Goal: Task Accomplishment & Management: Contribute content

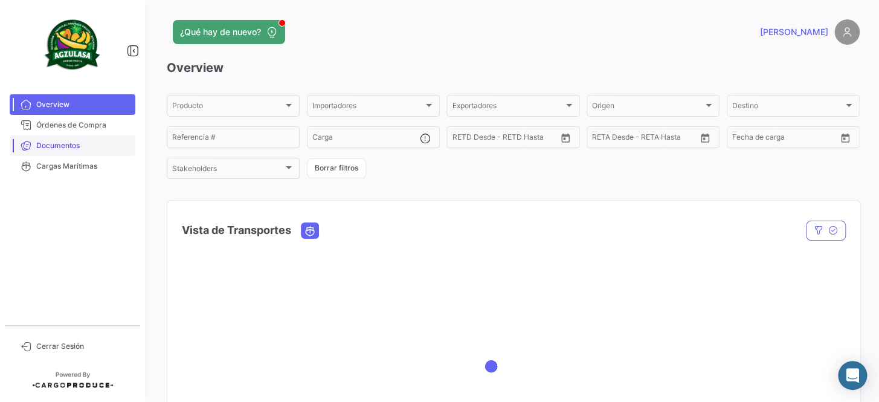
click at [71, 143] on span "Documentos" at bounding box center [83, 145] width 94 height 11
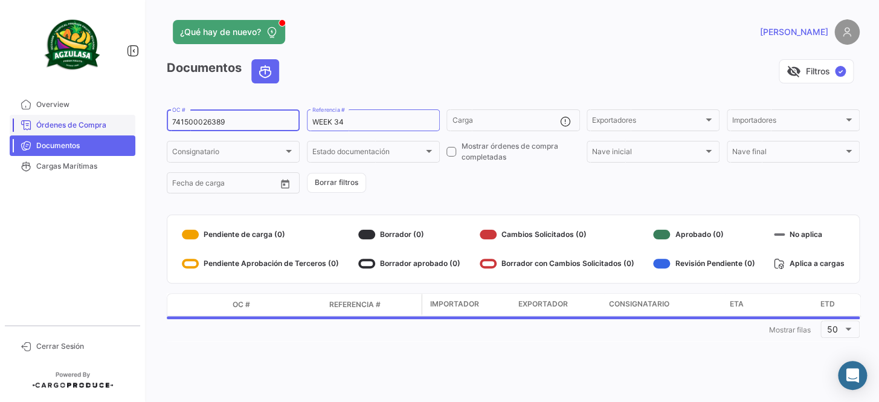
drag, startPoint x: 239, startPoint y: 122, endPoint x: 76, endPoint y: 123, distance: 162.5
click at [76, 123] on mat-sidenav-container "Overview Órdenes de Compra Documentos Cargas Marítimas Cerrar Sesión ¿Qué hay d…" at bounding box center [439, 201] width 879 height 402
paste input "GYEA43076000"
type input "GYEA43076000"
click at [396, 185] on form "GYEA43076000 OC # WEEK 34 Referencia # Carga Exportadores Exportadores Importad…" at bounding box center [513, 152] width 693 height 88
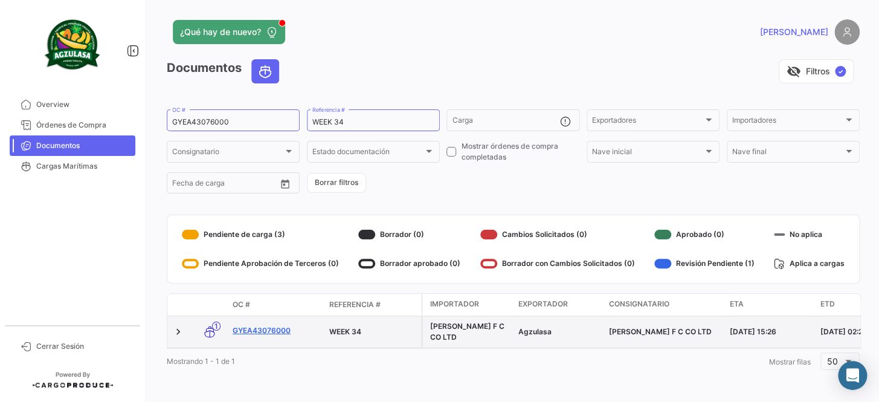
click at [258, 329] on link "GYEA43076000" at bounding box center [276, 330] width 87 height 11
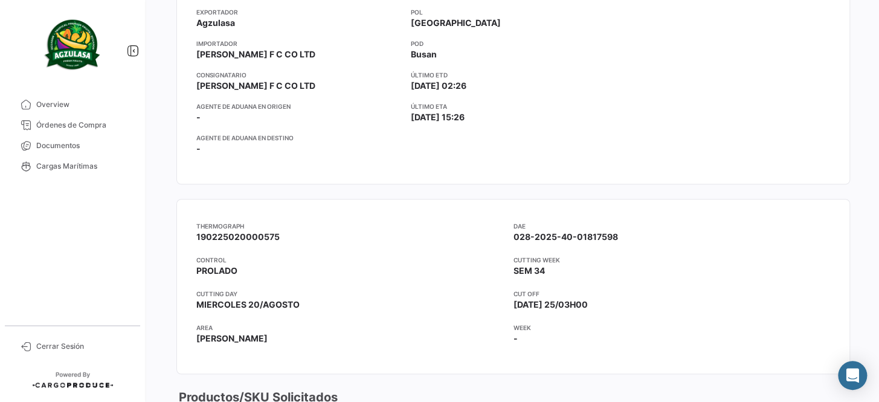
scroll to position [109, 0]
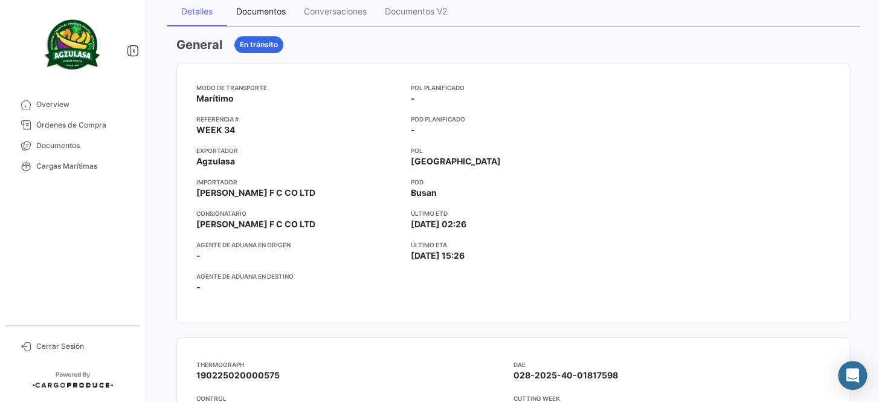
click at [260, 11] on div "Documentos" at bounding box center [261, 11] width 50 height 10
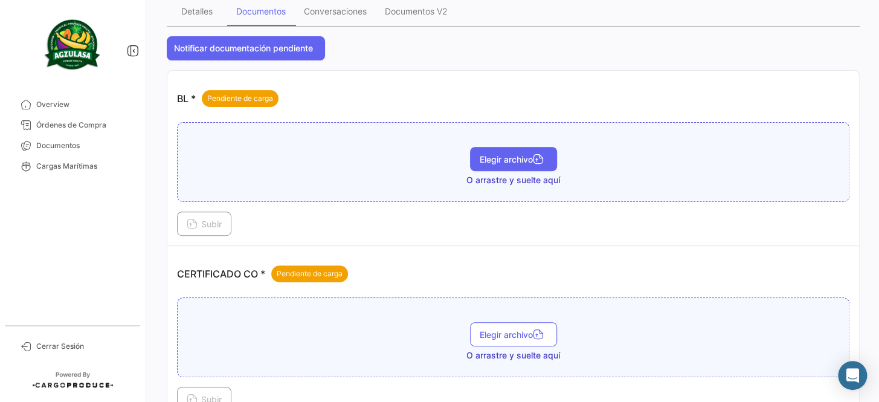
click at [492, 166] on button "Elegir archivo" at bounding box center [513, 159] width 87 height 24
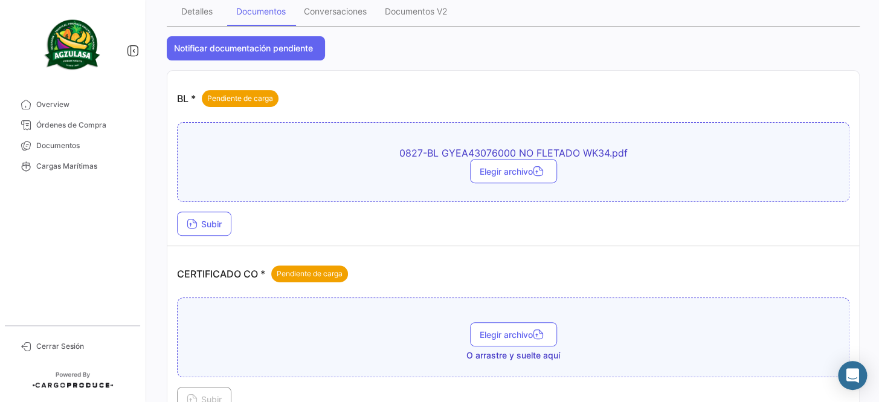
click at [237, 217] on div "Subir" at bounding box center [513, 223] width 673 height 24
click at [222, 219] on span "Subir" at bounding box center [204, 224] width 35 height 10
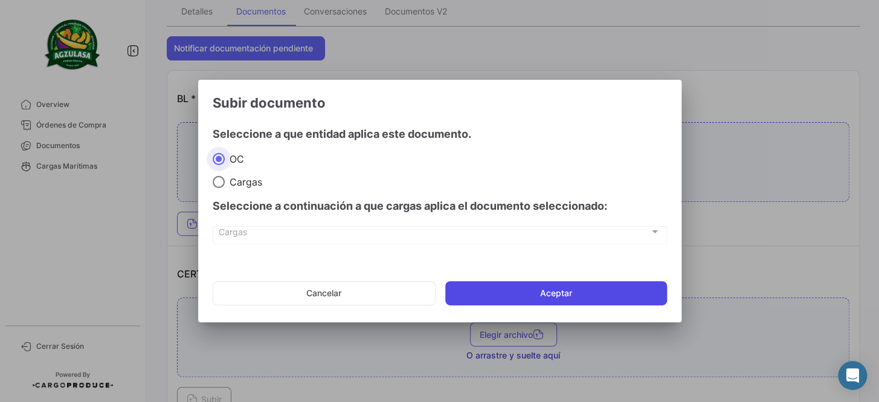
click at [618, 295] on button "Aceptar" at bounding box center [556, 293] width 222 height 24
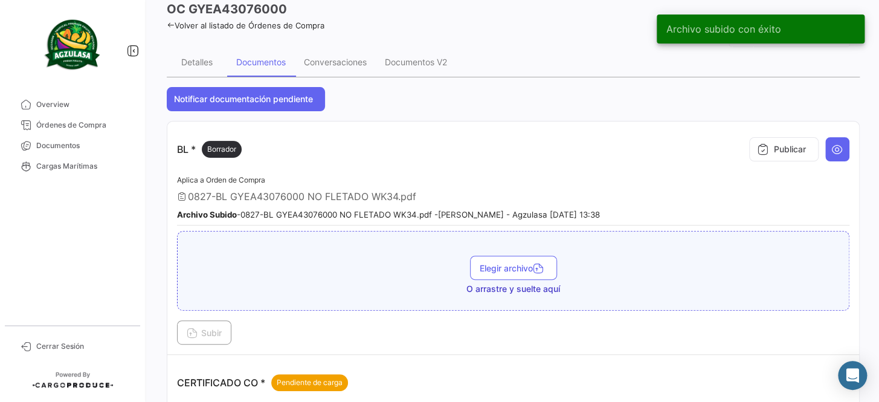
scroll to position [54, 0]
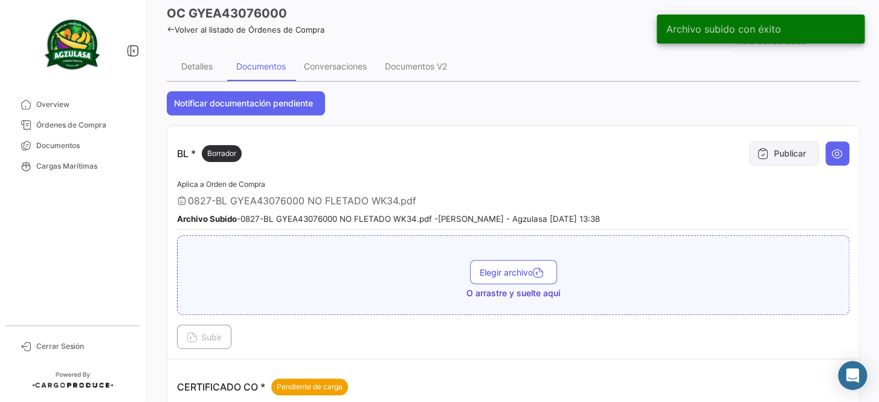
click at [766, 155] on button "Publicar" at bounding box center [783, 153] width 69 height 24
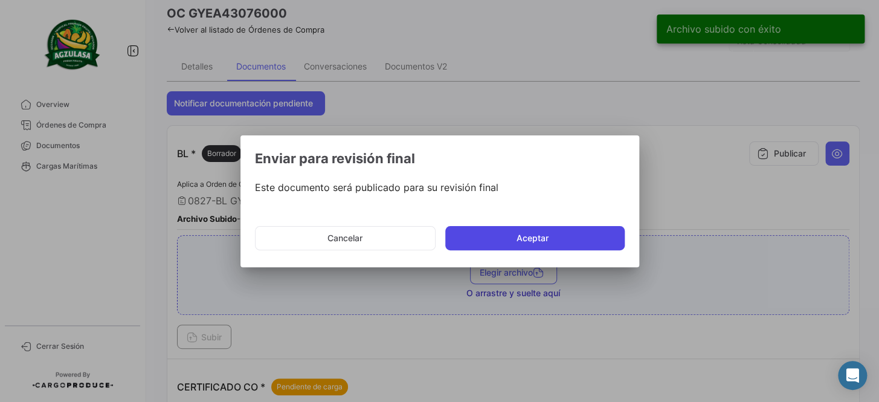
click at [502, 242] on button "Aceptar" at bounding box center [534, 238] width 179 height 24
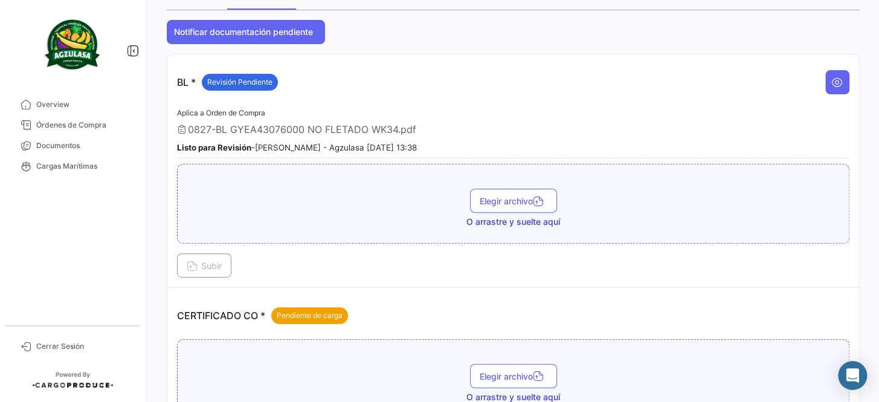
scroll to position [274, 0]
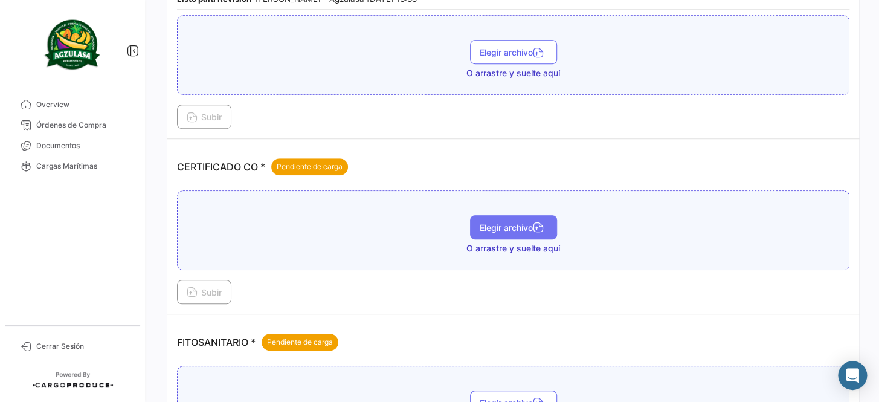
click at [496, 231] on button "Elegir archivo" at bounding box center [513, 227] width 87 height 24
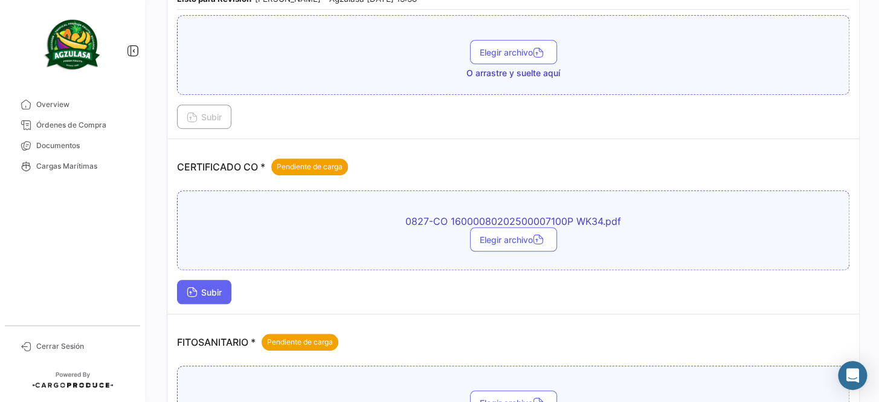
click at [205, 298] on button "Subir" at bounding box center [204, 292] width 54 height 24
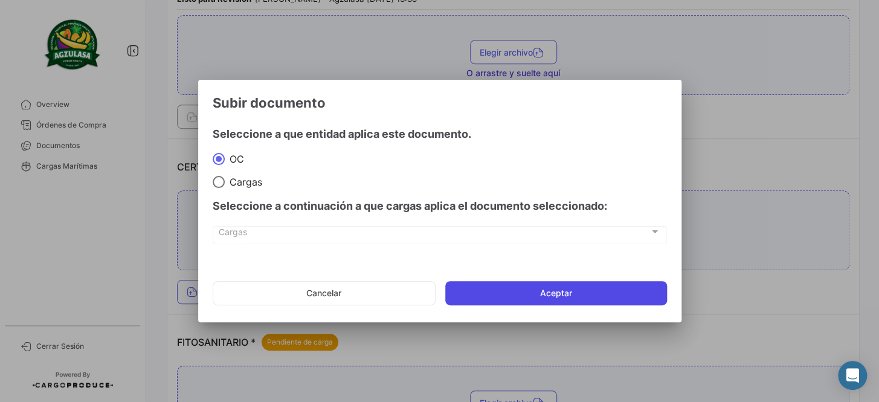
click at [544, 290] on button "Aceptar" at bounding box center [556, 293] width 222 height 24
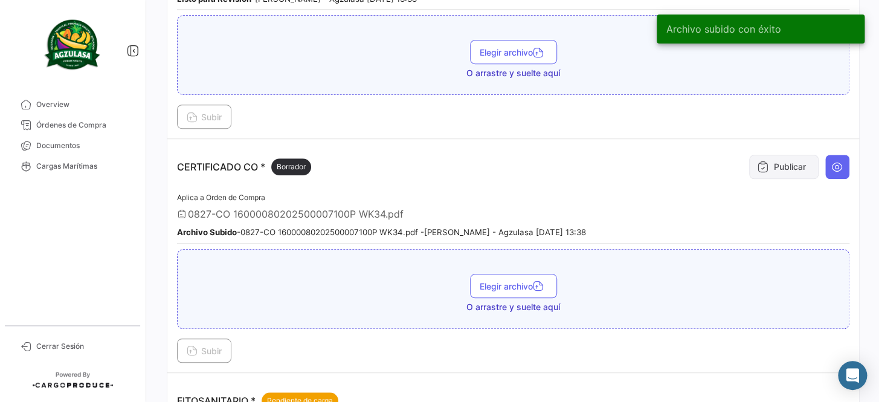
click at [773, 167] on button "Publicar" at bounding box center [783, 167] width 69 height 24
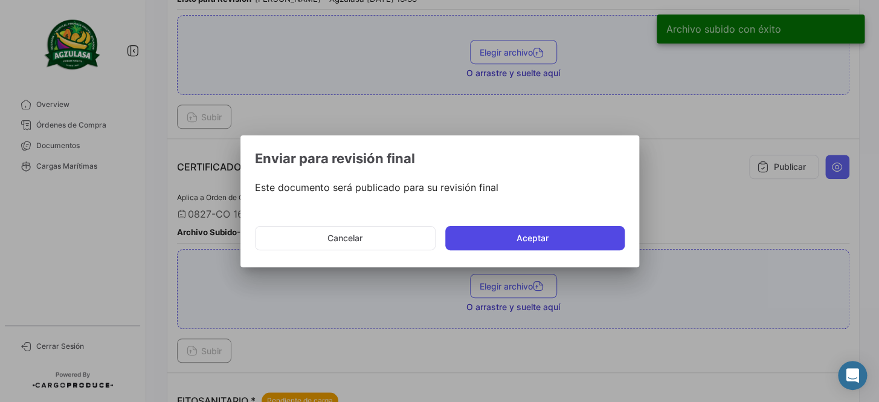
click at [509, 237] on button "Aceptar" at bounding box center [534, 238] width 179 height 24
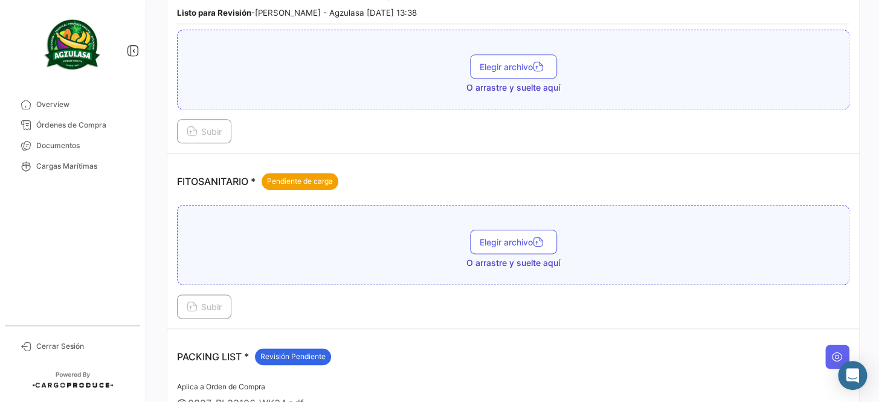
scroll to position [494, 0]
click at [529, 230] on button "Elegir archivo" at bounding box center [513, 241] width 87 height 24
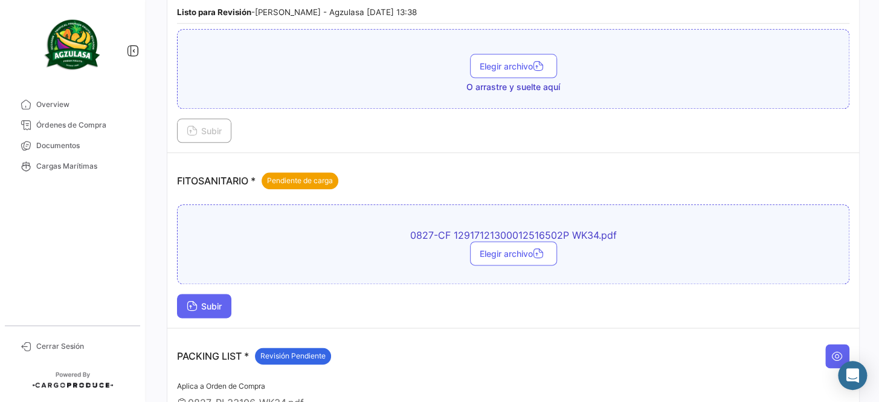
click at [219, 301] on span "Subir" at bounding box center [204, 306] width 35 height 10
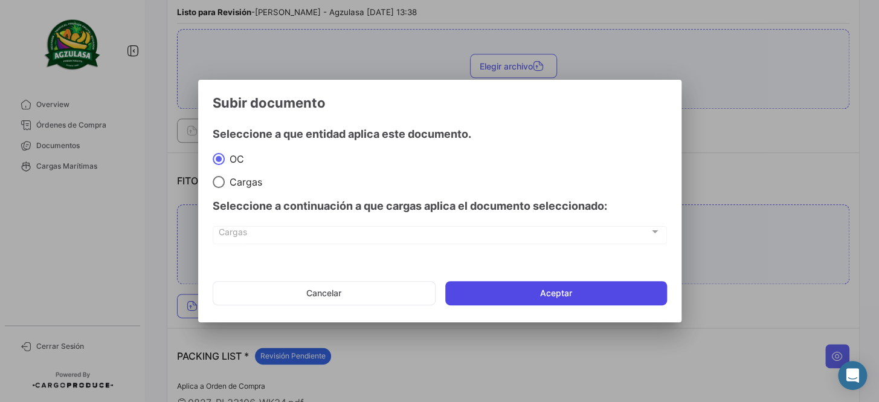
click at [563, 289] on button "Aceptar" at bounding box center [556, 293] width 222 height 24
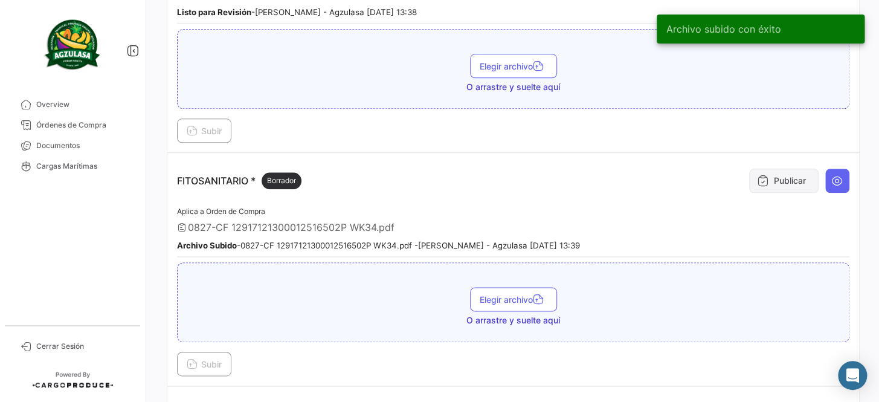
click at [757, 181] on icon at bounding box center [763, 181] width 12 height 12
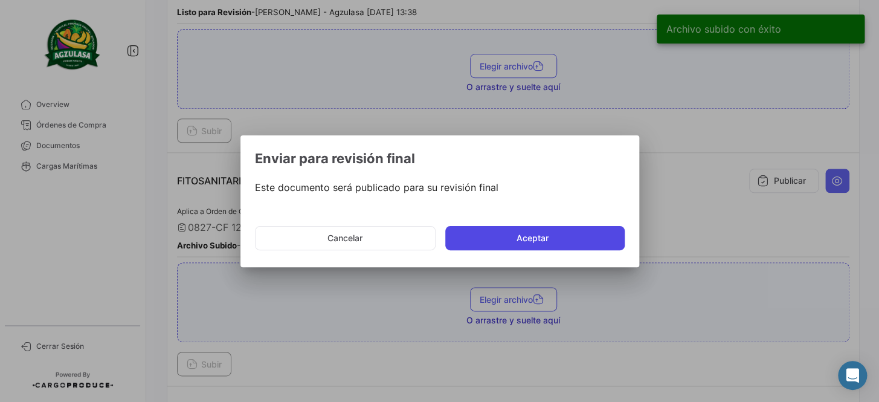
click at [564, 233] on button "Aceptar" at bounding box center [534, 238] width 179 height 24
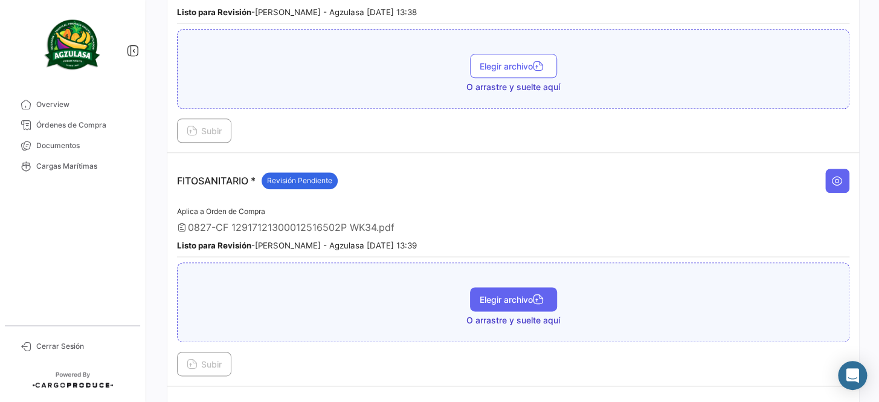
click at [497, 294] on span "Elegir archivo" at bounding box center [514, 299] width 68 height 10
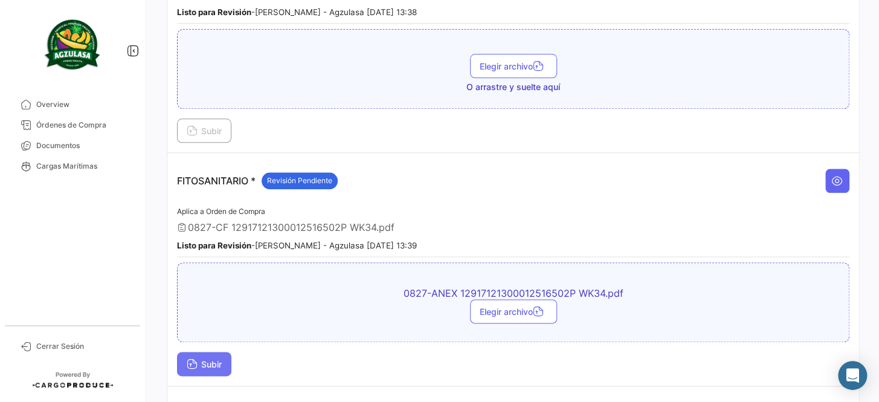
click at [218, 359] on span "Subir" at bounding box center [204, 364] width 35 height 10
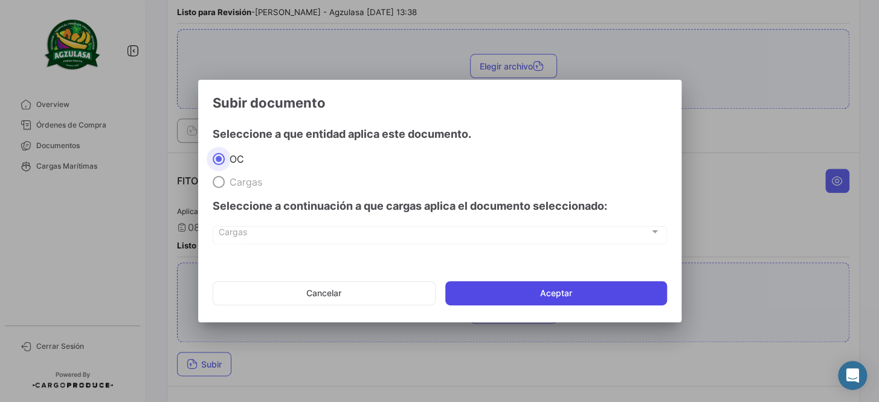
click at [512, 295] on button "Aceptar" at bounding box center [556, 293] width 222 height 24
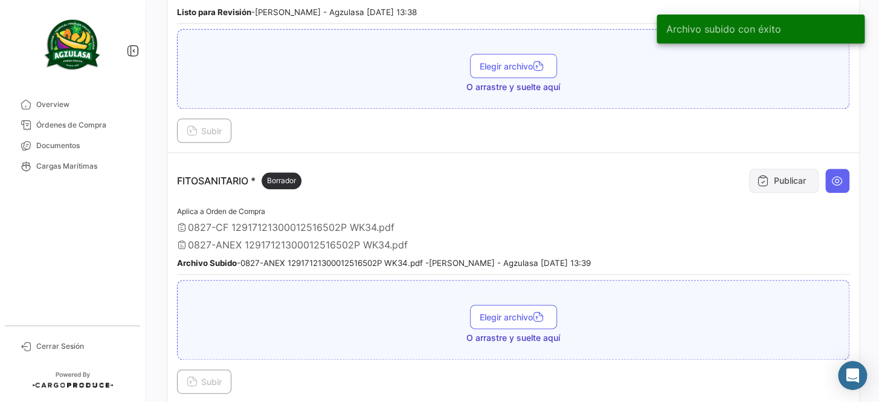
click at [767, 178] on button "Publicar" at bounding box center [783, 181] width 69 height 24
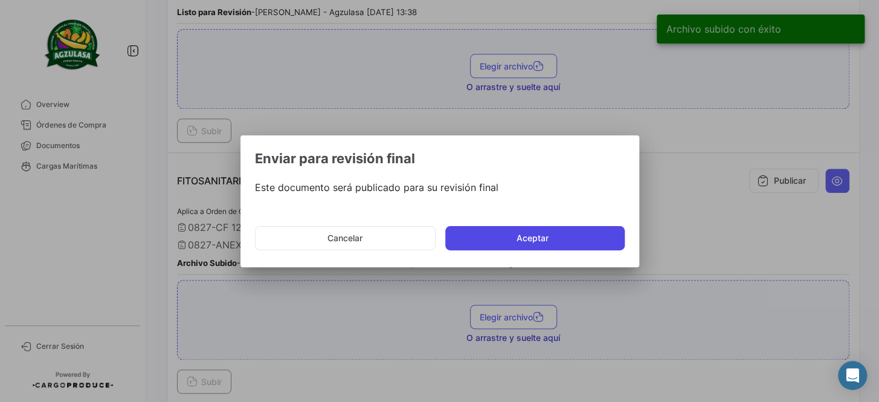
click at [517, 241] on button "Aceptar" at bounding box center [534, 238] width 179 height 24
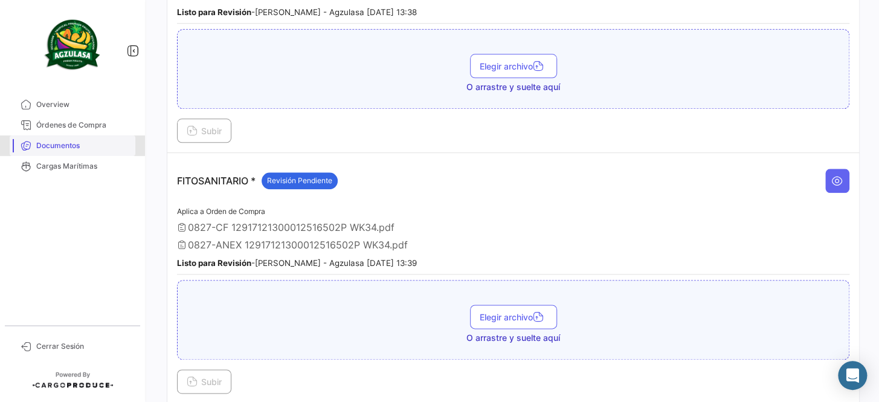
click at [79, 142] on span "Documentos" at bounding box center [83, 145] width 94 height 11
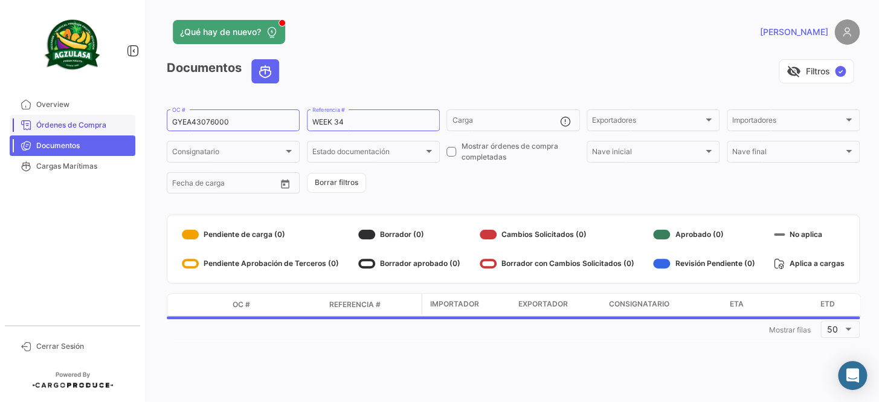
drag, startPoint x: 245, startPoint y: 115, endPoint x: 79, endPoint y: 127, distance: 167.2
click at [79, 127] on mat-sidenav-container "Overview Órdenes de Compra Documentos Cargas Marítimas Cerrar Sesión ¿Qué hay d…" at bounding box center [439, 201] width 879 height 402
click at [234, 122] on input "GYEA43076000" at bounding box center [233, 122] width 122 height 8
click at [140, 122] on mat-sidenav-container "Overview Órdenes de Compra Documentos Cargas Marítimas Cerrar Sesión ¿Qué hay d…" at bounding box center [439, 201] width 879 height 402
paste input "765818"
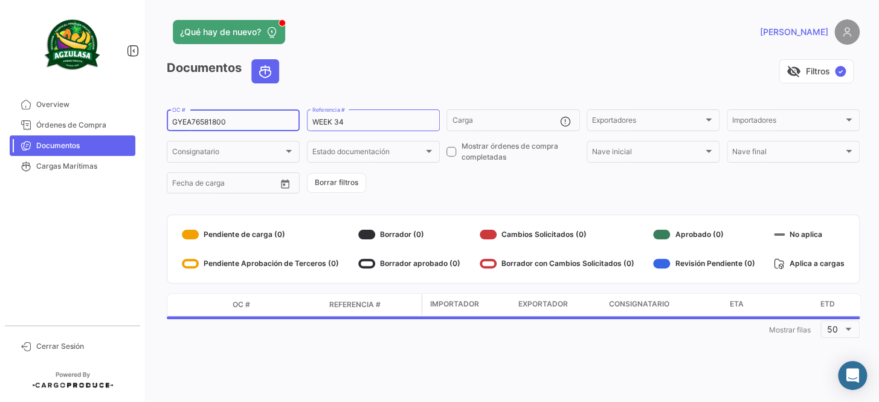
type input "GYEA76581800"
click at [441, 189] on form "GYEA76581800 OC # WEEK 34 Referencia # Carga Exportadores Exportadores Importad…" at bounding box center [513, 152] width 693 height 88
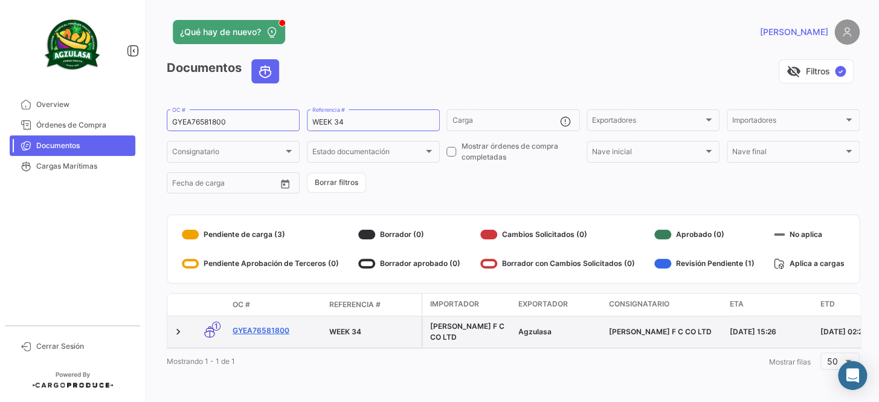
click at [261, 327] on link "GYEA76581800" at bounding box center [276, 330] width 87 height 11
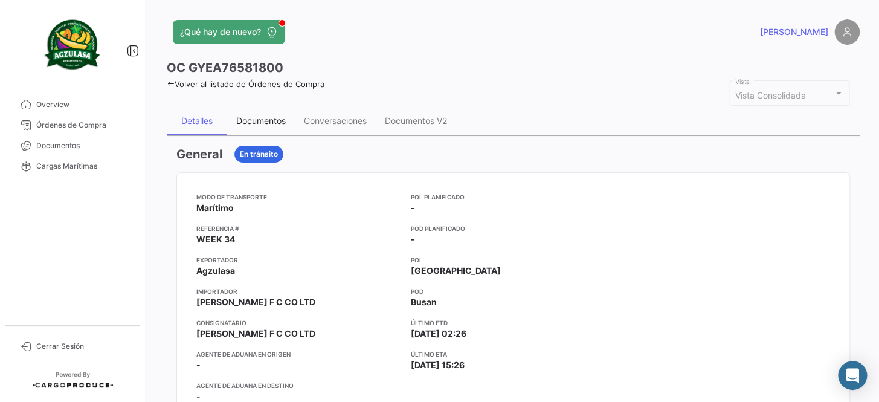
click at [264, 117] on div "Documentos" at bounding box center [261, 120] width 50 height 10
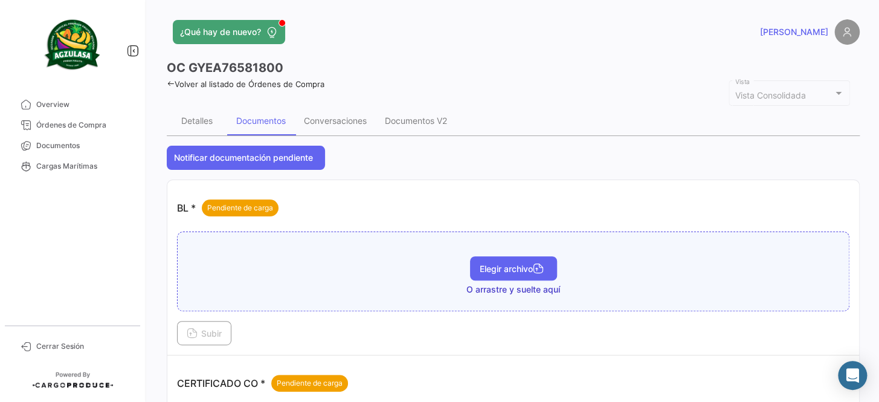
click at [523, 265] on span "Elegir archivo" at bounding box center [514, 268] width 68 height 10
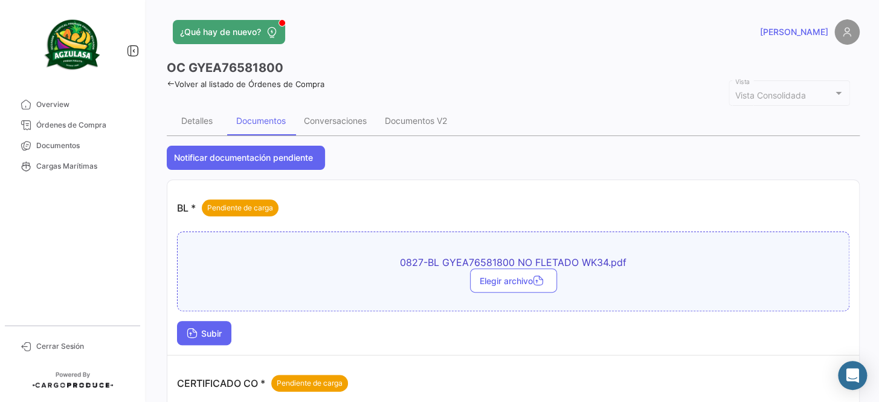
click at [231, 332] on button "Subir" at bounding box center [204, 333] width 54 height 24
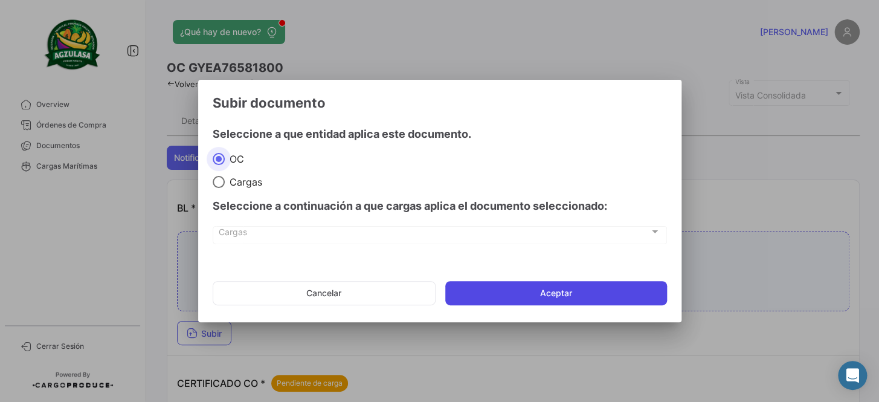
click at [543, 302] on button "Aceptar" at bounding box center [556, 293] width 222 height 24
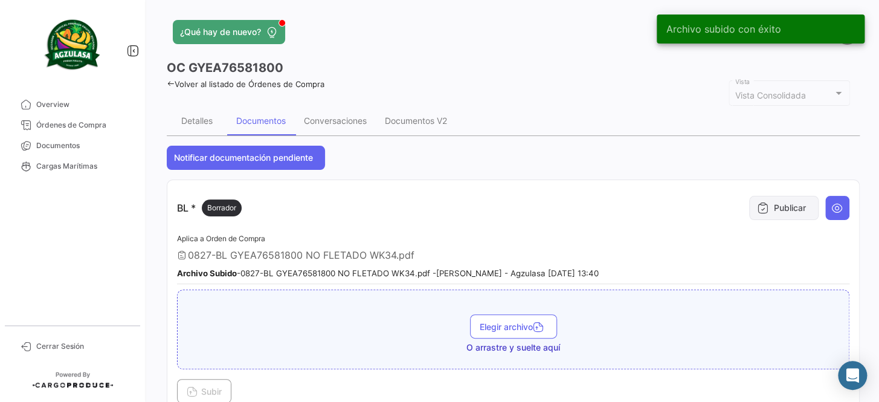
click at [769, 205] on button "Publicar" at bounding box center [783, 208] width 69 height 24
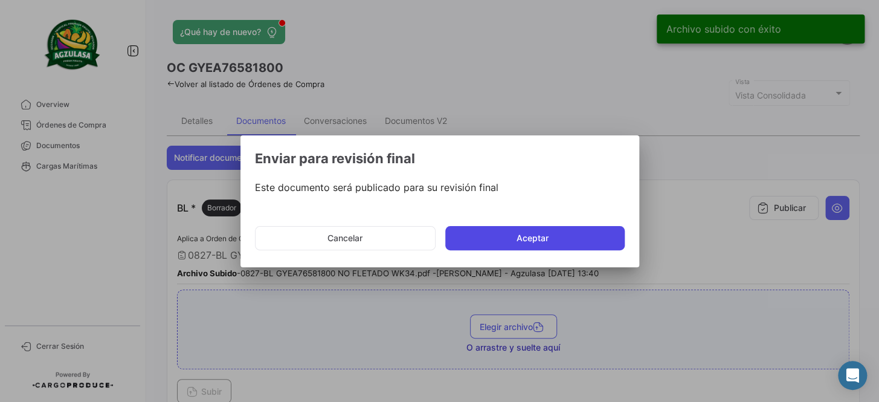
click at [555, 240] on button "Aceptar" at bounding box center [534, 238] width 179 height 24
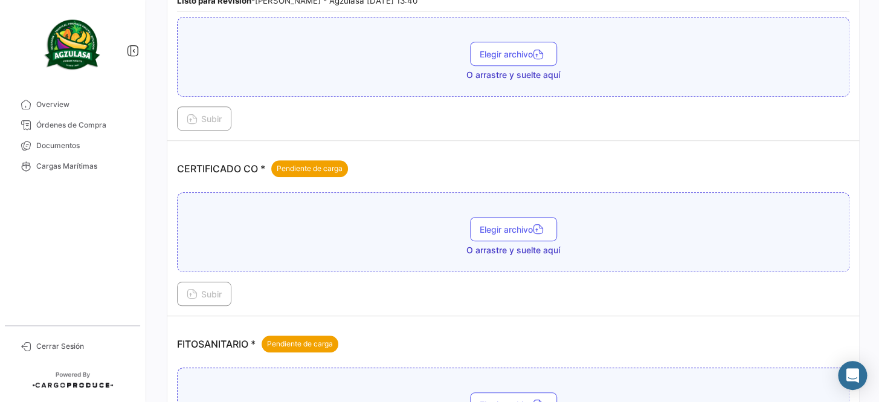
scroll to position [274, 0]
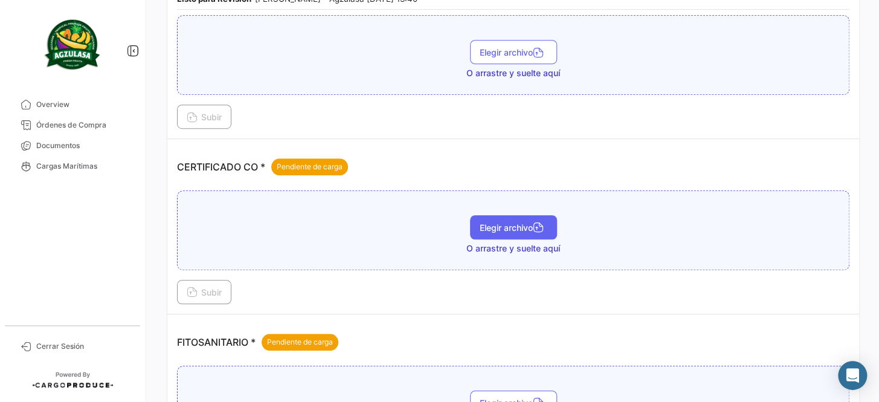
click at [502, 225] on span "Elegir archivo" at bounding box center [514, 227] width 68 height 10
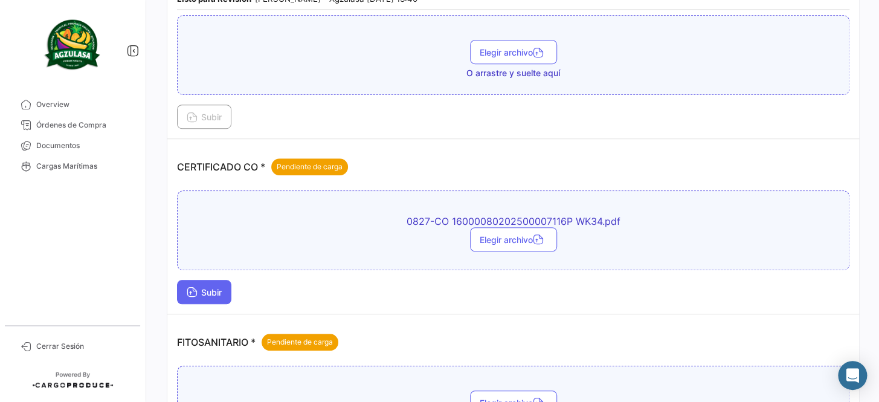
click at [214, 300] on button "Subir" at bounding box center [204, 292] width 54 height 24
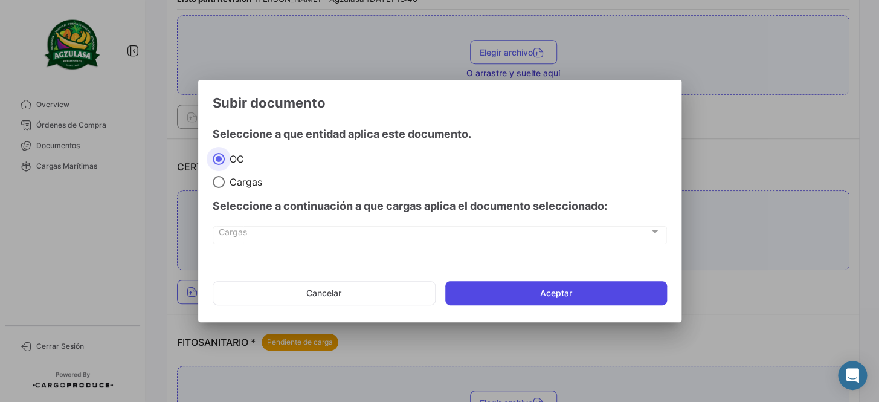
click at [535, 287] on button "Aceptar" at bounding box center [556, 293] width 222 height 24
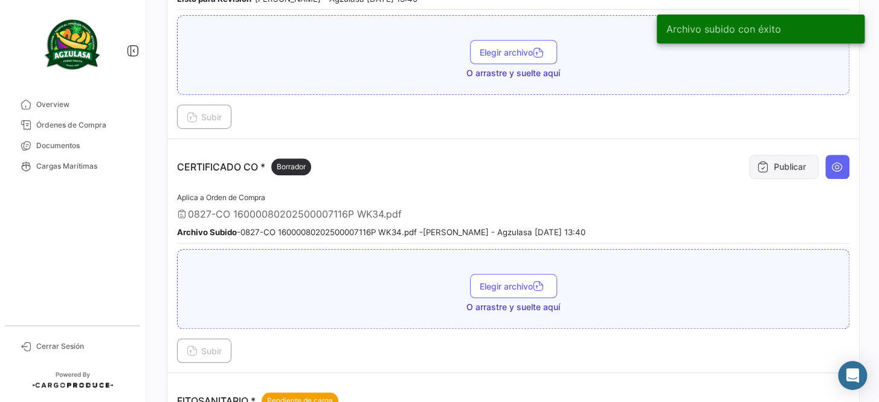
click at [774, 159] on button "Publicar" at bounding box center [783, 167] width 69 height 24
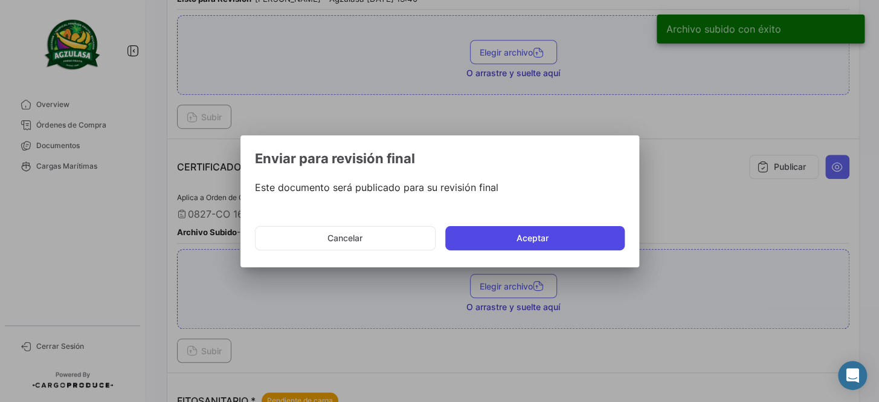
click at [543, 230] on button "Aceptar" at bounding box center [534, 238] width 179 height 24
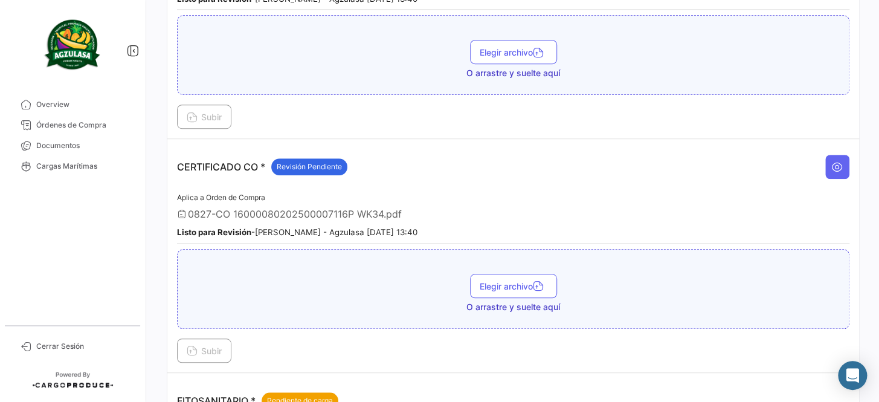
scroll to position [439, 0]
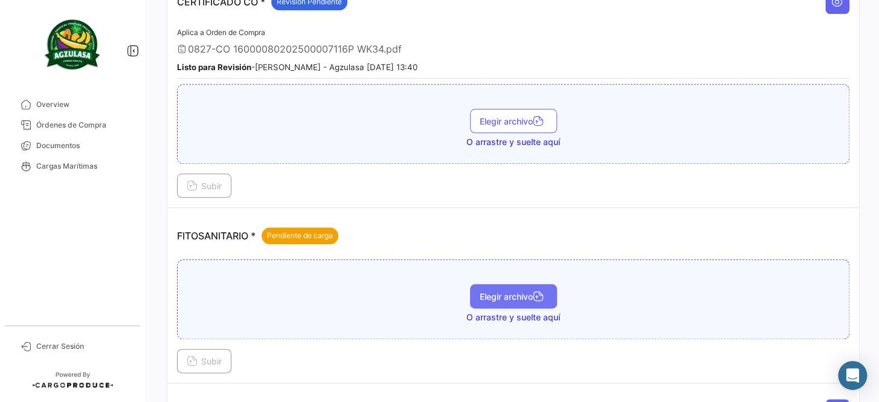
click at [542, 292] on icon "button" at bounding box center [538, 297] width 11 height 11
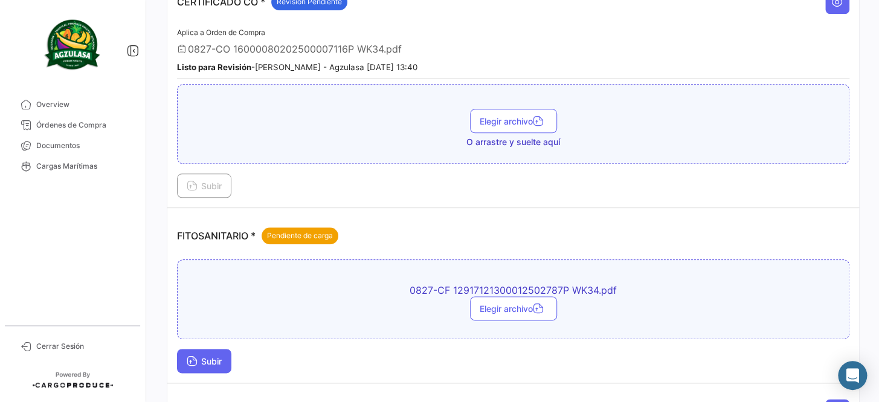
click at [218, 350] on button "Subir" at bounding box center [204, 361] width 54 height 24
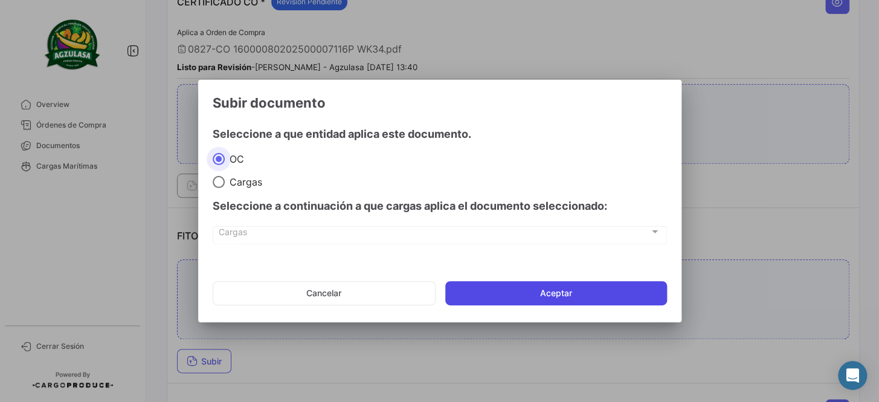
click at [456, 292] on button "Aceptar" at bounding box center [556, 293] width 222 height 24
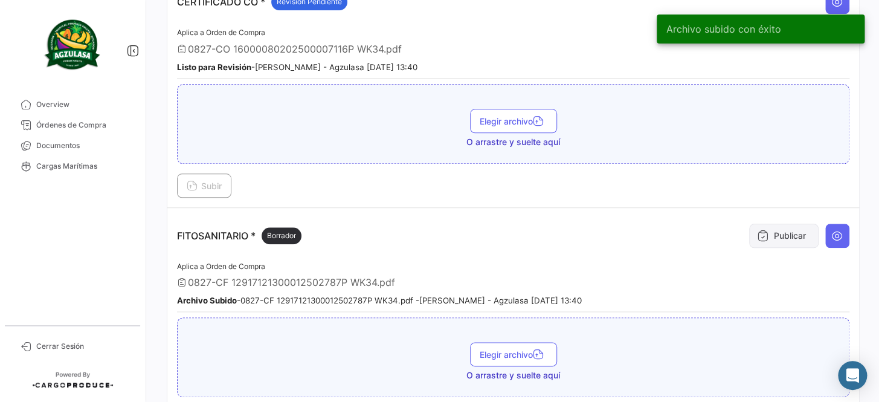
click at [785, 224] on button "Publicar" at bounding box center [783, 236] width 69 height 24
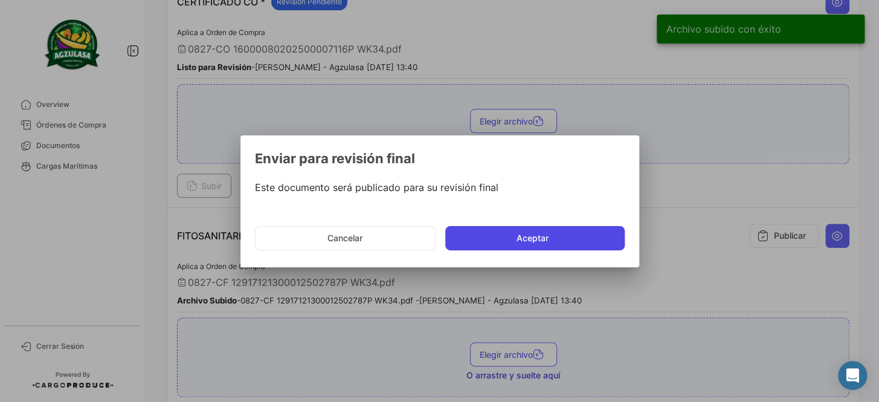
click at [616, 238] on button "Aceptar" at bounding box center [534, 238] width 179 height 24
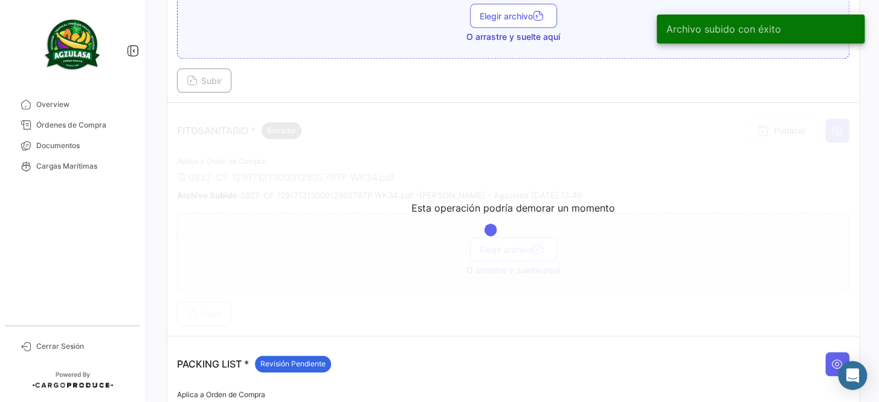
scroll to position [549, 0]
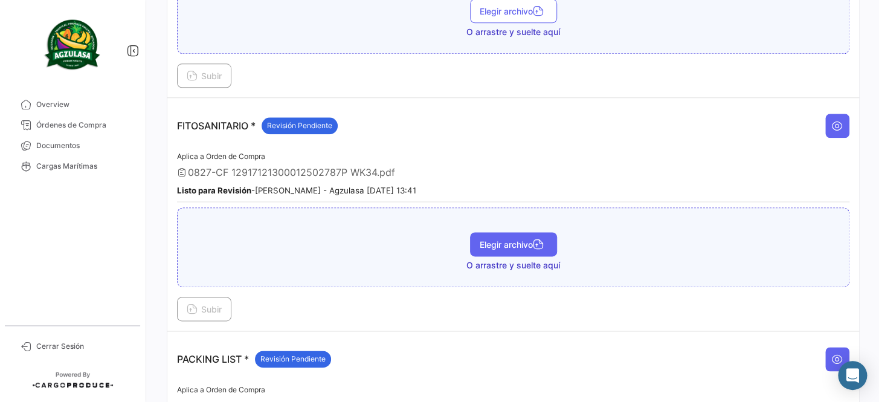
click at [523, 246] on button "Elegir archivo" at bounding box center [513, 244] width 87 height 24
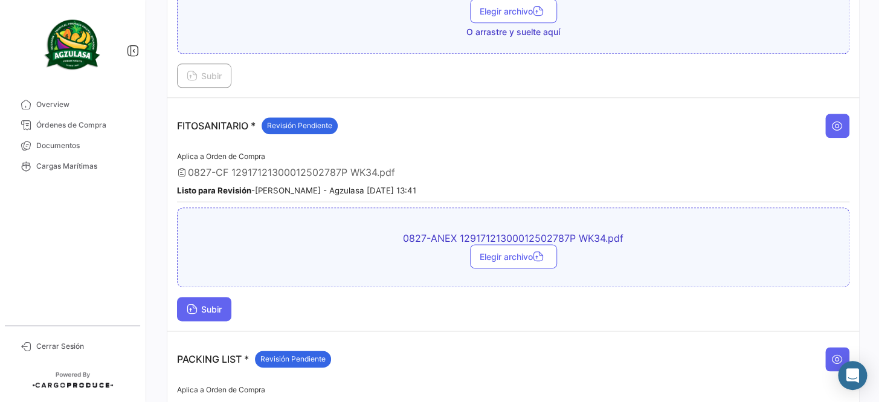
click at [205, 311] on button "Subir" at bounding box center [204, 309] width 54 height 24
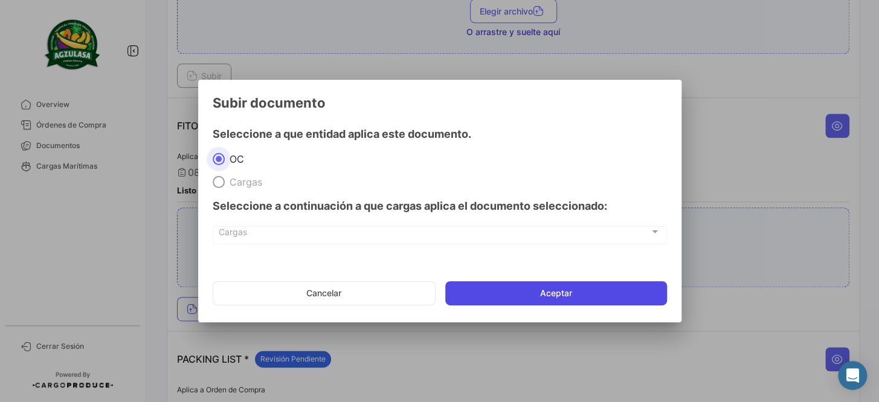
click at [526, 294] on button "Aceptar" at bounding box center [556, 293] width 222 height 24
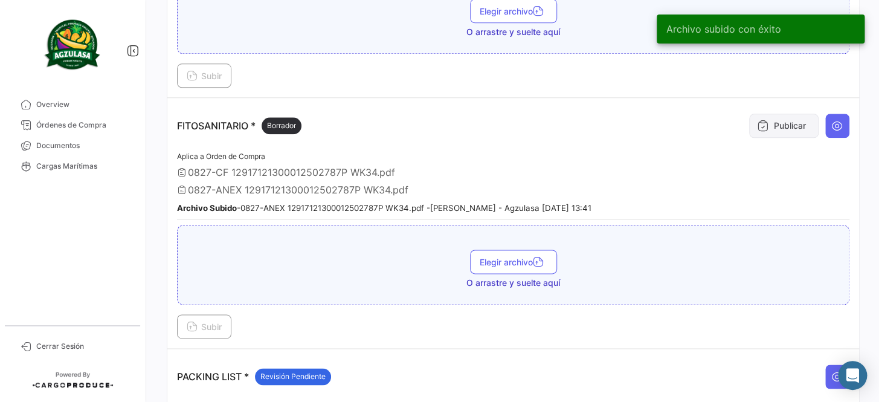
click at [751, 127] on button "Publicar" at bounding box center [783, 126] width 69 height 24
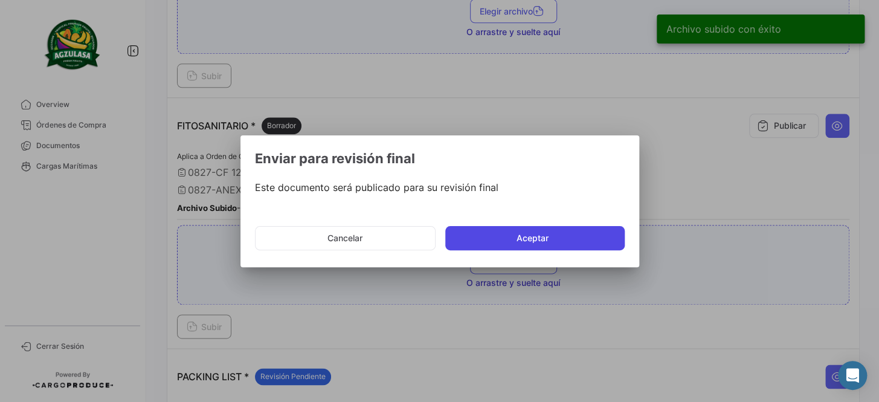
click at [475, 239] on button "Aceptar" at bounding box center [534, 238] width 179 height 24
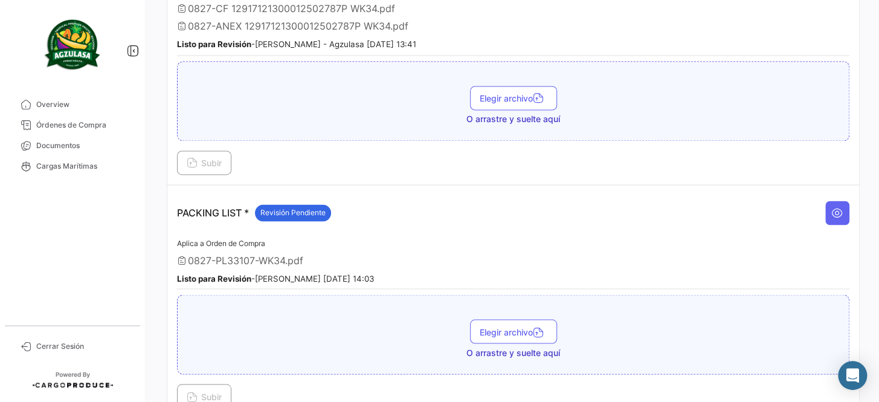
scroll to position [714, 0]
click at [103, 138] on link "Documentos" at bounding box center [73, 145] width 126 height 21
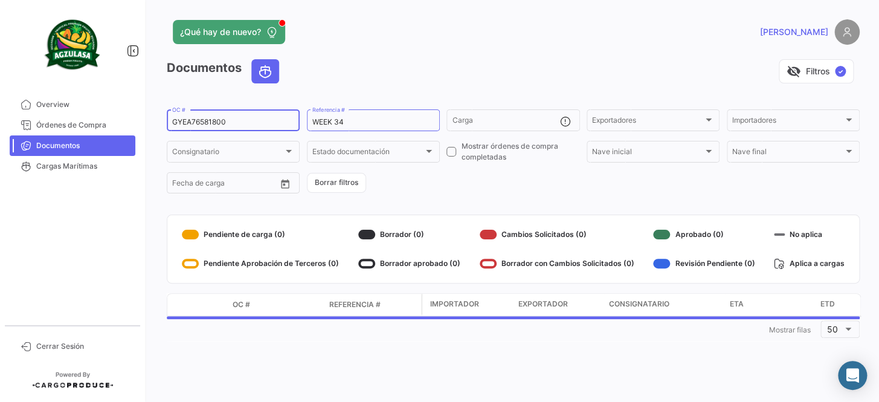
drag, startPoint x: 236, startPoint y: 120, endPoint x: 136, endPoint y: 123, distance: 100.3
click at [136, 123] on mat-sidenav-container "Overview Órdenes de Compra Documentos Cargas Marítimas Cerrar Sesión ¿Qué hay d…" at bounding box center [439, 201] width 879 height 402
paste input "F179646"
type input "GYEF17964600"
click at [439, 194] on form "GYEF17964600 OC # WEEK 34 Referencia # Carga Exportadores Exportadores Importad…" at bounding box center [513, 152] width 693 height 88
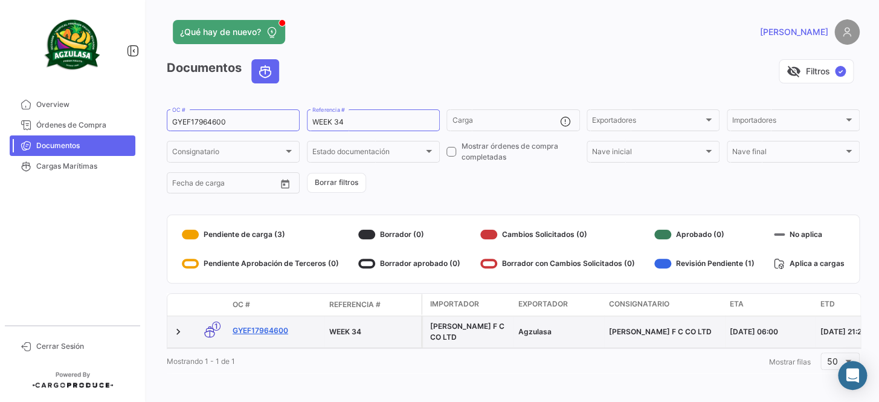
click at [257, 325] on link "GYEF17964600" at bounding box center [276, 330] width 87 height 11
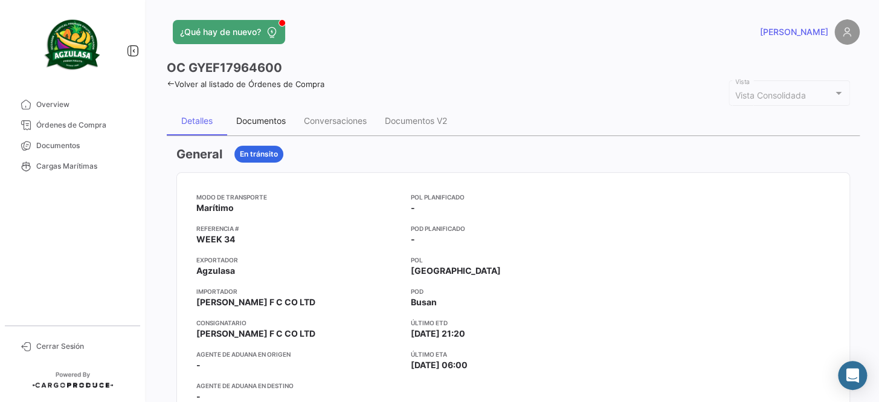
click at [236, 121] on div "Documentos" at bounding box center [261, 120] width 50 height 10
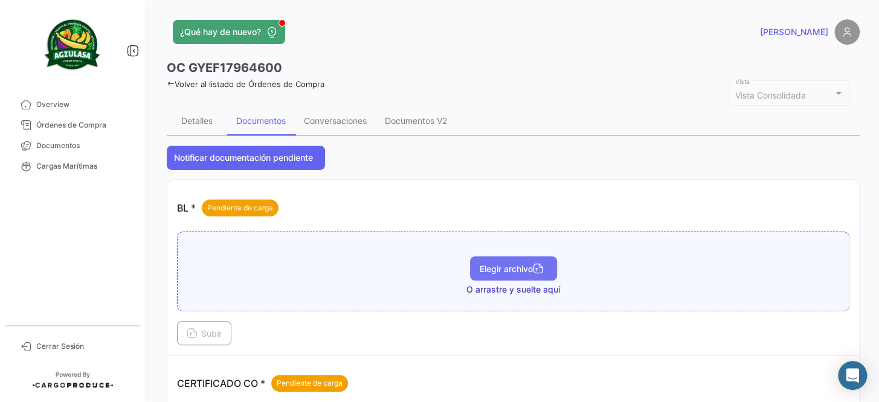
click at [501, 266] on span "Elegir archivo" at bounding box center [514, 268] width 68 height 10
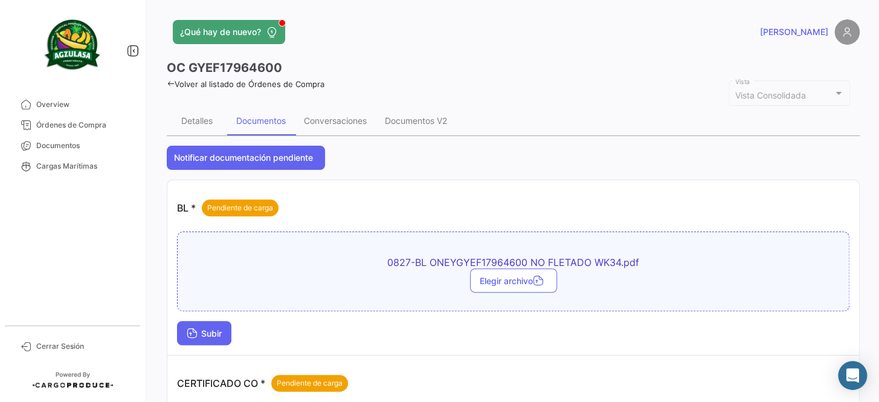
click at [204, 329] on span "Subir" at bounding box center [204, 333] width 35 height 10
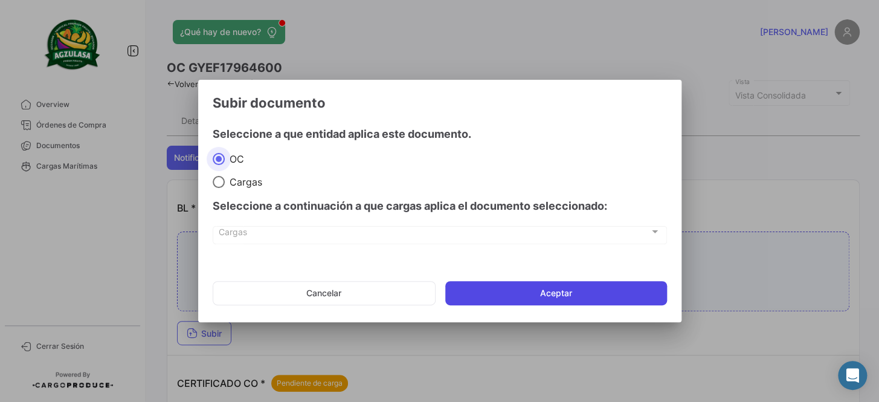
click at [520, 300] on button "Aceptar" at bounding box center [556, 293] width 222 height 24
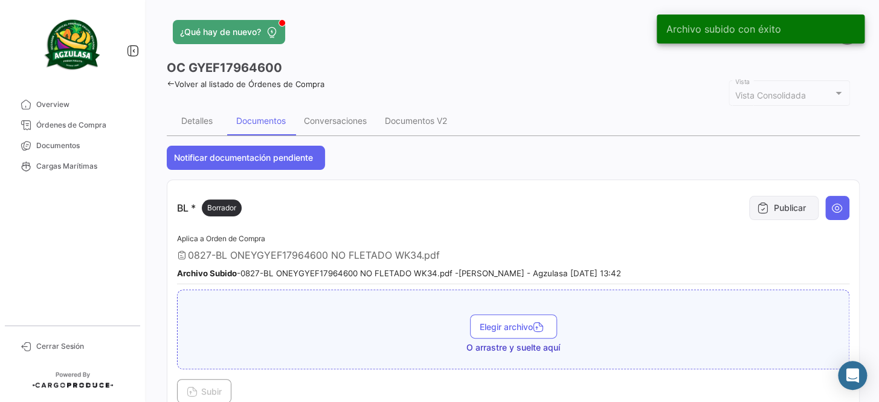
click at [770, 216] on button "Publicar" at bounding box center [783, 208] width 69 height 24
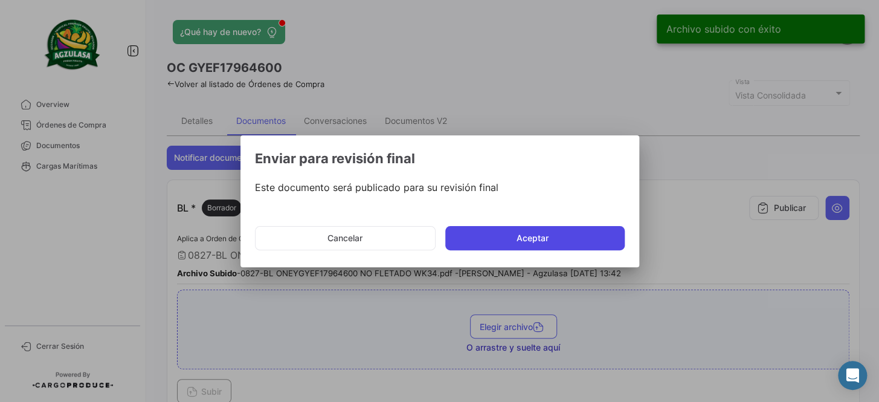
click at [573, 233] on button "Aceptar" at bounding box center [534, 238] width 179 height 24
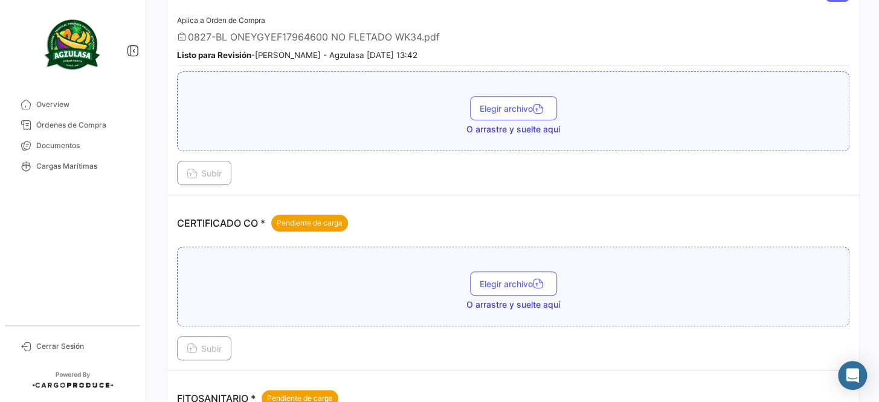
scroll to position [219, 0]
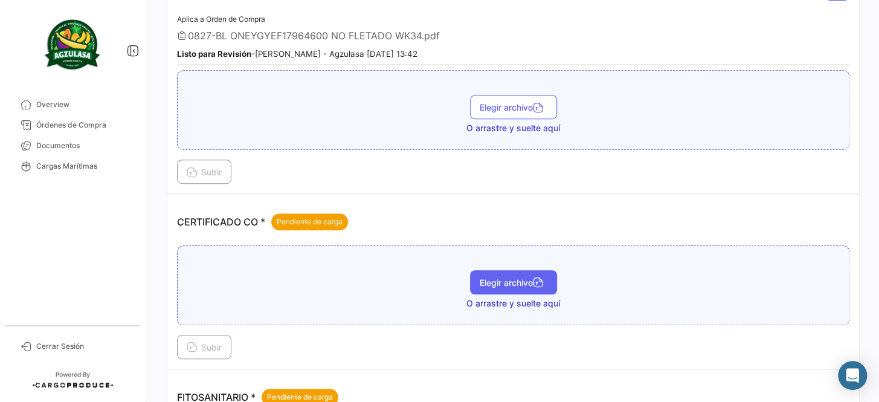
click at [484, 277] on span "Elegir archivo" at bounding box center [514, 282] width 68 height 10
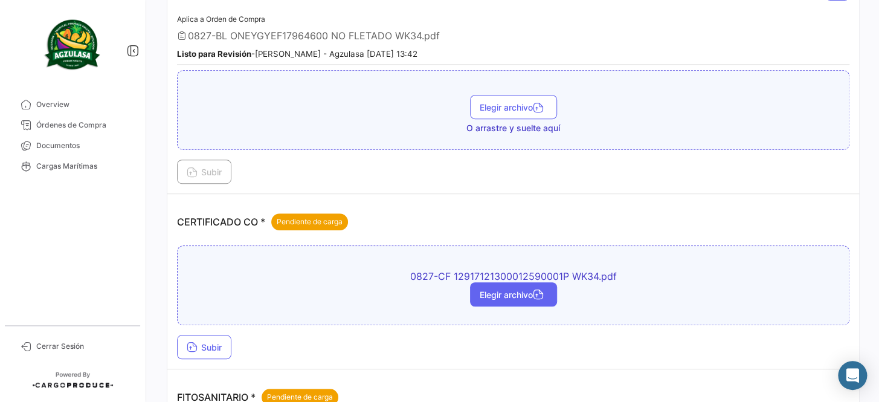
click at [506, 289] on span "Elegir archivo" at bounding box center [514, 294] width 68 height 10
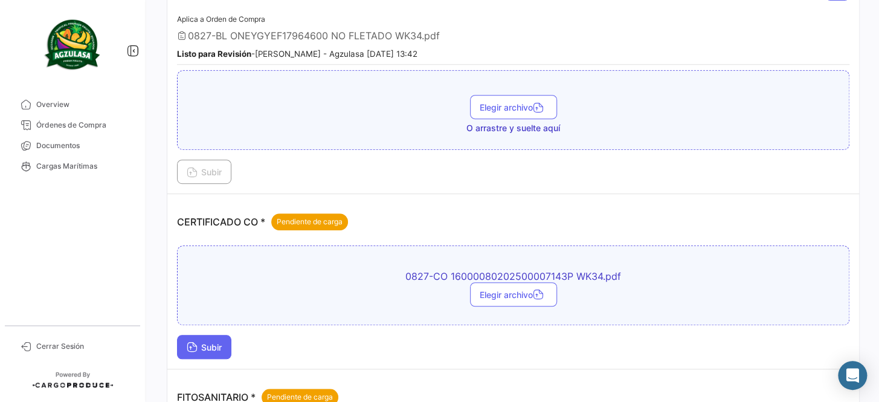
click at [213, 335] on button "Subir" at bounding box center [204, 347] width 54 height 24
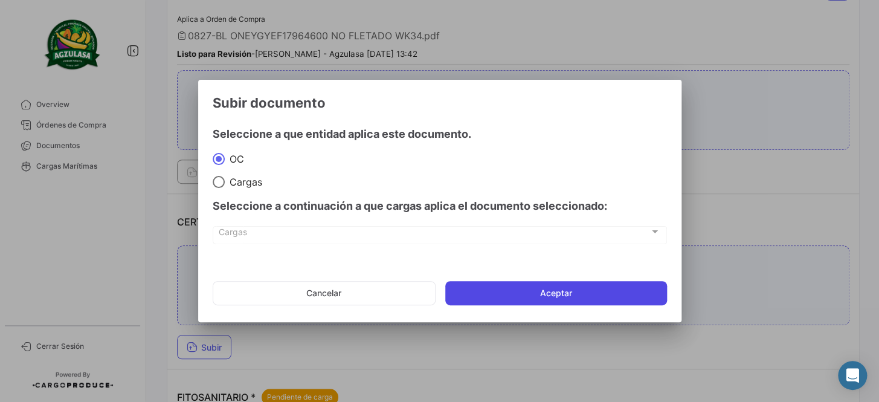
click at [517, 292] on button "Aceptar" at bounding box center [556, 293] width 222 height 24
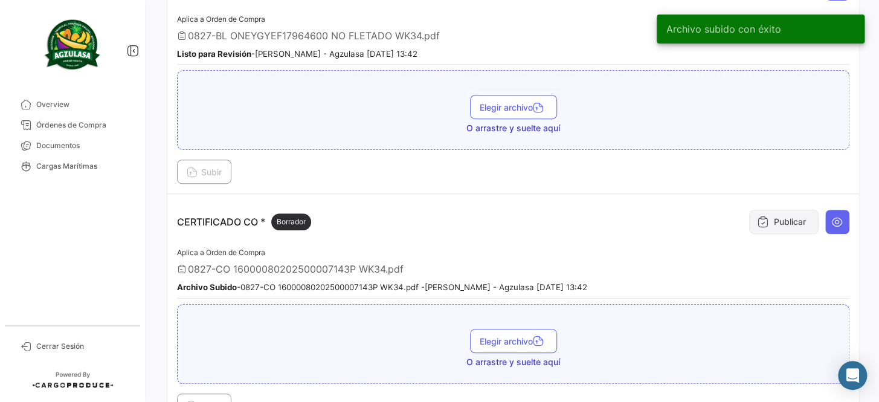
click at [781, 224] on button "Publicar" at bounding box center [783, 222] width 69 height 24
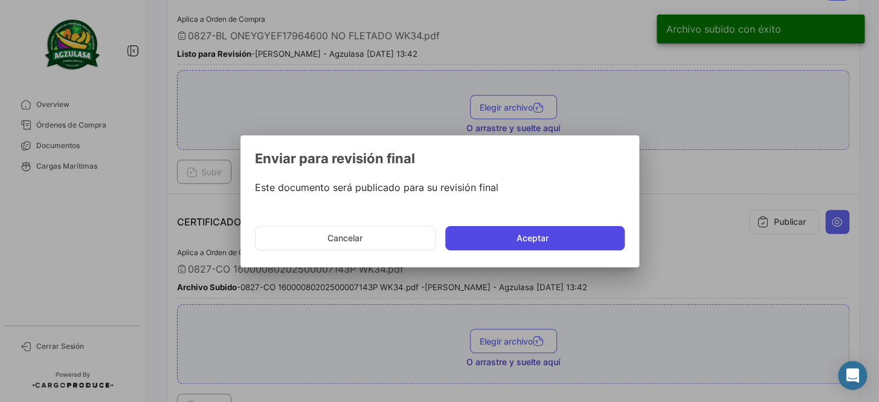
click at [542, 245] on button "Aceptar" at bounding box center [534, 238] width 179 height 24
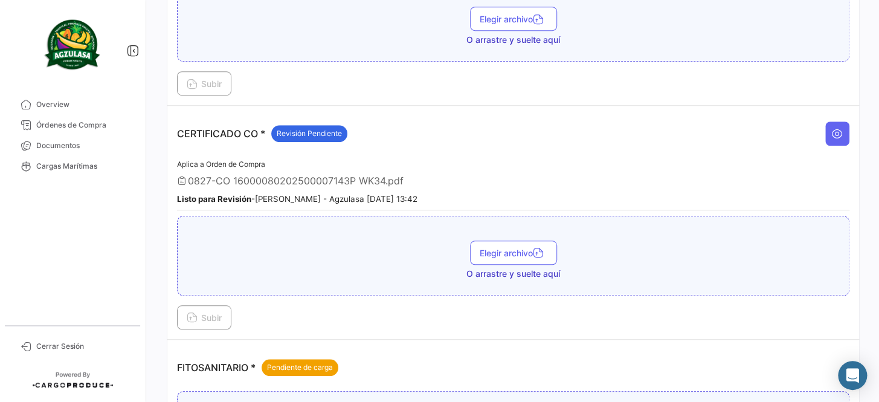
scroll to position [439, 0]
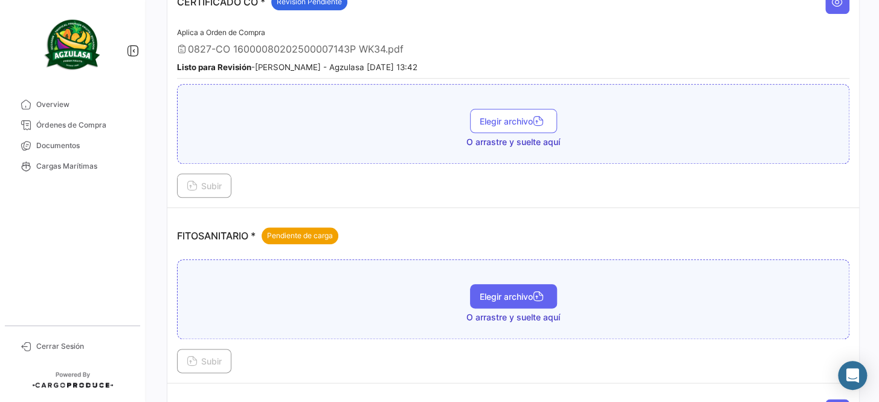
click at [514, 294] on span "Elegir archivo" at bounding box center [514, 296] width 68 height 10
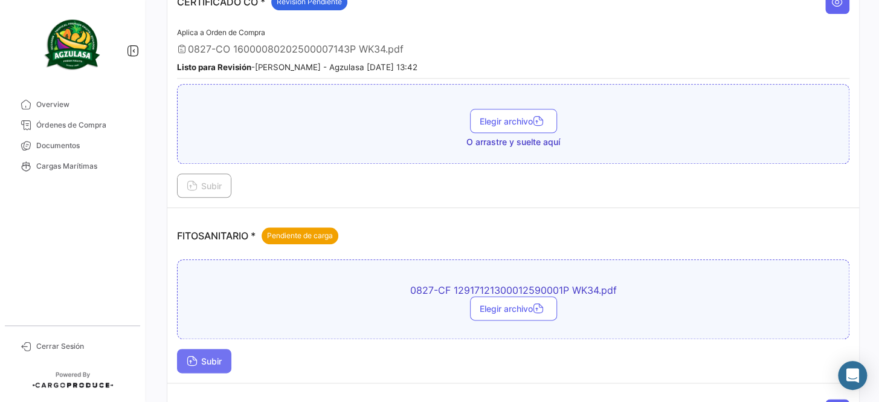
click at [199, 360] on span "Subir" at bounding box center [204, 361] width 35 height 10
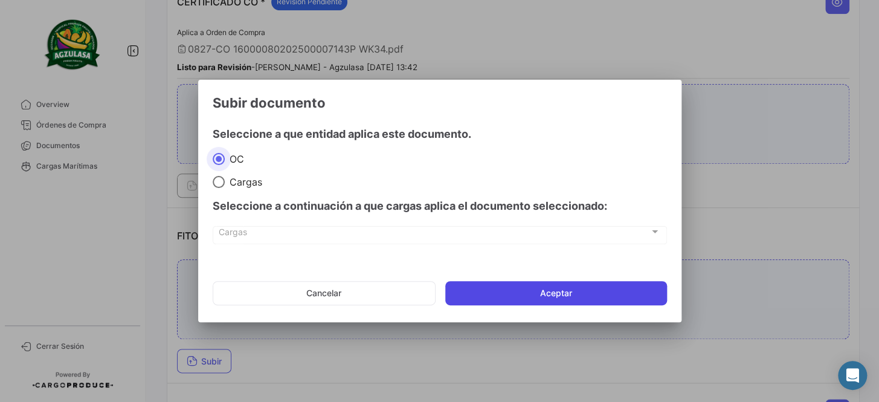
click at [501, 295] on button "Aceptar" at bounding box center [556, 293] width 222 height 24
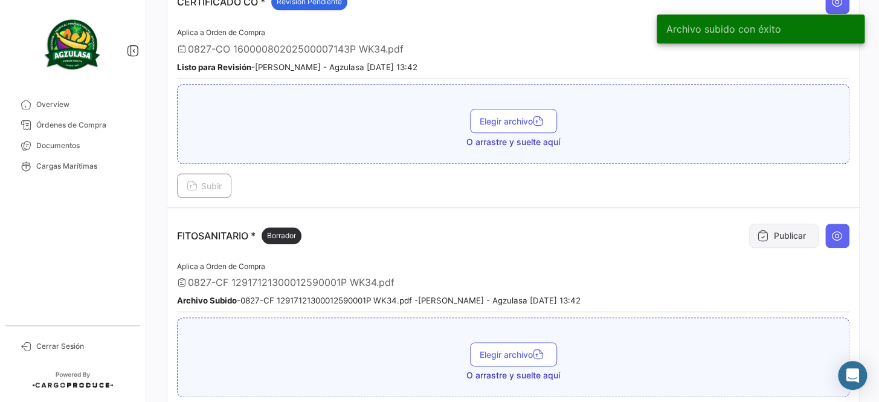
click at [783, 235] on button "Publicar" at bounding box center [783, 236] width 69 height 24
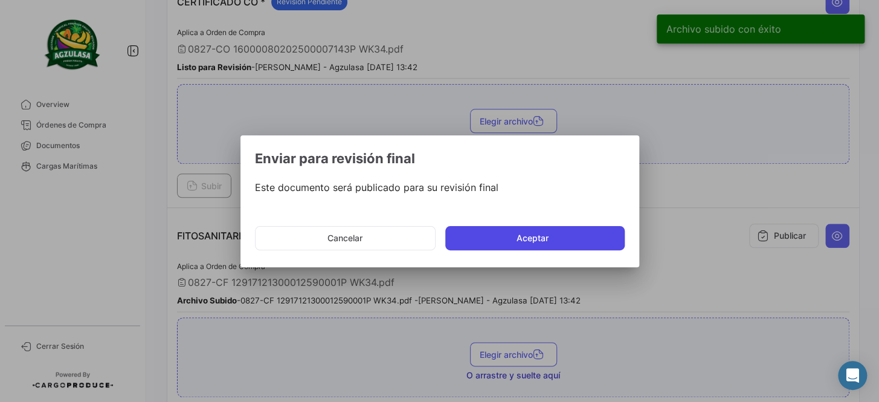
drag, startPoint x: 554, startPoint y: 224, endPoint x: 552, endPoint y: 230, distance: 6.5
click at [552, 230] on mat-dialog-actions "Cancelar Aceptar" at bounding box center [440, 238] width 370 height 41
click at [550, 231] on button "Aceptar" at bounding box center [534, 238] width 179 height 24
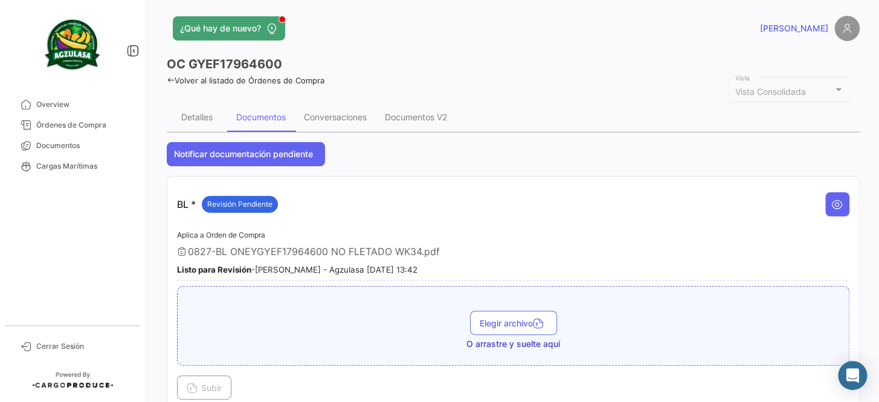
scroll to position [0, 0]
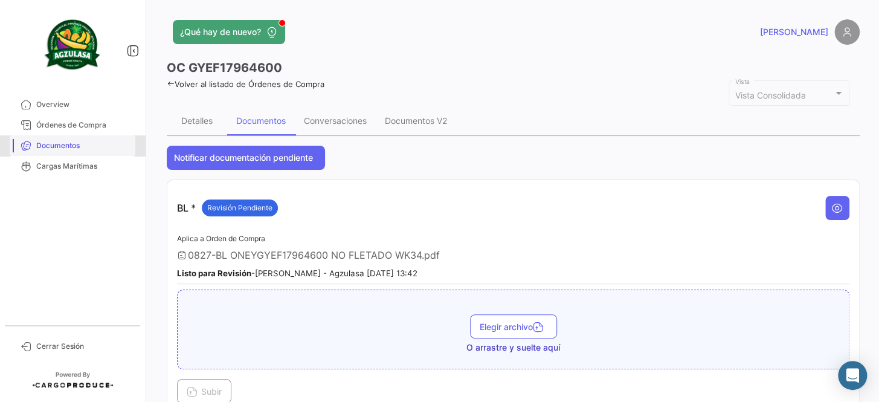
click at [81, 143] on span "Documentos" at bounding box center [83, 145] width 94 height 11
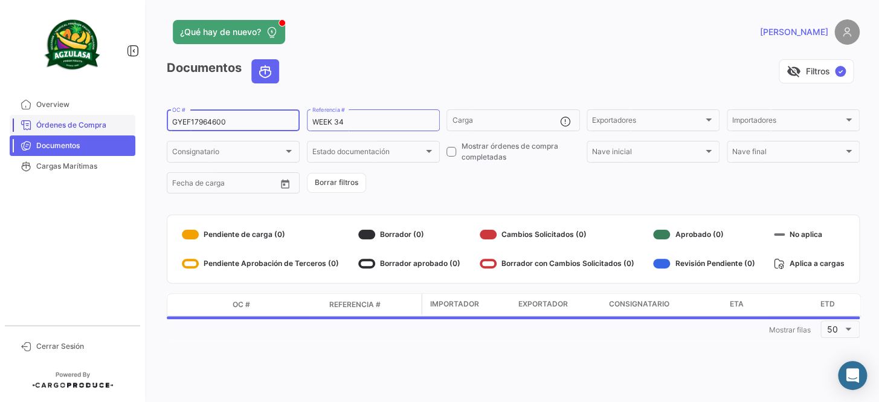
drag, startPoint x: 250, startPoint y: 121, endPoint x: 122, endPoint y: 125, distance: 128.1
click at [122, 125] on mat-sidenav-container "Overview Órdenes de Compra Documentos Cargas Marítimas Cerrar Sesión ¿Qué hay d…" at bounding box center [439, 201] width 879 height 402
paste input "EBKG13920282"
type input "EBKG13920282"
click at [453, 175] on form "EBKG13920282 OC # WEEK 34 Referencia # Carga Exportadores Exportadores Importad…" at bounding box center [513, 152] width 693 height 88
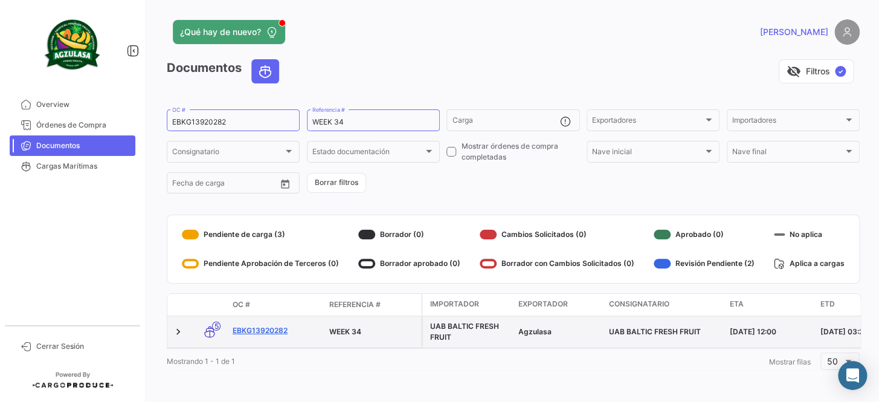
click at [277, 327] on link "EBKG13920282" at bounding box center [276, 330] width 87 height 11
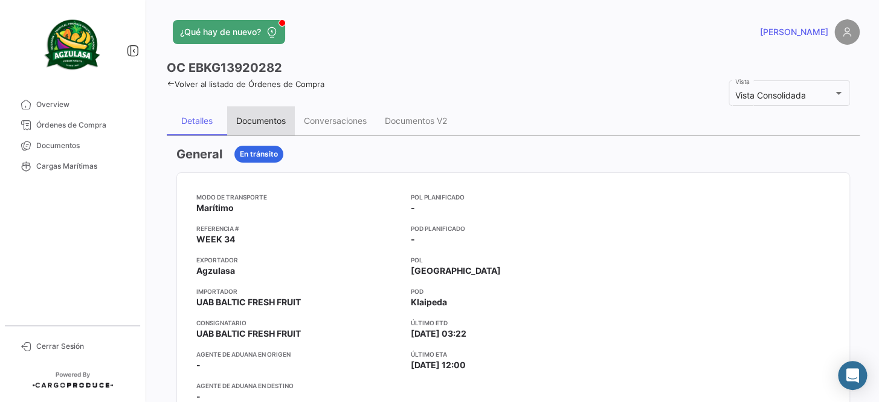
click at [258, 120] on div "Documentos" at bounding box center [261, 120] width 50 height 10
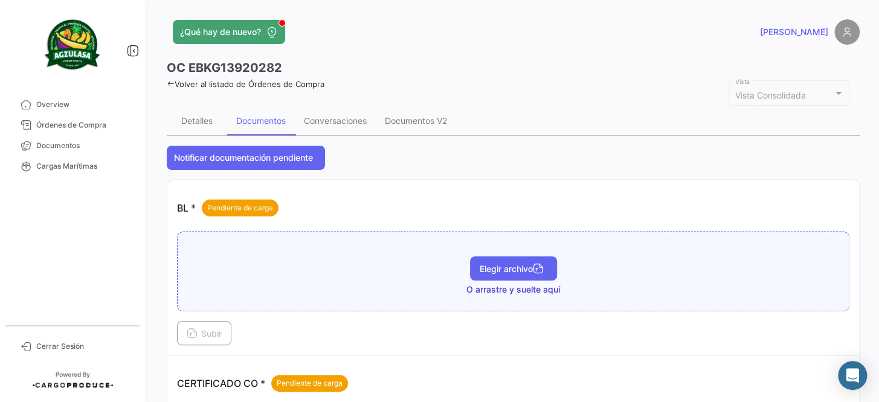
click at [486, 266] on span "Elegir archivo" at bounding box center [514, 268] width 68 height 10
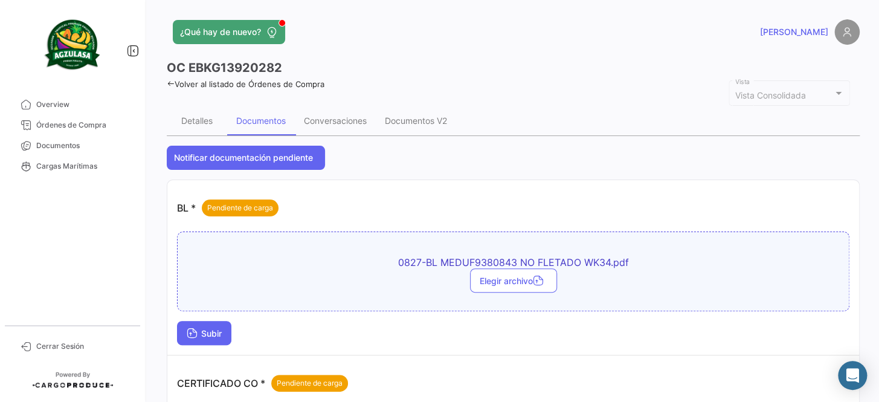
click at [202, 334] on span "Subir" at bounding box center [204, 333] width 35 height 10
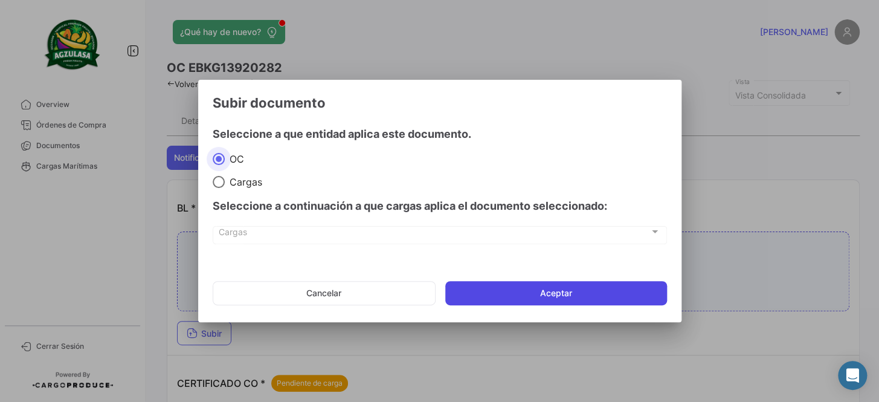
click at [505, 303] on button "Aceptar" at bounding box center [556, 293] width 222 height 24
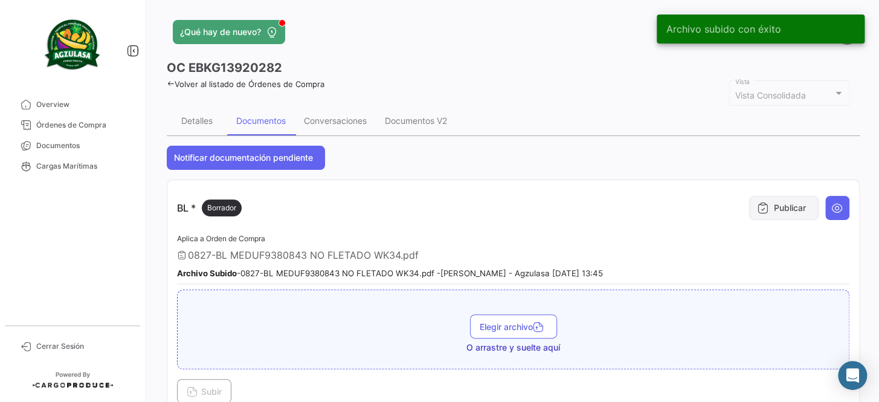
click at [778, 211] on button "Publicar" at bounding box center [783, 208] width 69 height 24
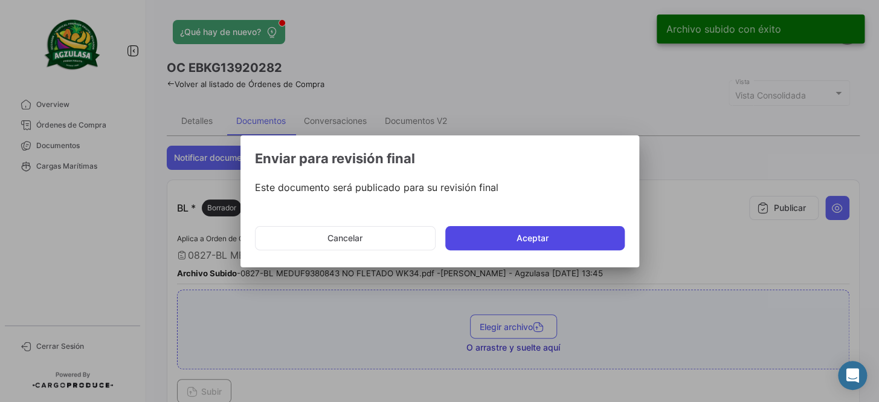
click at [549, 236] on button "Aceptar" at bounding box center [534, 238] width 179 height 24
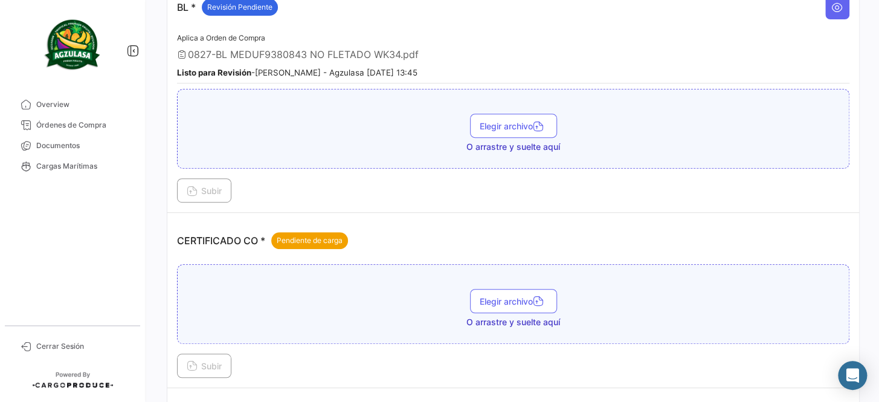
scroll to position [219, 0]
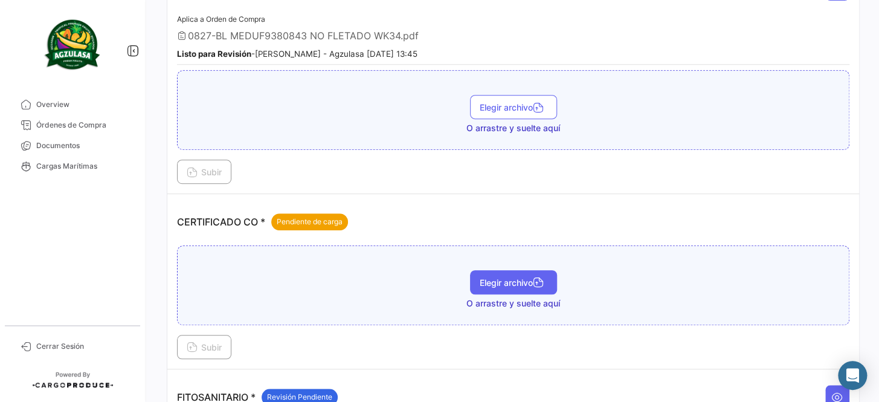
click at [520, 277] on span "Elegir archivo" at bounding box center [514, 282] width 68 height 10
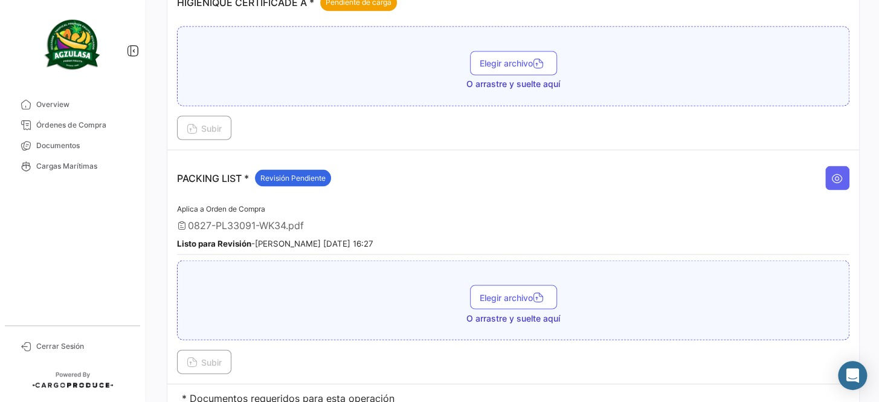
scroll to position [906, 0]
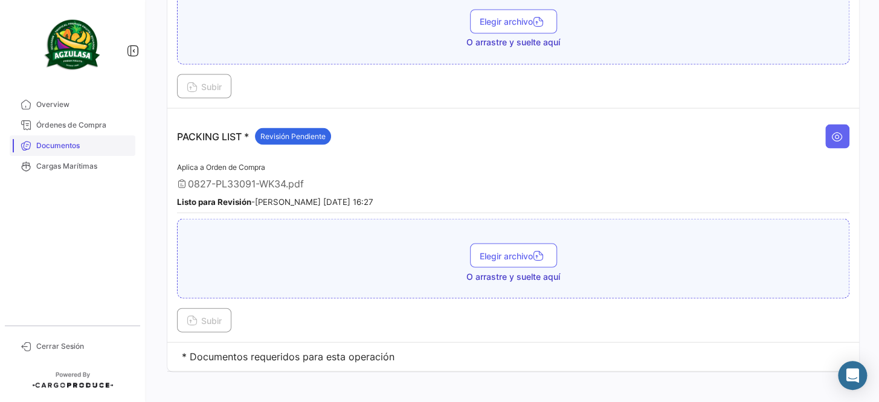
click at [91, 143] on span "Documentos" at bounding box center [83, 145] width 94 height 11
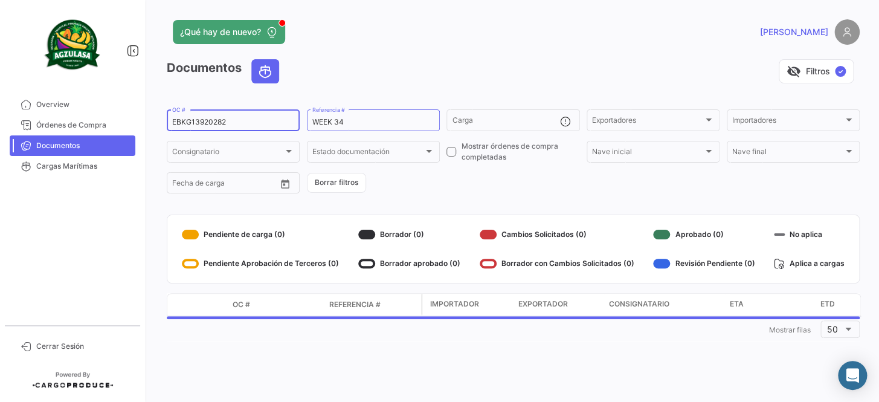
drag, startPoint x: 242, startPoint y: 120, endPoint x: 135, endPoint y: 121, distance: 106.9
click at [135, 121] on mat-sidenav-container "Overview Órdenes de Compra Documentos Cargas Marítimas Cerrar Sesión ¿Qué hay d…" at bounding box center [439, 201] width 879 height 402
paste input "UNIECPBO25340013"
type input "UNIECPBO25340013"
click at [491, 184] on form "UNIECPBO25340013 OC # WEEK 34 Referencia # Carga Exportadores Exportadores Impo…" at bounding box center [513, 152] width 693 height 88
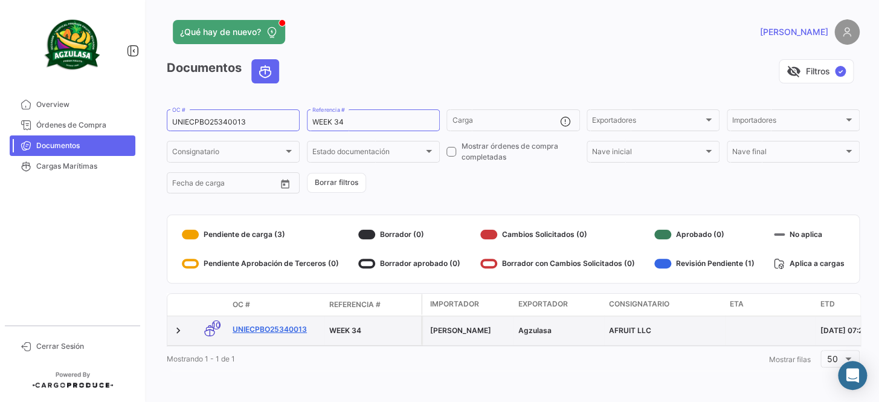
click at [295, 324] on link "UNIECPBO25340013" at bounding box center [276, 329] width 87 height 11
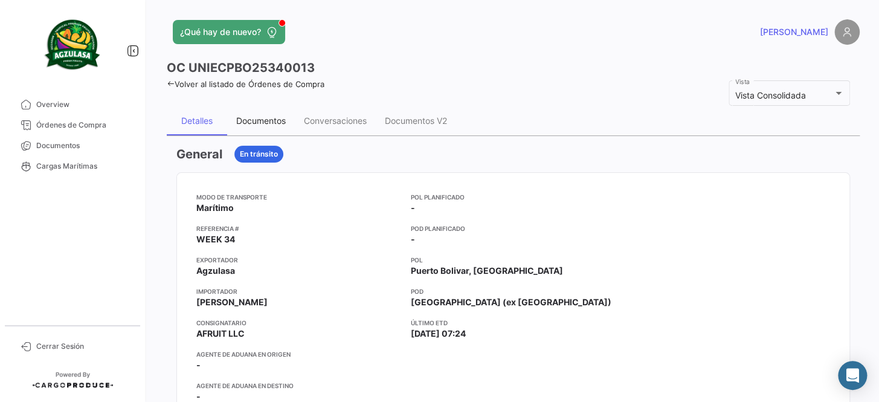
click at [282, 120] on div "Documentos" at bounding box center [261, 120] width 50 height 10
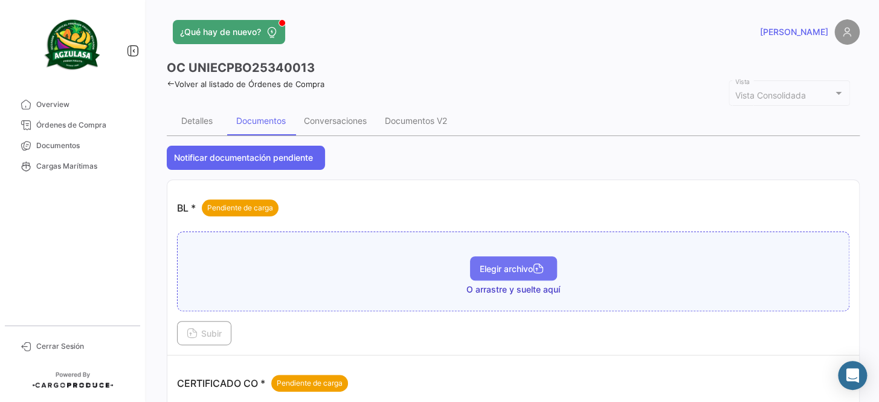
click at [534, 260] on button "Elegir archivo" at bounding box center [513, 268] width 87 height 24
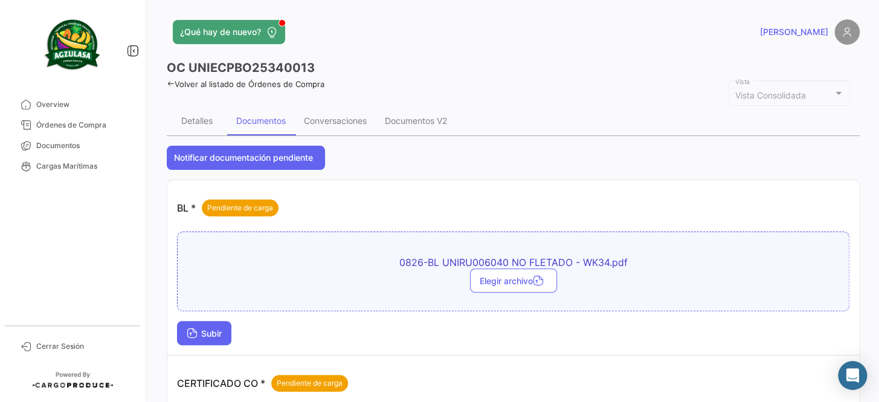
click at [222, 335] on span "Subir" at bounding box center [204, 333] width 35 height 10
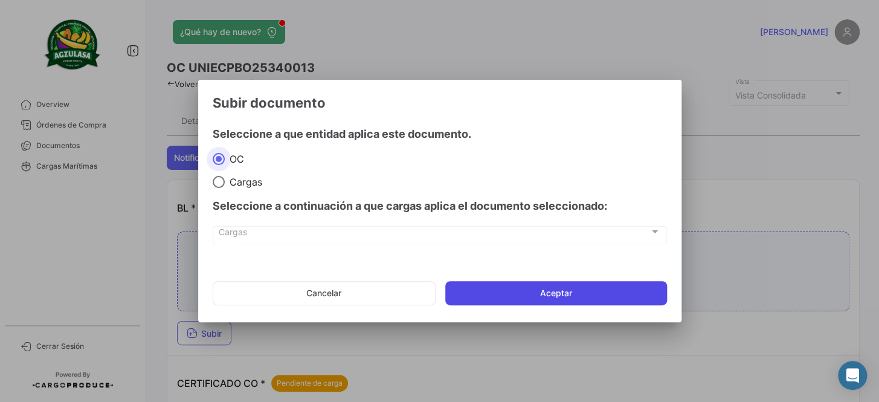
click at [545, 297] on button "Aceptar" at bounding box center [556, 293] width 222 height 24
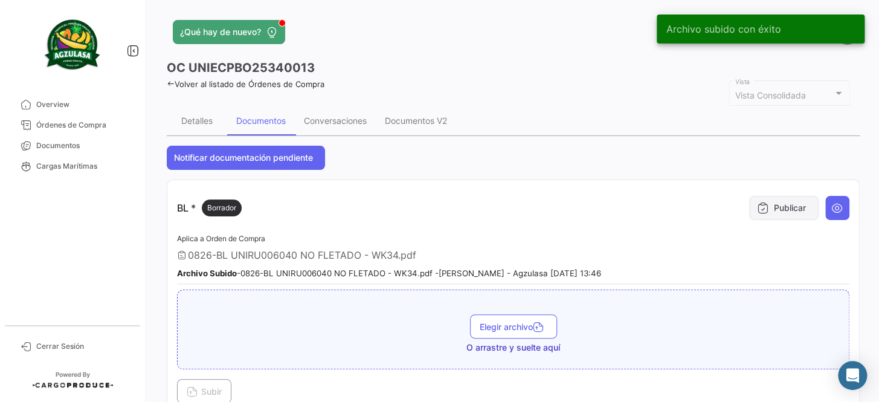
click at [760, 211] on icon at bounding box center [763, 208] width 12 height 12
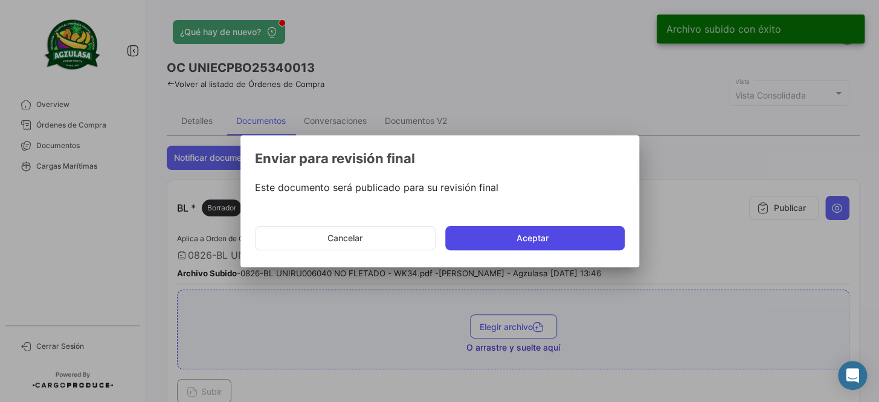
click at [561, 241] on button "Aceptar" at bounding box center [534, 238] width 179 height 24
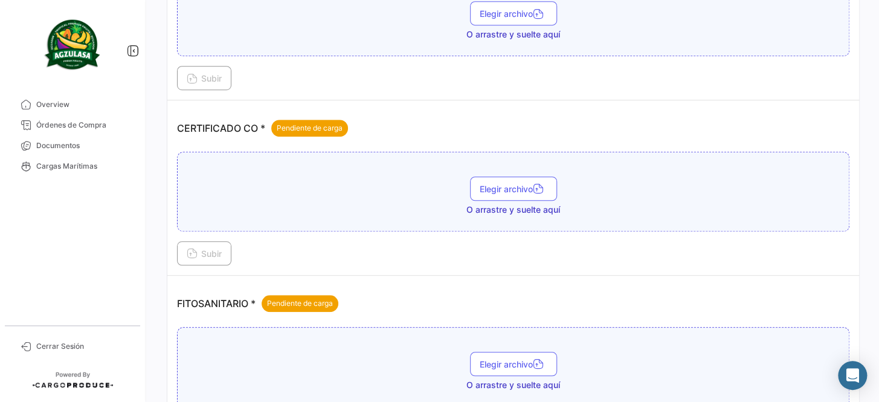
scroll to position [384, 0]
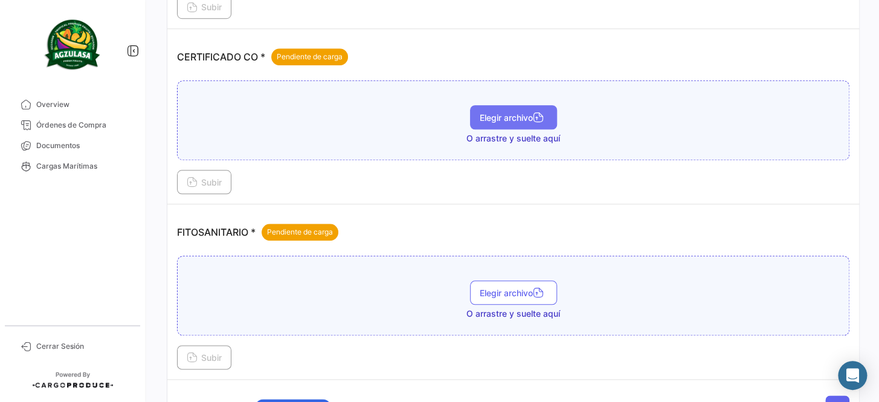
click at [522, 106] on button "Elegir archivo" at bounding box center [513, 117] width 87 height 24
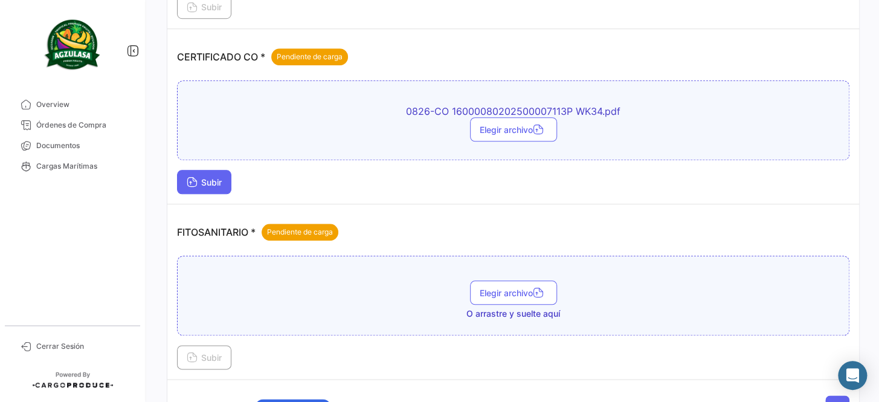
click at [207, 184] on span "Subir" at bounding box center [204, 182] width 35 height 10
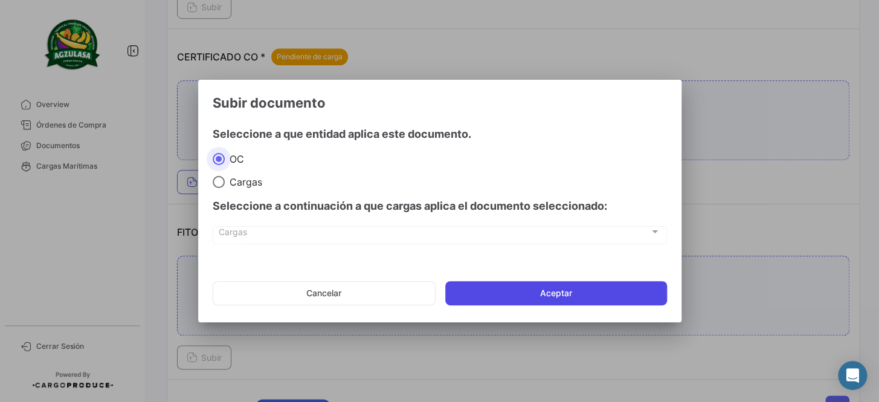
click at [529, 296] on button "Aceptar" at bounding box center [556, 293] width 222 height 24
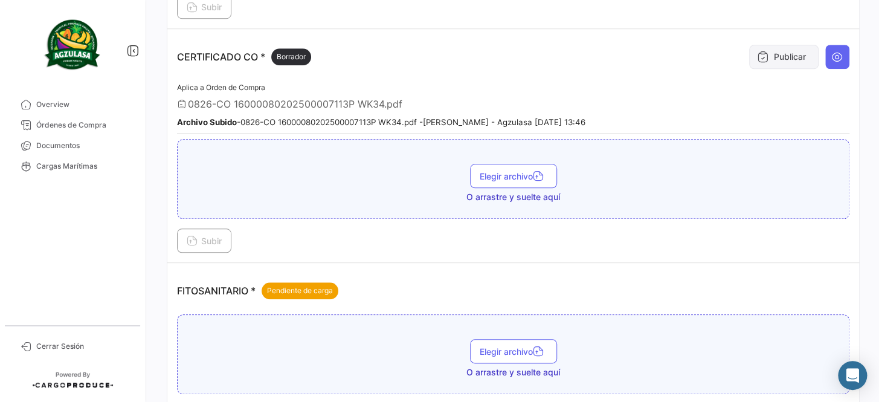
click at [757, 53] on icon at bounding box center [763, 57] width 12 height 12
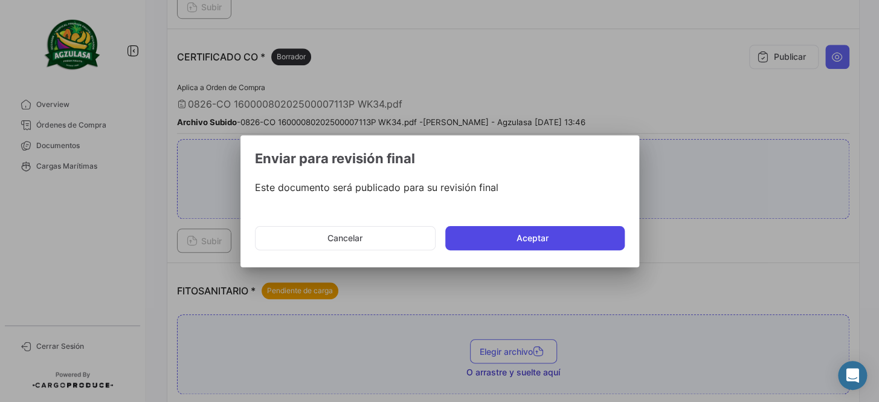
click at [519, 241] on button "Aceptar" at bounding box center [534, 238] width 179 height 24
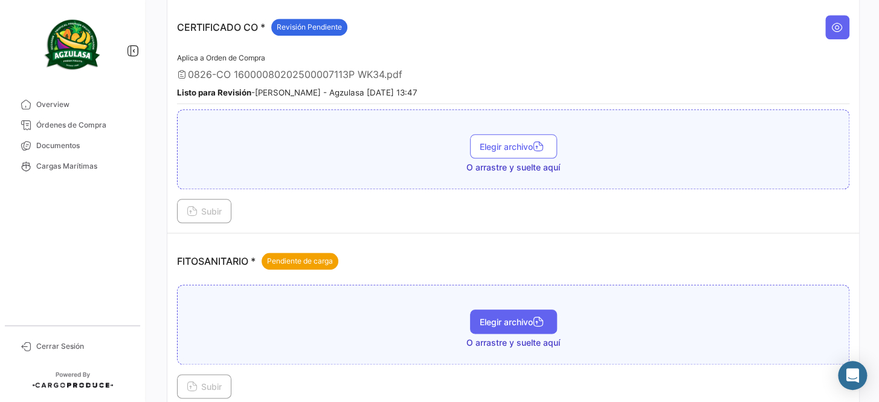
scroll to position [439, 0]
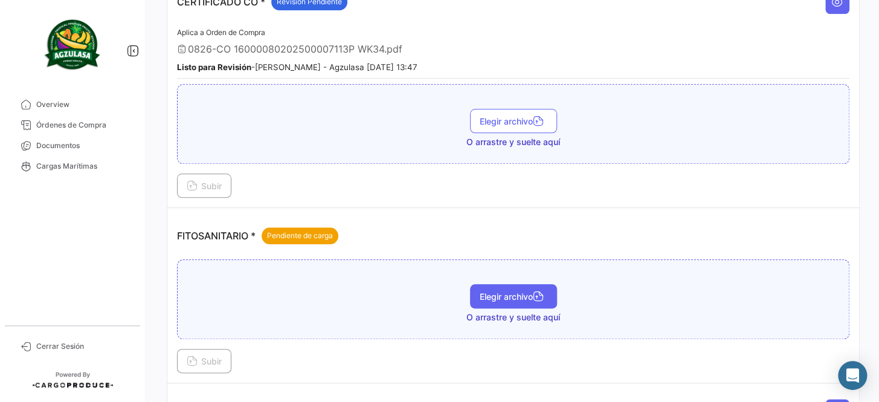
click at [513, 291] on span "Elegir archivo" at bounding box center [514, 296] width 68 height 10
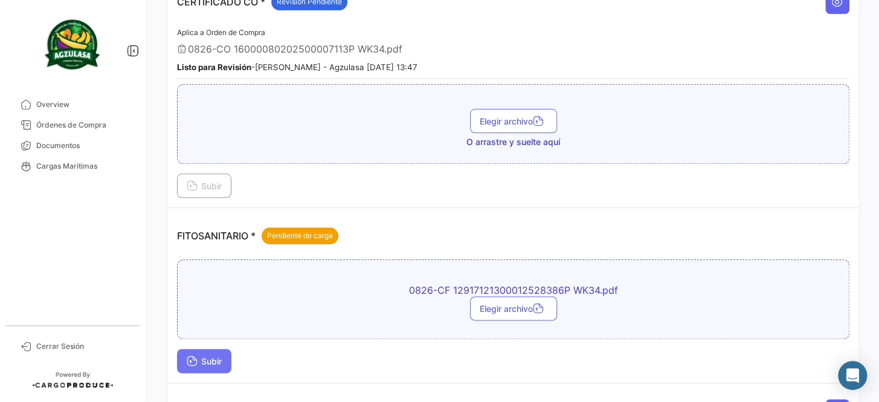
click at [205, 356] on span "Subir" at bounding box center [204, 361] width 35 height 10
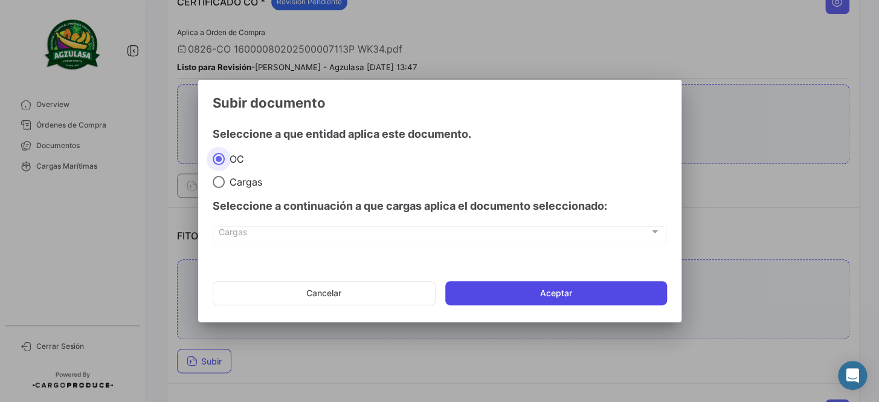
click at [599, 287] on button "Aceptar" at bounding box center [556, 293] width 222 height 24
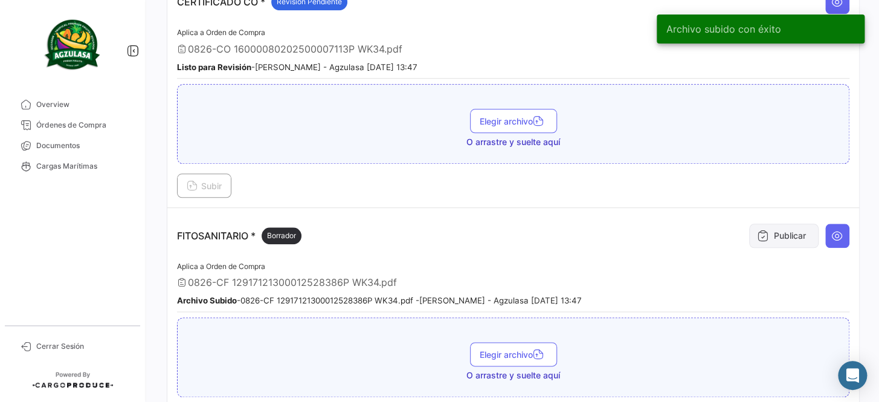
click at [776, 231] on button "Publicar" at bounding box center [783, 236] width 69 height 24
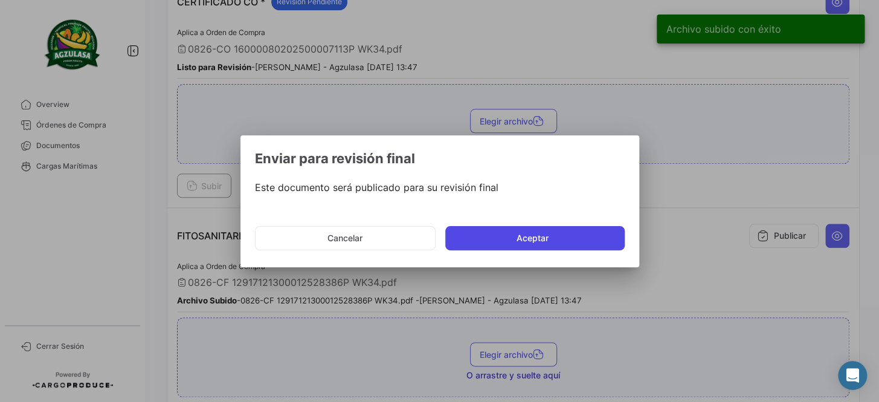
click at [604, 244] on button "Aceptar" at bounding box center [534, 238] width 179 height 24
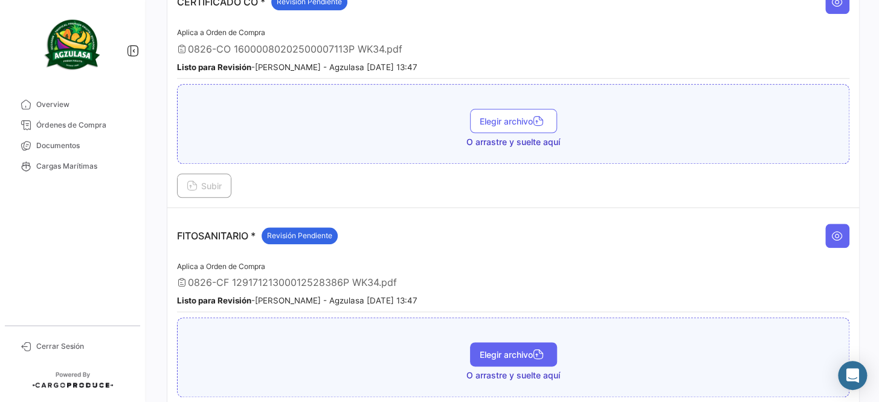
click at [525, 349] on span "Elegir archivo" at bounding box center [514, 354] width 68 height 10
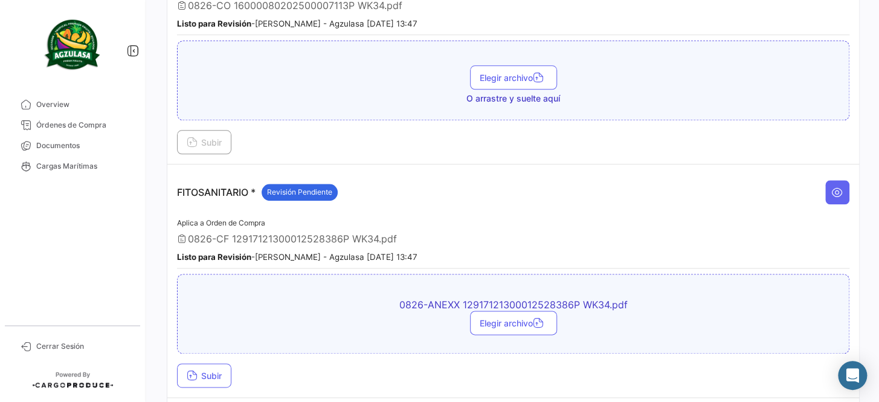
scroll to position [549, 0]
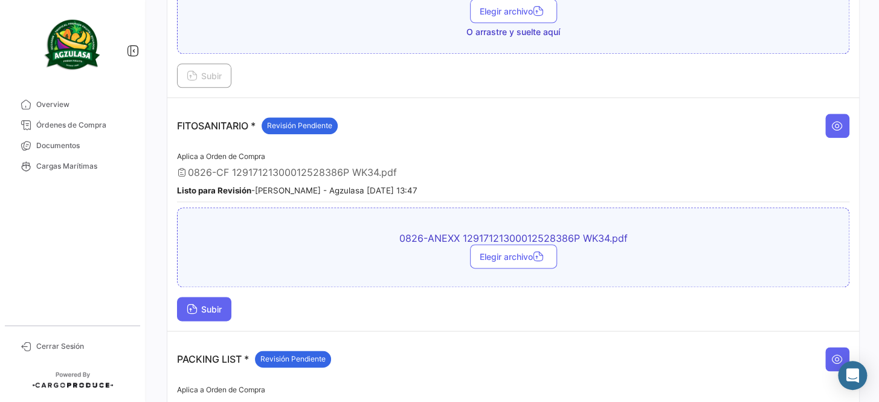
click at [210, 309] on button "Subir" at bounding box center [204, 309] width 54 height 24
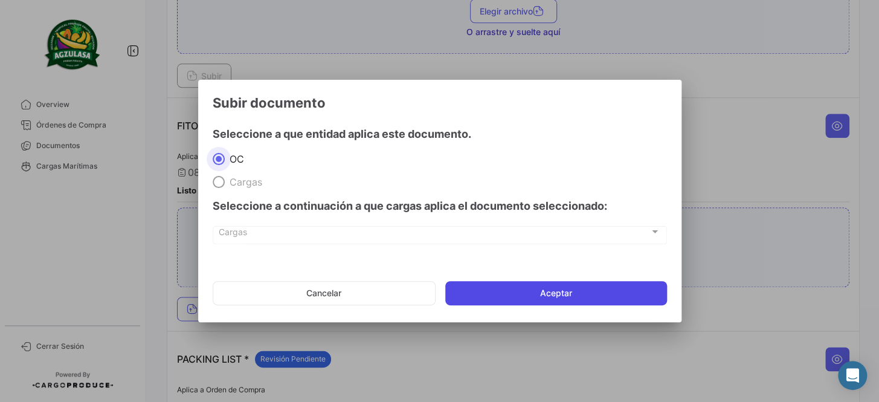
click at [584, 283] on button "Aceptar" at bounding box center [556, 293] width 222 height 24
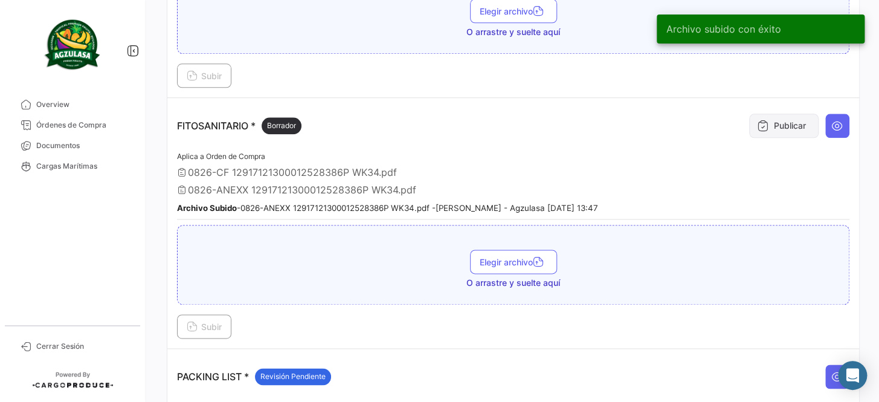
click at [766, 117] on button "Publicar" at bounding box center [783, 126] width 69 height 24
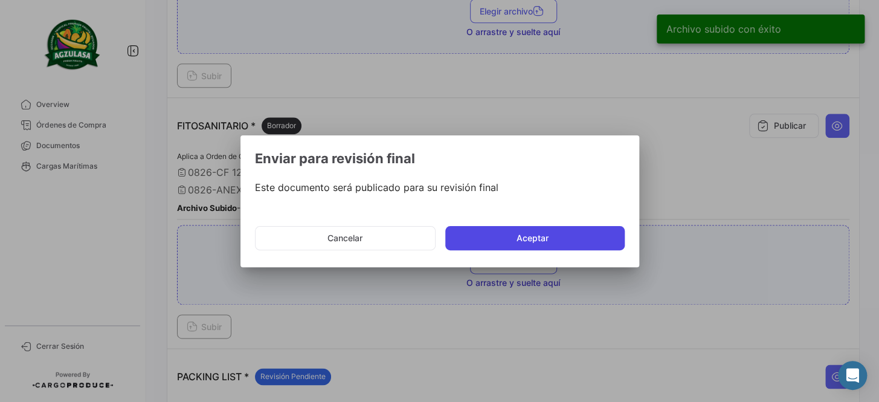
click at [556, 239] on button "Aceptar" at bounding box center [534, 238] width 179 height 24
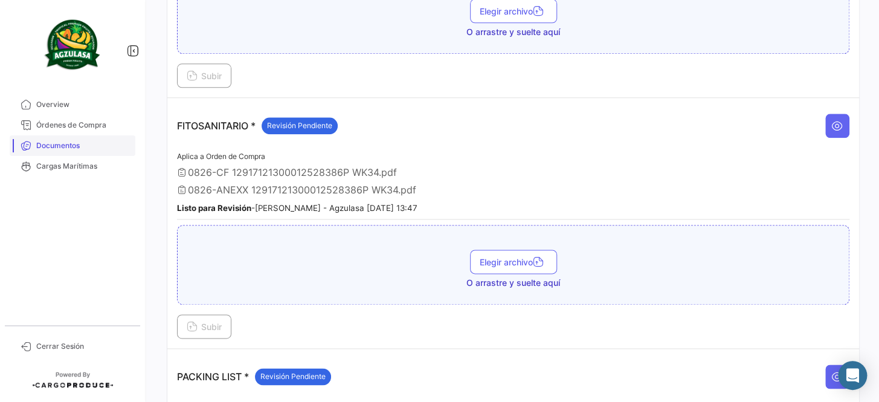
click at [82, 144] on span "Documentos" at bounding box center [83, 145] width 94 height 11
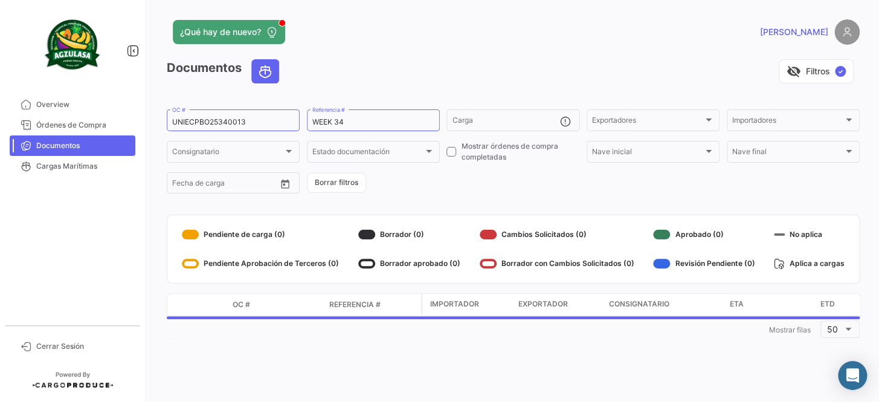
drag, startPoint x: 254, startPoint y: 121, endPoint x: 147, endPoint y: 125, distance: 107.6
click at [147, 125] on mat-sidenav-container "Overview Órdenes de Compra Documentos Cargas Marítimas Cerrar Sesión ¿Qué hay d…" at bounding box center [439, 201] width 879 height 402
paste input "25826044"
type input "258260443"
click at [467, 179] on form "258260443 OC # WEEK 34 Referencia # Carga Exportadores Exportadores Importadore…" at bounding box center [513, 152] width 693 height 88
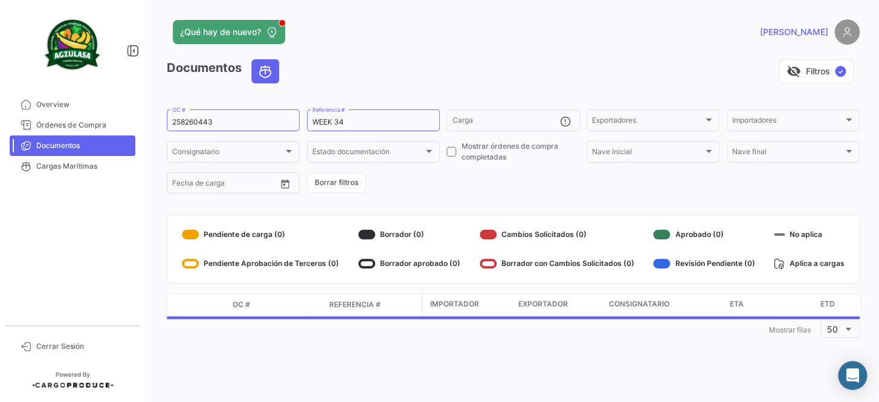
click at [378, 196] on div "Documentos visibility_off Filtros ✓ 258260443 OC # WEEK 34 Referencia # Carga E…" at bounding box center [513, 200] width 693 height 282
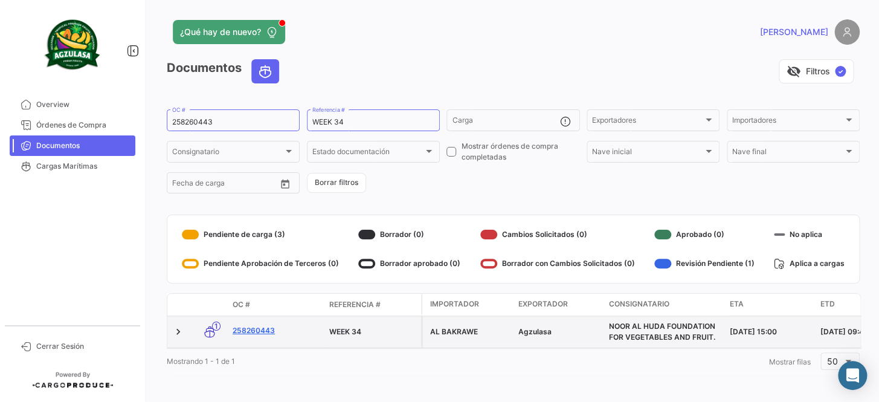
click at [262, 329] on link "258260443" at bounding box center [276, 330] width 87 height 11
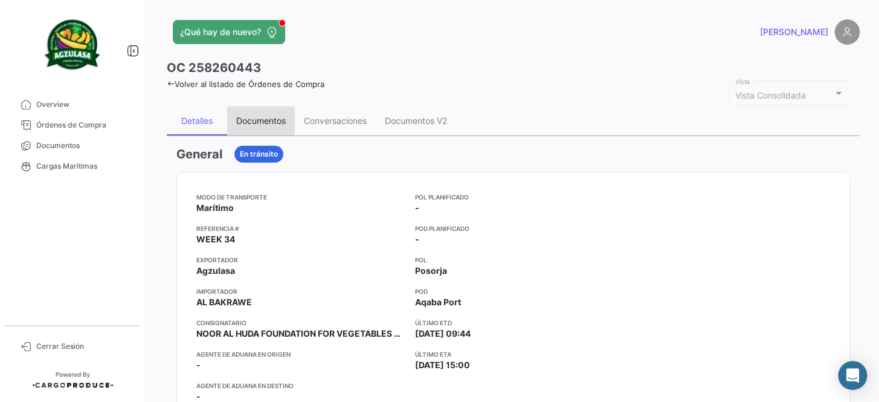
click at [270, 112] on div "Documentos" at bounding box center [261, 120] width 68 height 29
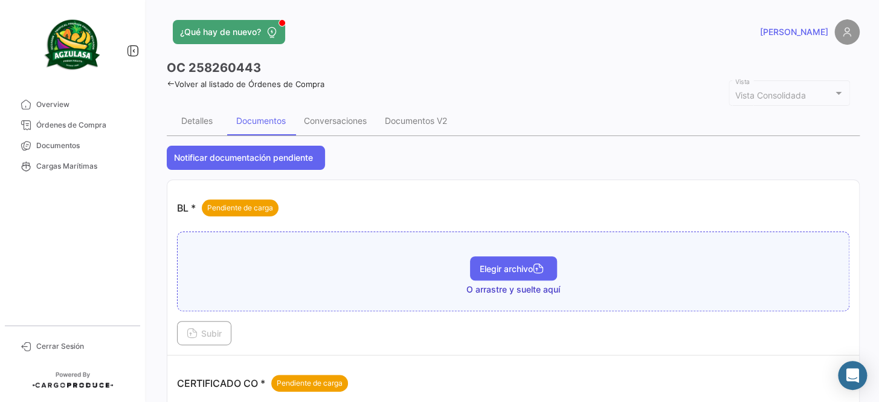
click at [521, 273] on button "Elegir archivo" at bounding box center [513, 268] width 87 height 24
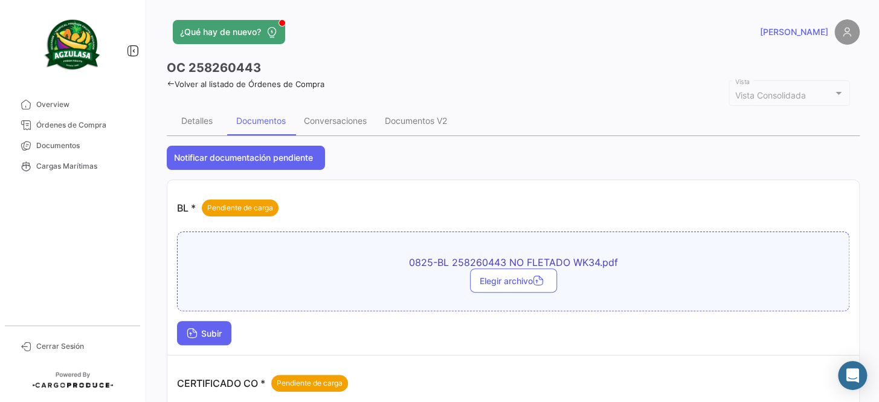
click at [211, 337] on span "Subir" at bounding box center [204, 333] width 35 height 10
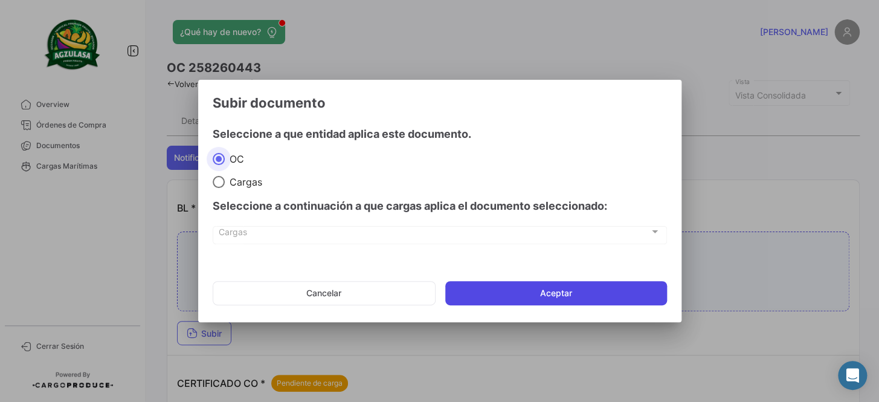
click at [507, 298] on button "Aceptar" at bounding box center [556, 293] width 222 height 24
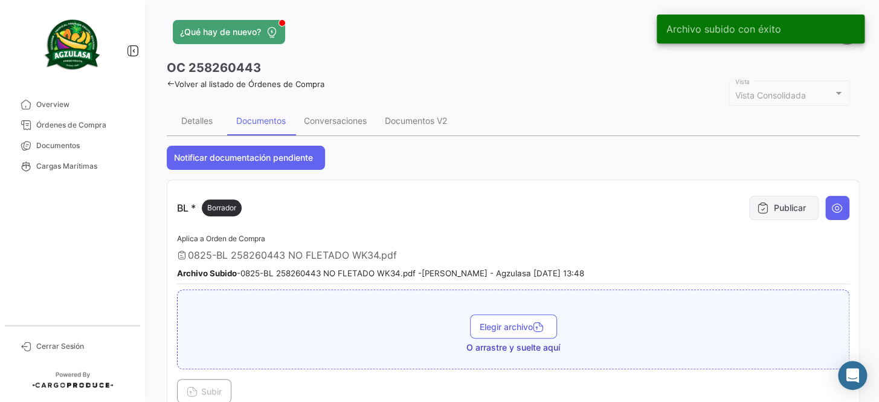
click at [757, 204] on icon at bounding box center [763, 208] width 12 height 12
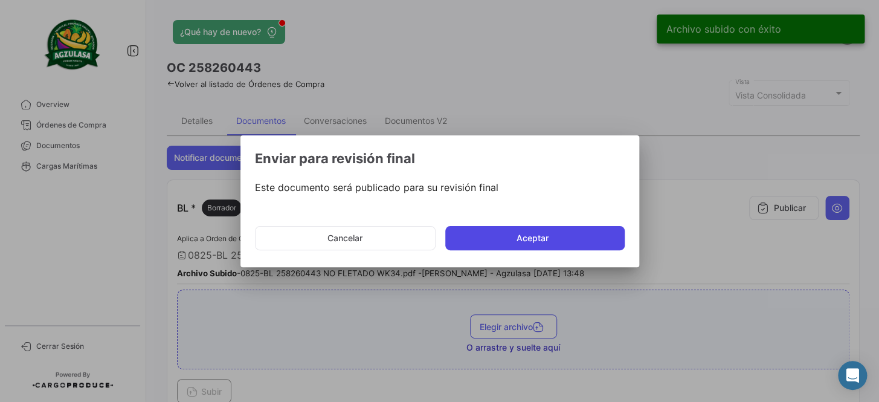
click at [572, 237] on button "Aceptar" at bounding box center [534, 238] width 179 height 24
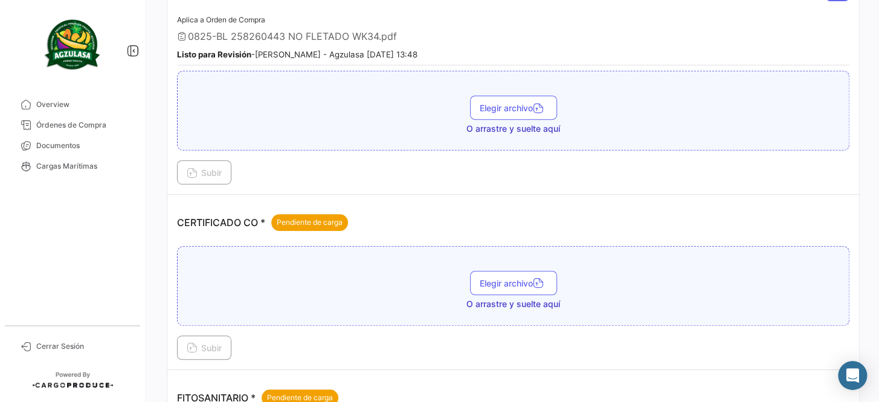
scroll to position [219, 0]
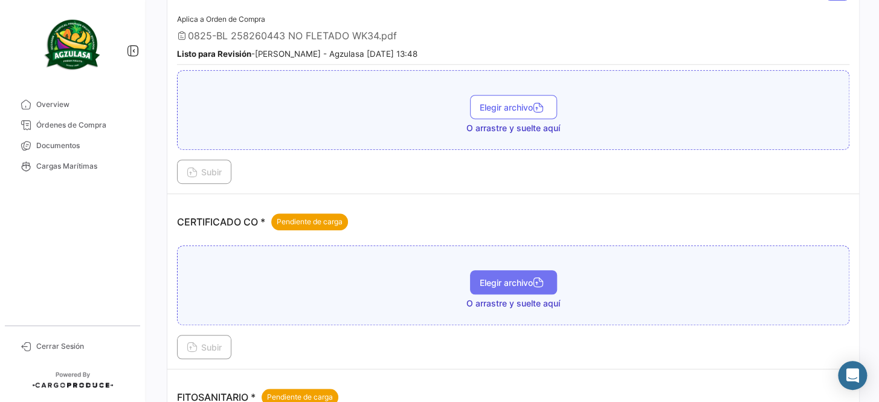
click at [502, 279] on span "Elegir archivo" at bounding box center [514, 282] width 68 height 10
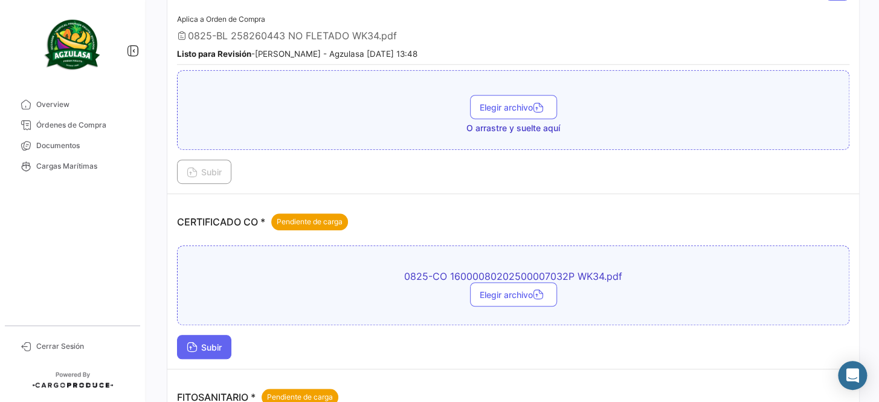
click at [181, 344] on button "Subir" at bounding box center [204, 347] width 54 height 24
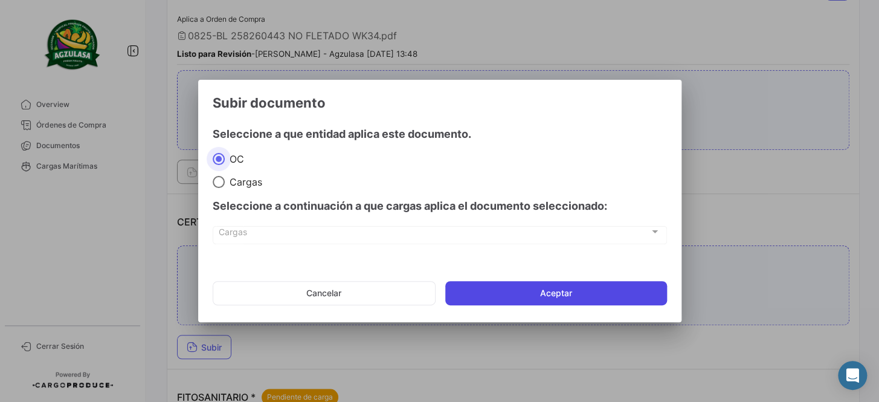
click at [503, 295] on button "Aceptar" at bounding box center [556, 293] width 222 height 24
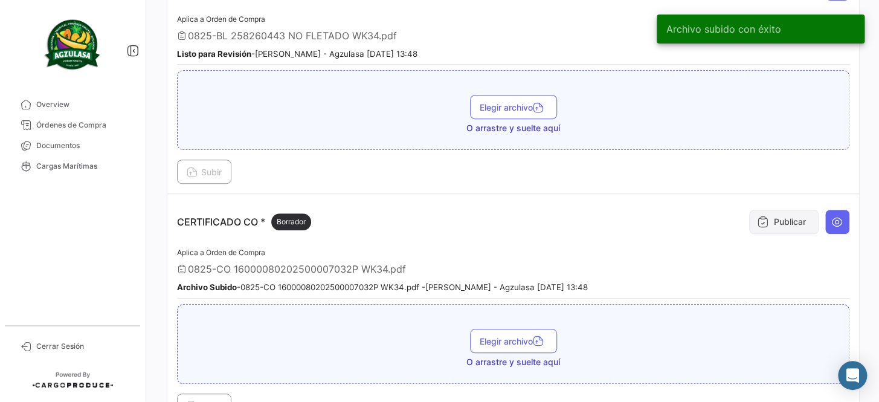
click at [768, 219] on button "Publicar" at bounding box center [783, 222] width 69 height 24
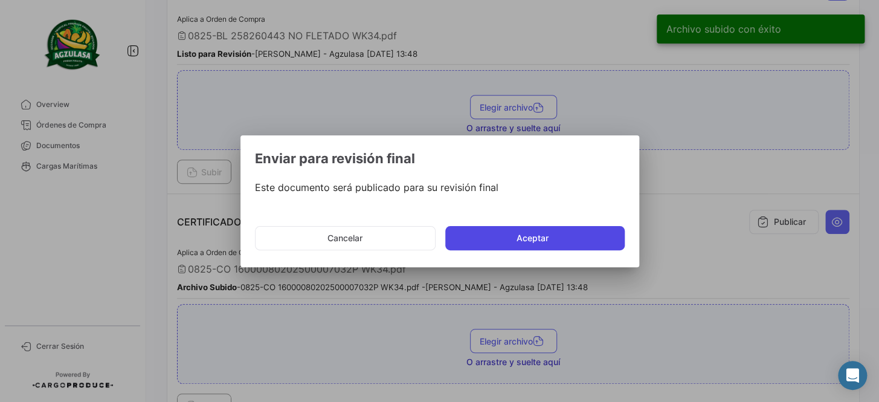
click at [582, 237] on button "Aceptar" at bounding box center [534, 238] width 179 height 24
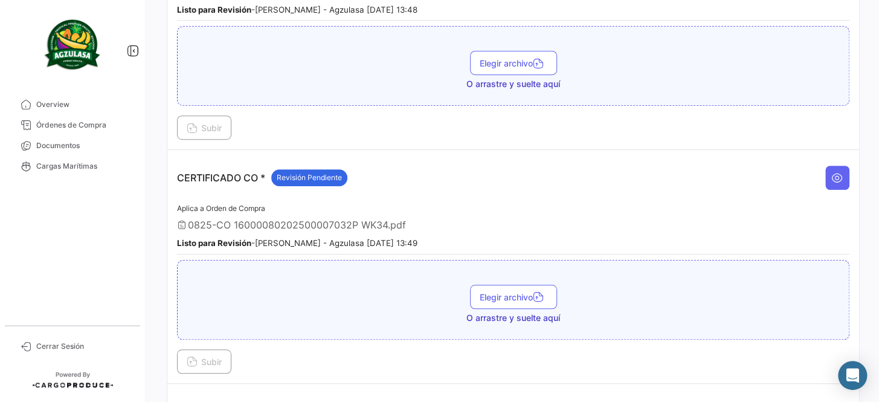
scroll to position [384, 0]
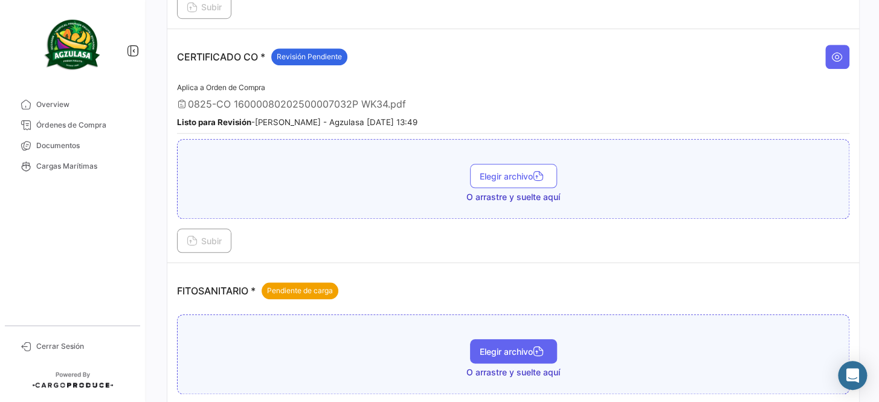
click at [518, 346] on span "Elegir archivo" at bounding box center [514, 351] width 68 height 10
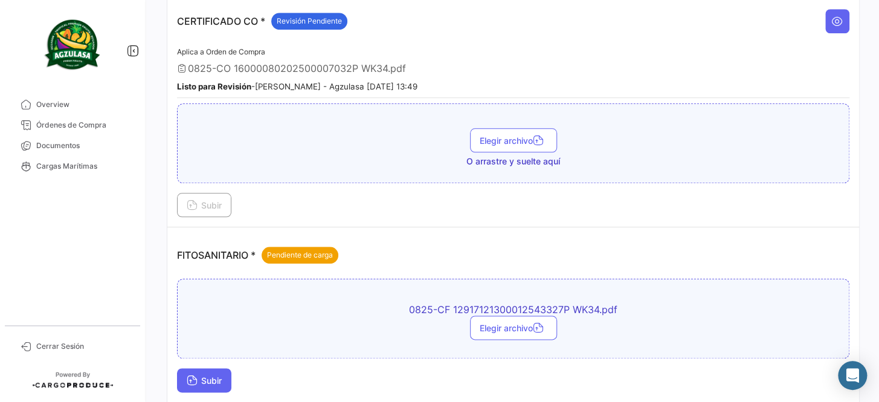
scroll to position [439, 0]
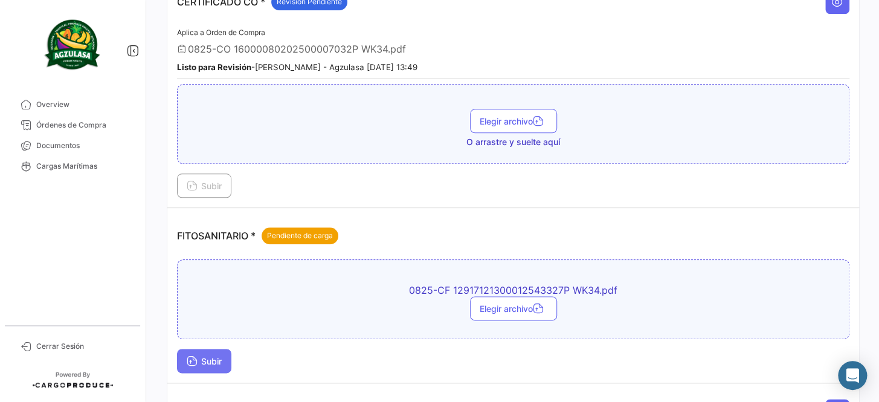
click at [219, 349] on button "Subir" at bounding box center [204, 361] width 54 height 24
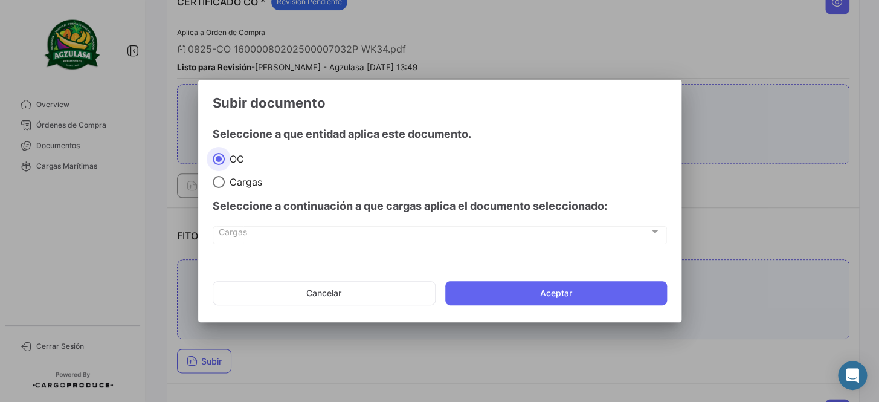
click at [515, 277] on mat-dialog-actions "Cancelar Aceptar" at bounding box center [440, 293] width 454 height 41
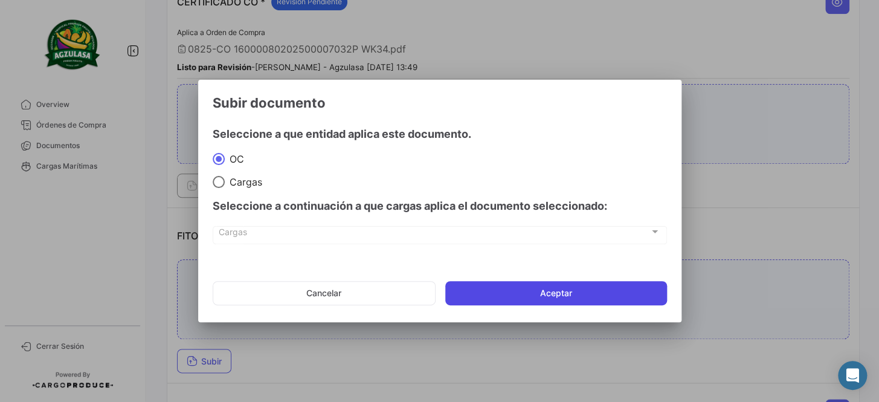
click at [514, 291] on button "Aceptar" at bounding box center [556, 293] width 222 height 24
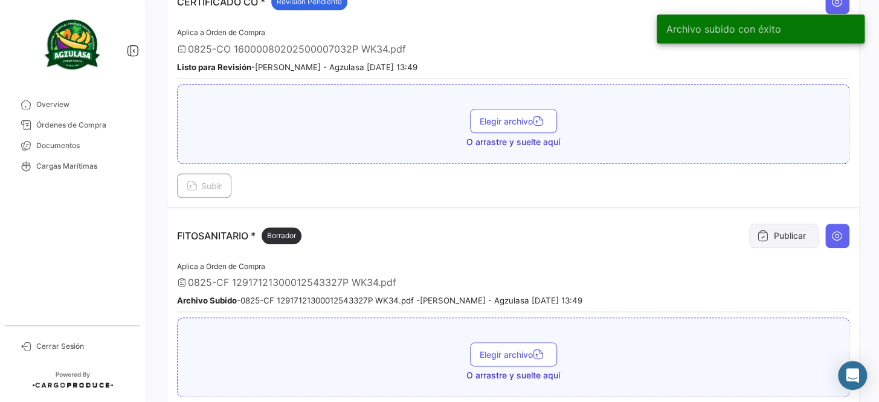
click at [773, 240] on button "Publicar" at bounding box center [783, 236] width 69 height 24
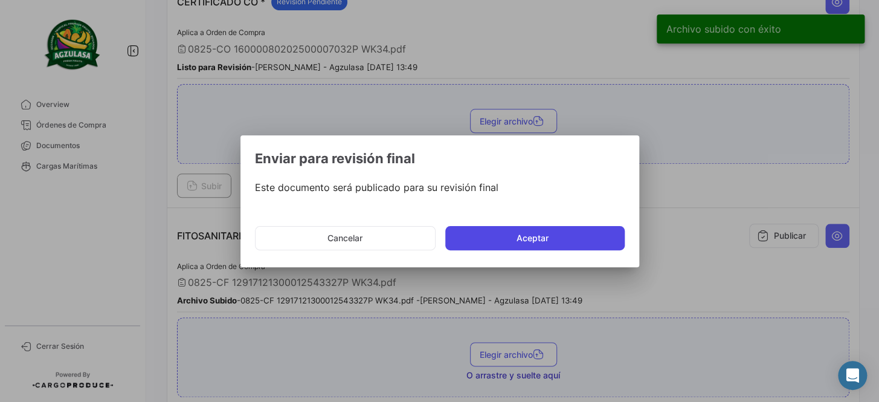
click at [558, 241] on button "Aceptar" at bounding box center [534, 238] width 179 height 24
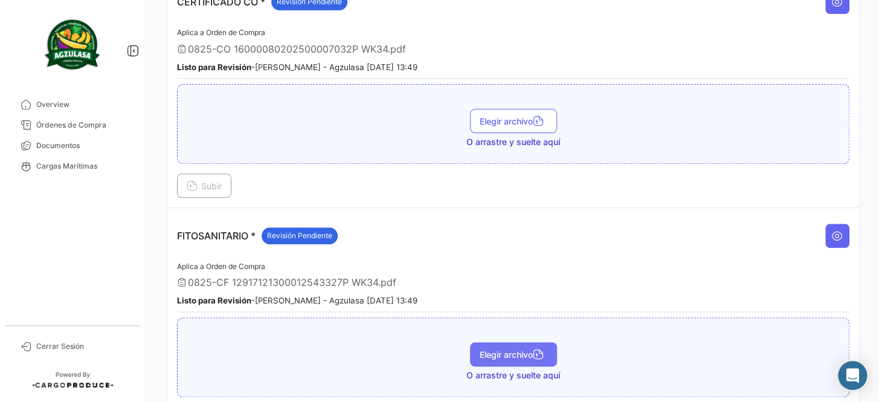
click at [535, 350] on icon "button" at bounding box center [538, 355] width 11 height 11
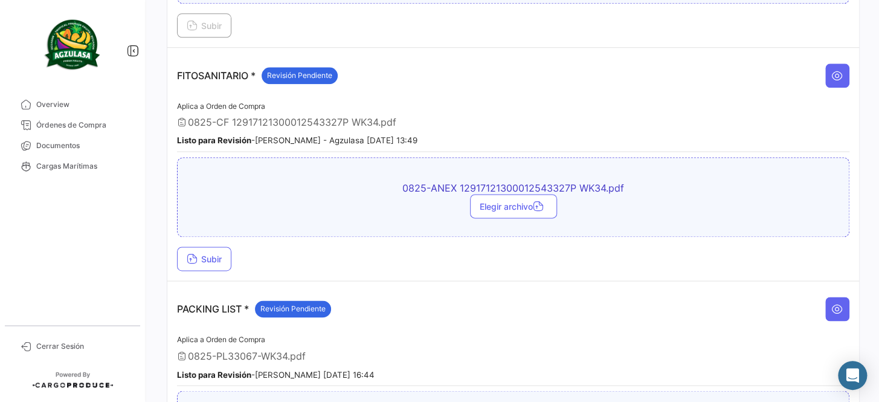
scroll to position [604, 0]
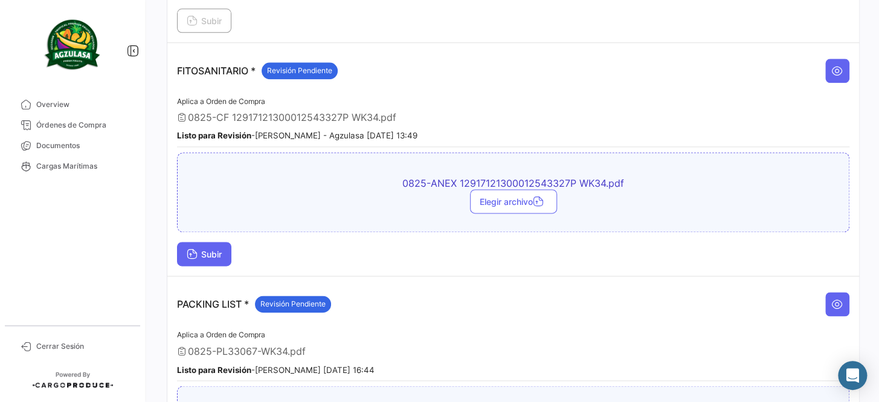
click at [222, 249] on span "Subir" at bounding box center [204, 254] width 35 height 10
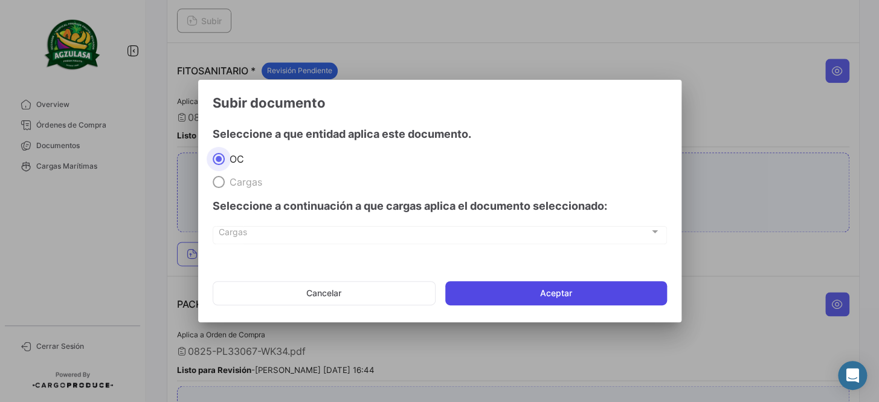
click at [556, 294] on button "Aceptar" at bounding box center [556, 293] width 222 height 24
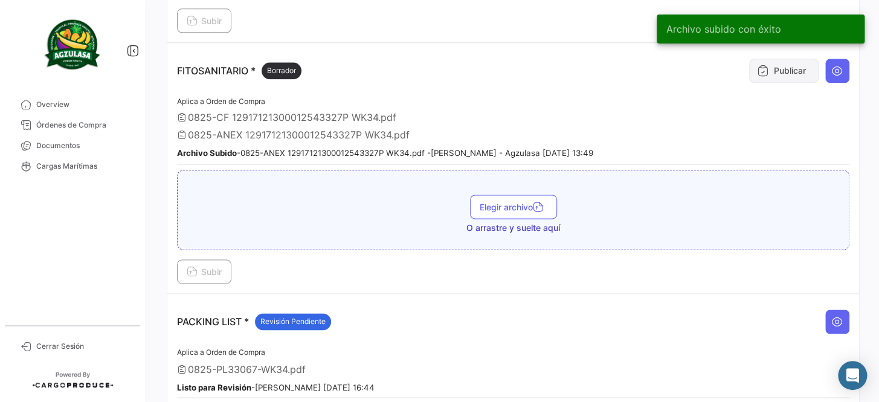
click at [783, 66] on button "Publicar" at bounding box center [783, 71] width 69 height 24
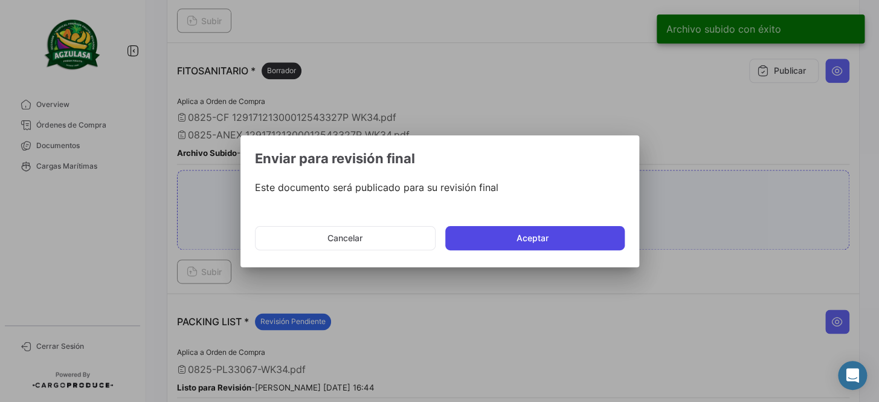
click at [542, 235] on button "Aceptar" at bounding box center [534, 238] width 179 height 24
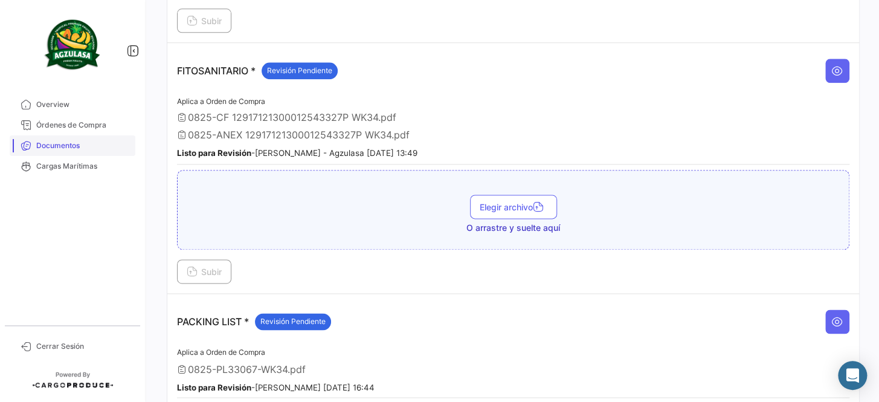
click at [83, 143] on span "Documentos" at bounding box center [83, 145] width 94 height 11
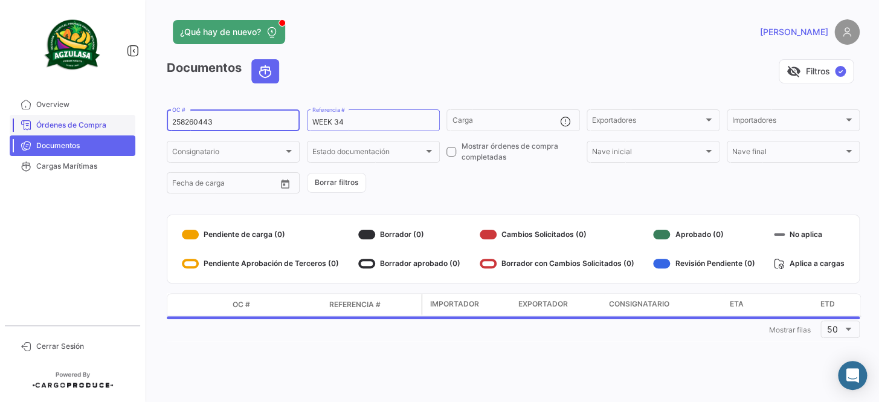
drag, startPoint x: 254, startPoint y: 118, endPoint x: 128, endPoint y: 118, distance: 125.7
click at [128, 118] on mat-sidenav-container "Overview Órdenes de Compra Documentos Cargas Marítimas Cerrar Sesión ¿Qué hay d…" at bounding box center [439, 201] width 879 height 402
paste input "GQL0410917"
type input "GQL0410917"
click at [417, 193] on form "GQL0410917 OC # WEEK 34 Referencia # Carga Exportadores Exportadores Importador…" at bounding box center [513, 152] width 693 height 88
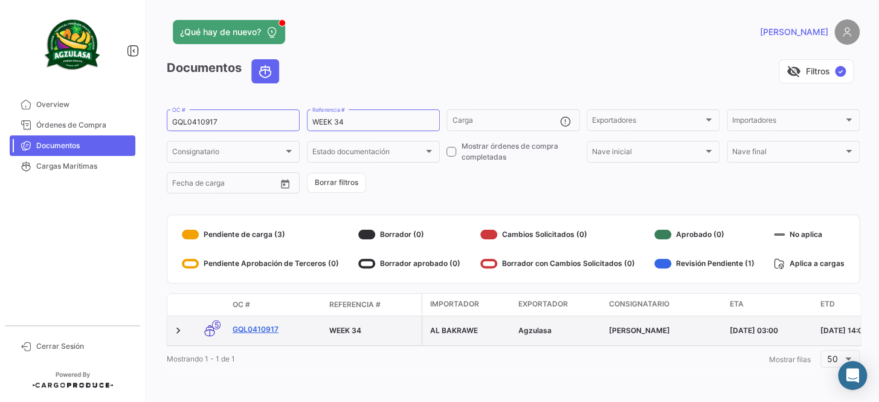
click at [269, 329] on link "GQL0410917" at bounding box center [276, 329] width 87 height 11
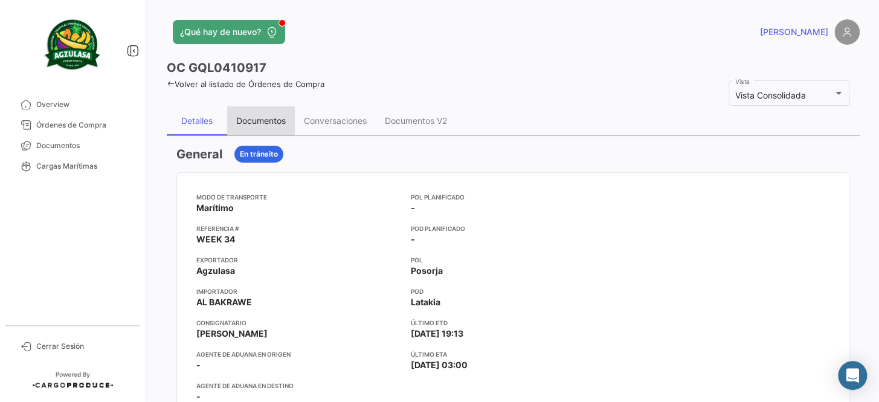
click at [271, 121] on div "Documentos" at bounding box center [261, 120] width 50 height 10
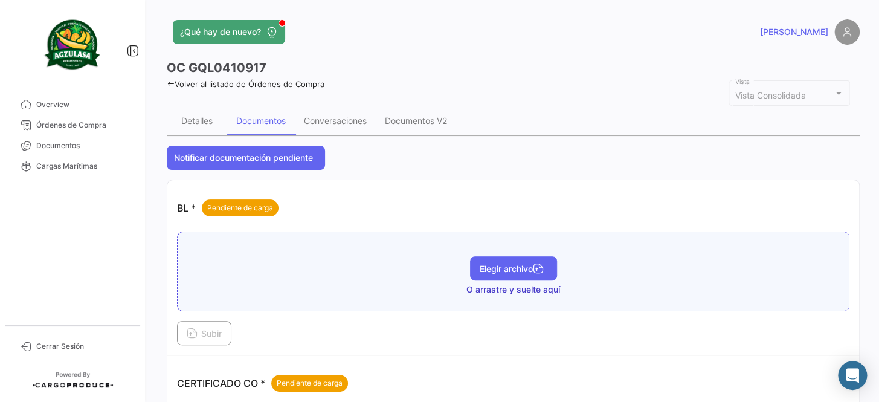
click at [494, 259] on button "Elegir archivo" at bounding box center [513, 268] width 87 height 24
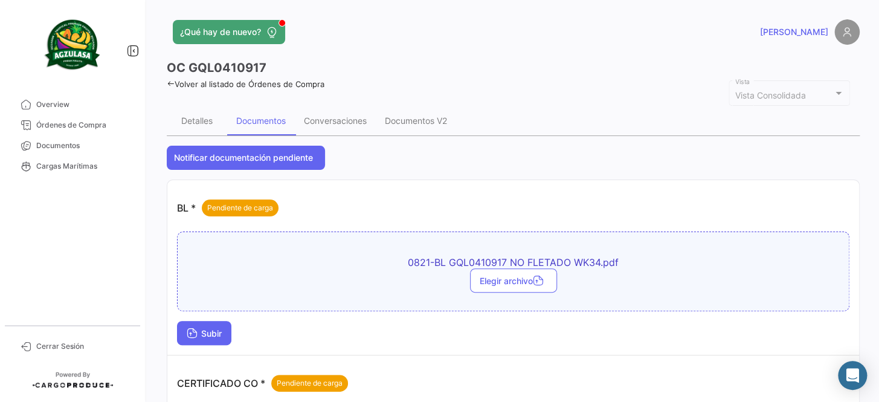
click at [208, 328] on span "Subir" at bounding box center [204, 333] width 35 height 10
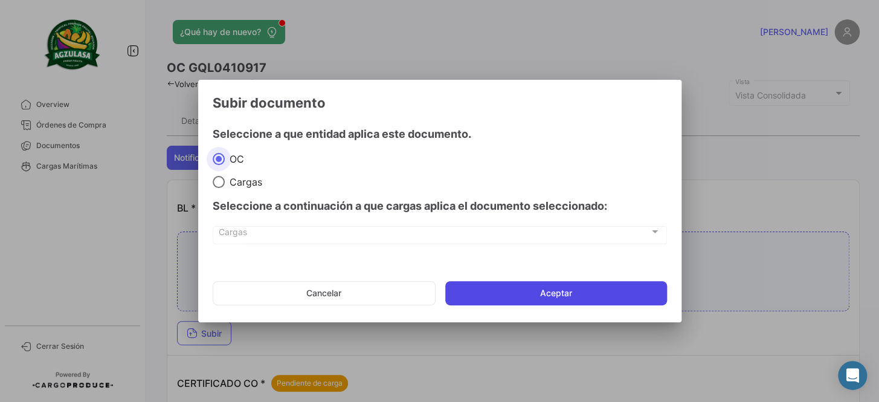
click at [523, 297] on button "Aceptar" at bounding box center [556, 293] width 222 height 24
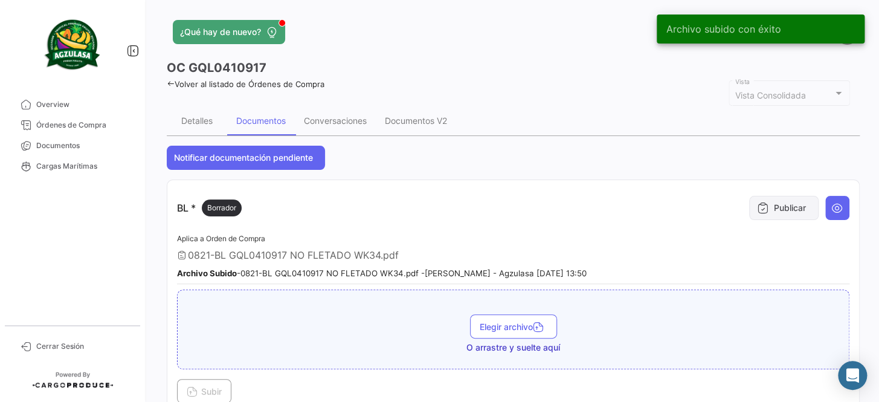
click at [767, 207] on button "Publicar" at bounding box center [783, 208] width 69 height 24
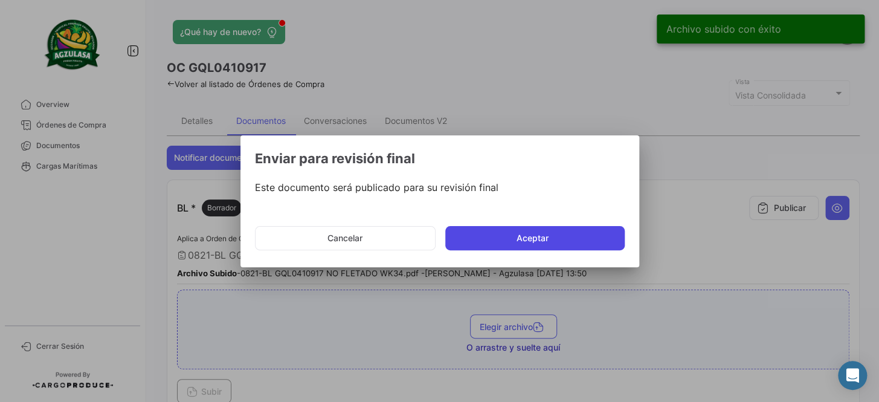
click at [520, 230] on button "Aceptar" at bounding box center [534, 238] width 179 height 24
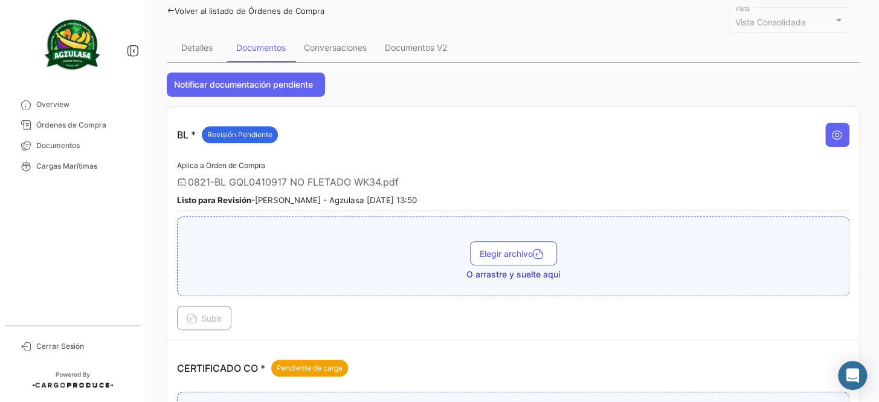
scroll to position [274, 0]
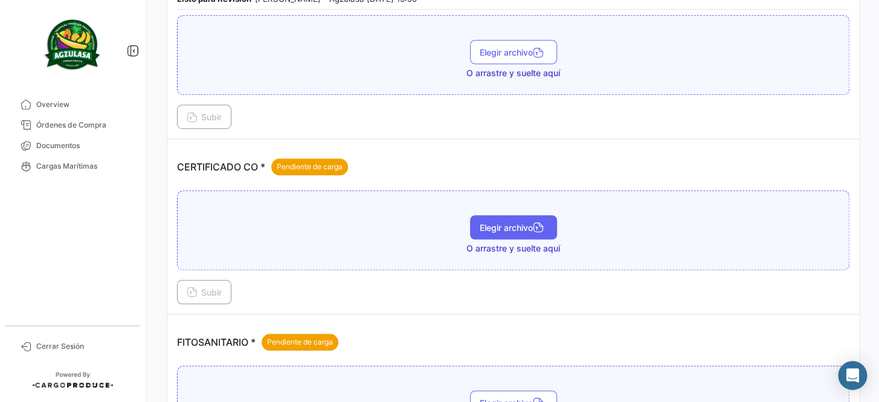
click at [498, 228] on span "Elegir archivo" at bounding box center [514, 227] width 68 height 10
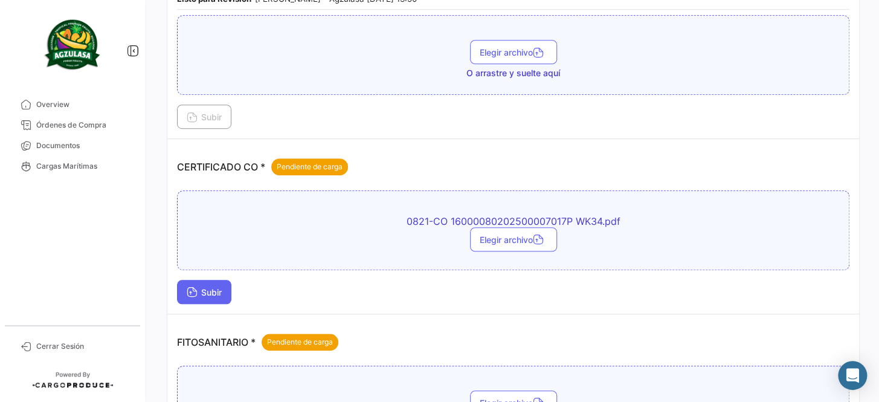
click at [211, 280] on button "Subir" at bounding box center [204, 292] width 54 height 24
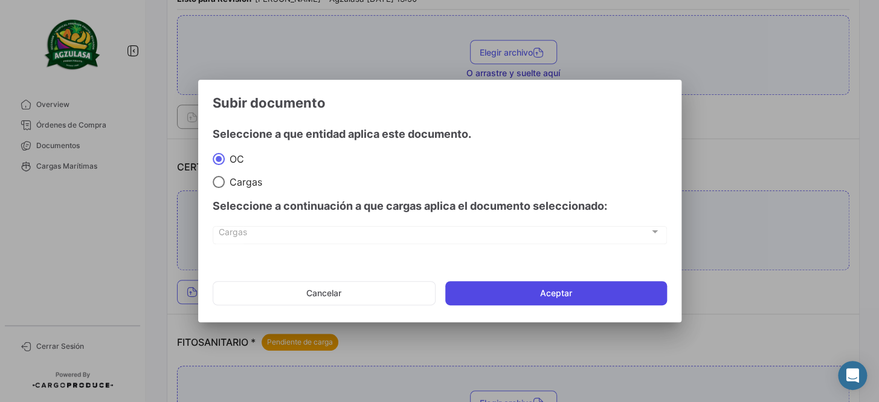
click at [546, 288] on button "Aceptar" at bounding box center [556, 293] width 222 height 24
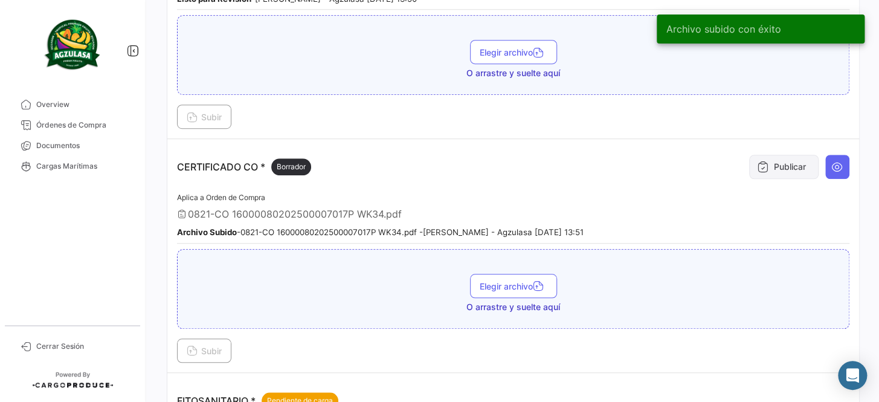
click at [781, 169] on button "Publicar" at bounding box center [783, 167] width 69 height 24
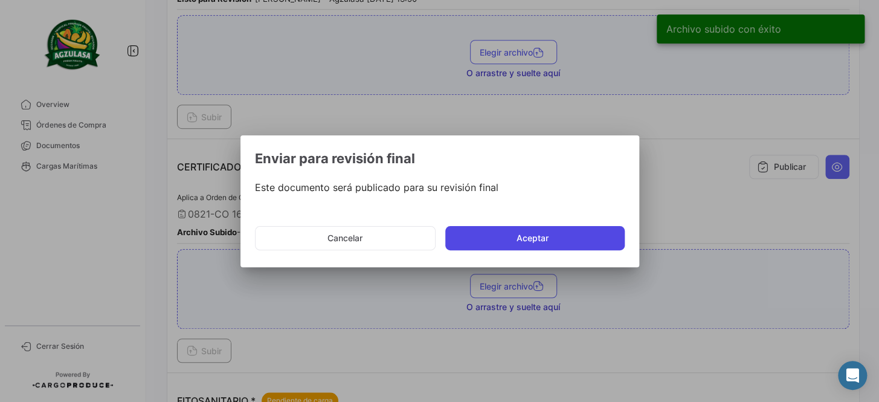
click at [488, 230] on button "Aceptar" at bounding box center [534, 238] width 179 height 24
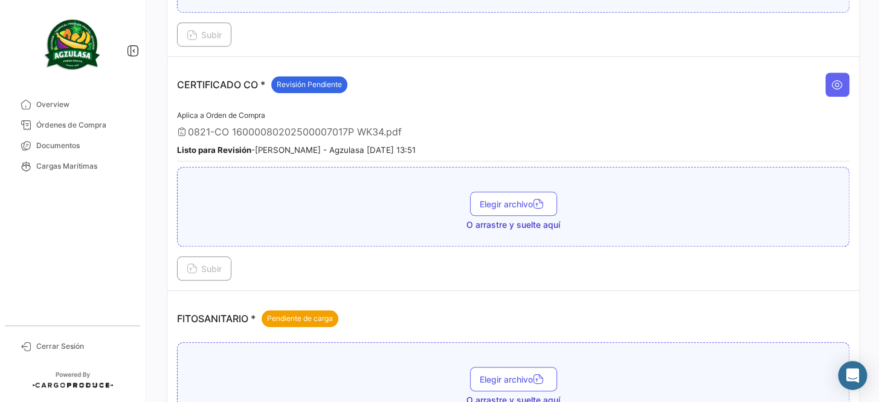
scroll to position [384, 0]
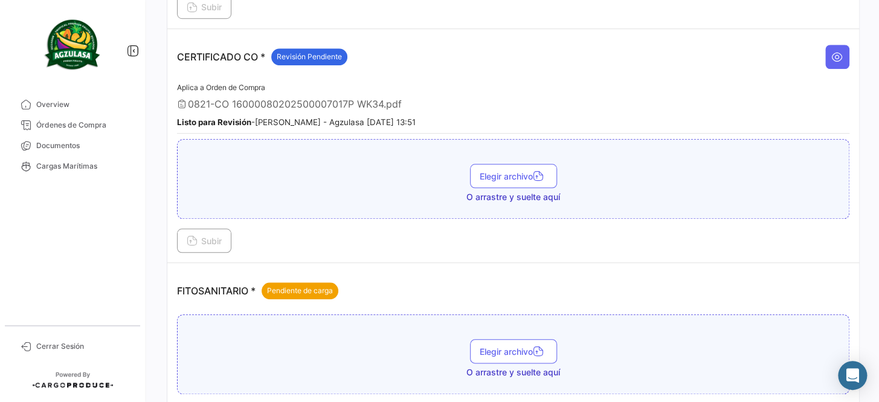
click at [519, 332] on div "Elegir archivo O arrastre y suelte aquí" at bounding box center [513, 354] width 673 height 80
click at [511, 346] on span "Elegir archivo" at bounding box center [514, 351] width 68 height 10
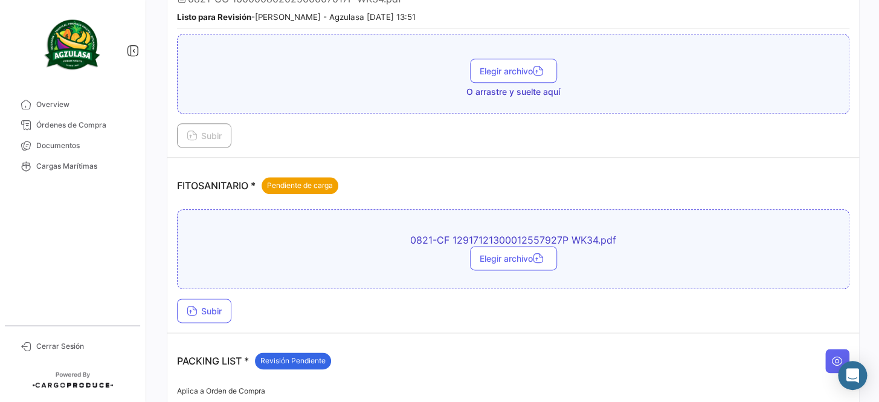
scroll to position [494, 0]
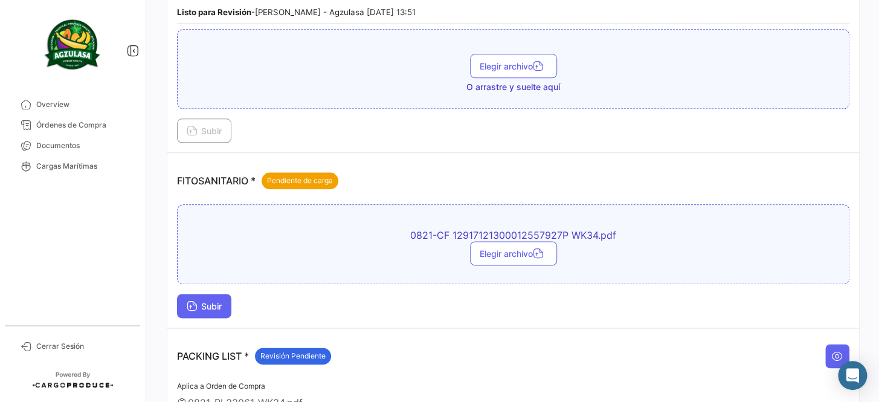
click at [227, 294] on button "Subir" at bounding box center [204, 306] width 54 height 24
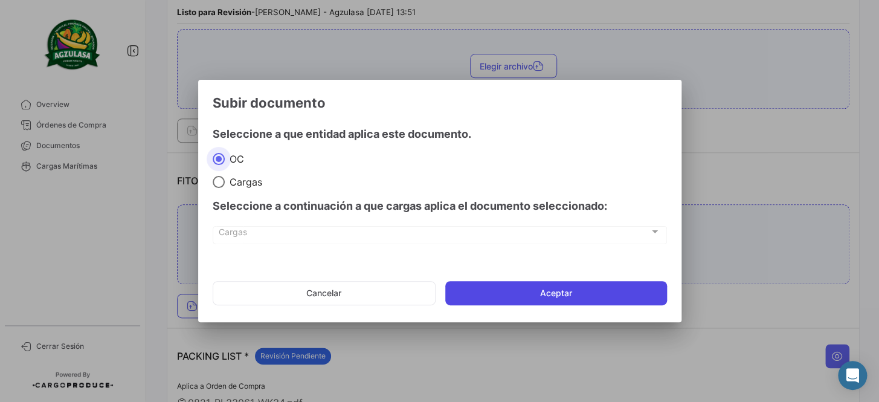
click at [573, 286] on button "Aceptar" at bounding box center [556, 293] width 222 height 24
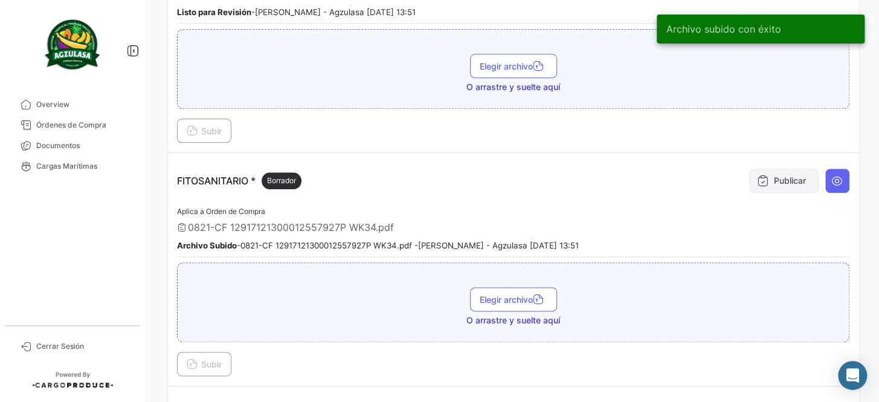
click at [757, 175] on icon at bounding box center [763, 181] width 12 height 12
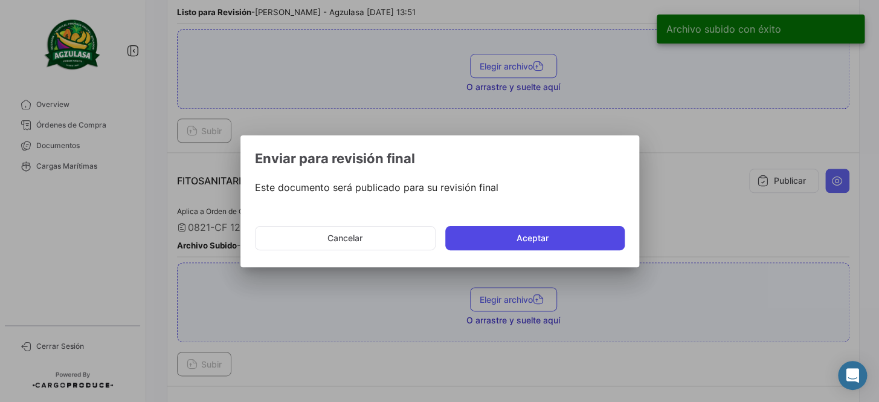
click at [527, 237] on button "Aceptar" at bounding box center [534, 238] width 179 height 24
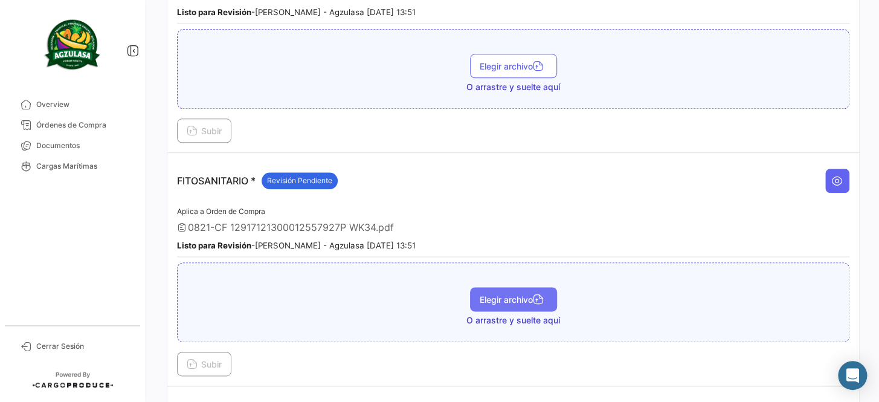
click at [521, 298] on button "Elegir archivo" at bounding box center [513, 299] width 87 height 24
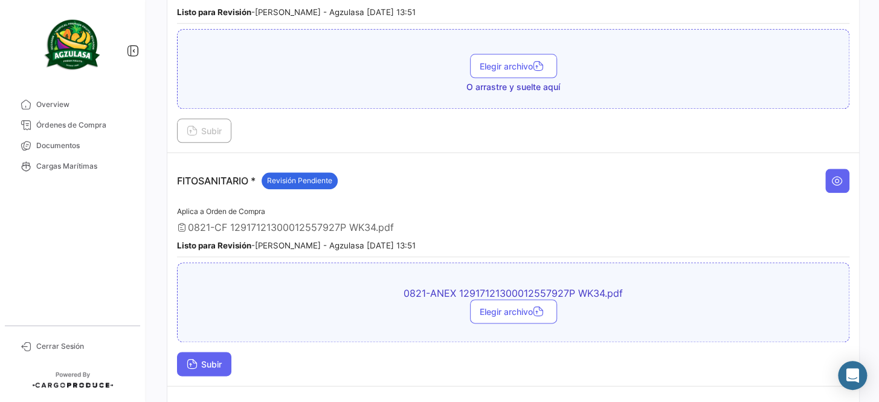
click at [210, 359] on span "Subir" at bounding box center [204, 364] width 35 height 10
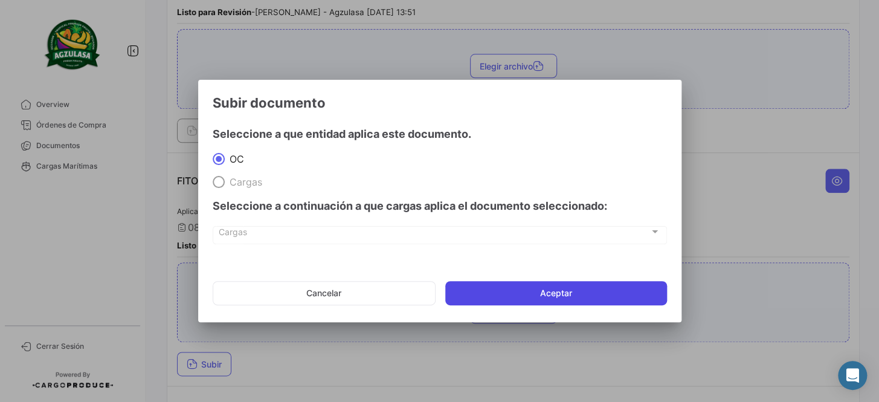
click at [543, 283] on button "Aceptar" at bounding box center [556, 293] width 222 height 24
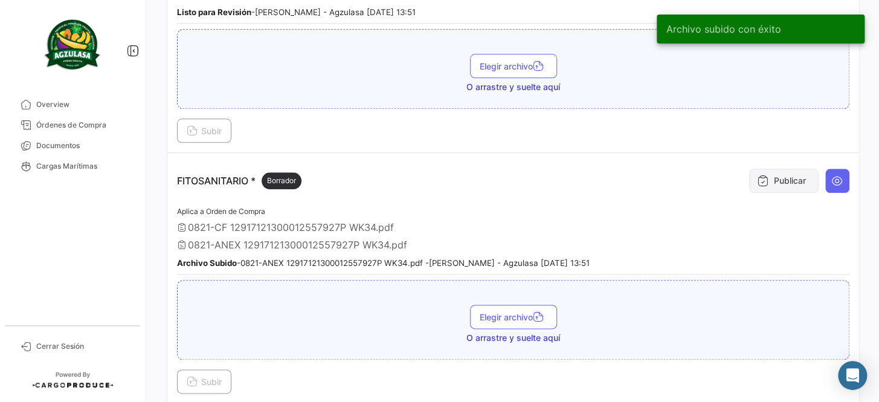
click at [793, 170] on button "Publicar" at bounding box center [783, 181] width 69 height 24
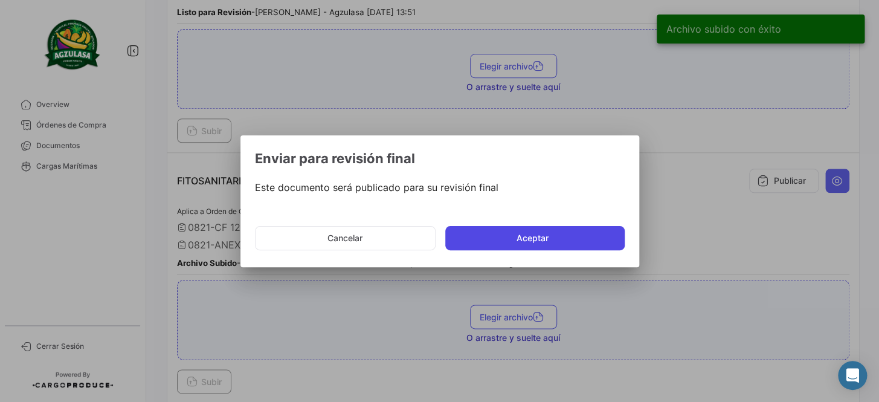
click at [595, 234] on button "Aceptar" at bounding box center [534, 238] width 179 height 24
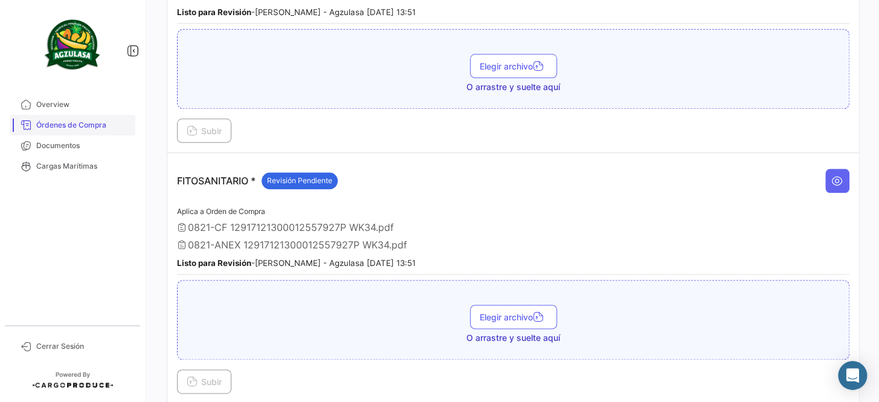
click at [86, 131] on link "Órdenes de Compra" at bounding box center [73, 125] width 126 height 21
click at [94, 144] on span "Documentos" at bounding box center [83, 145] width 94 height 11
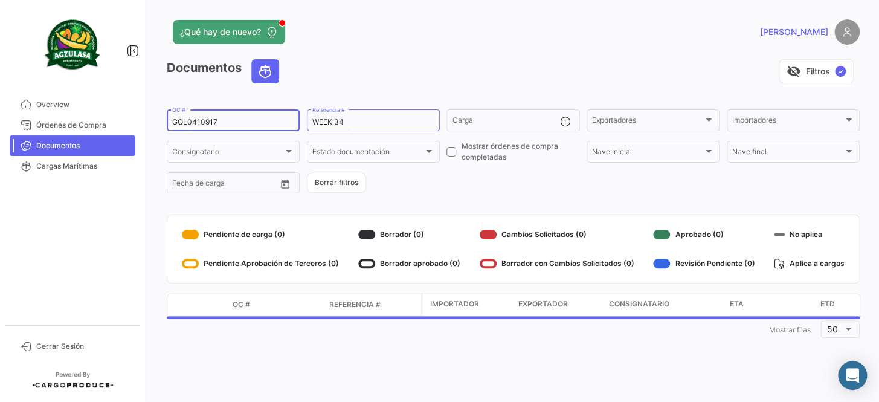
drag, startPoint x: 236, startPoint y: 123, endPoint x: 150, endPoint y: 125, distance: 86.4
click at [91, 129] on mat-sidenav-container "Overview Órdenes de Compra Documentos Cargas Marítimas Cerrar Sesión ¿Qué hay d…" at bounding box center [439, 201] width 879 height 402
paste input "25878390"
click at [463, 196] on div "Documentos visibility_off Filtros ✓ 258783907 OC # WEEK 34 Referencia # Carga E…" at bounding box center [513, 200] width 693 height 282
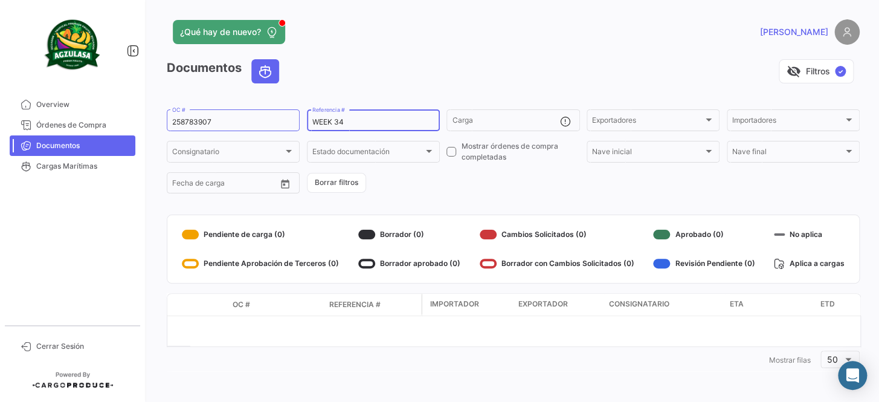
drag, startPoint x: 353, startPoint y: 118, endPoint x: 341, endPoint y: 123, distance: 13.6
click at [341, 123] on input "WEEK 34" at bounding box center [373, 122] width 122 height 8
click at [230, 121] on input "258783907" at bounding box center [233, 122] width 122 height 8
drag, startPoint x: 233, startPoint y: 116, endPoint x: 143, endPoint y: 120, distance: 90.1
click at [143, 120] on mat-sidenav-container "Overview Órdenes de Compra Documentos Cargas Marítimas Cerrar Sesión ¿Qué hay d…" at bounding box center [439, 201] width 879 height 402
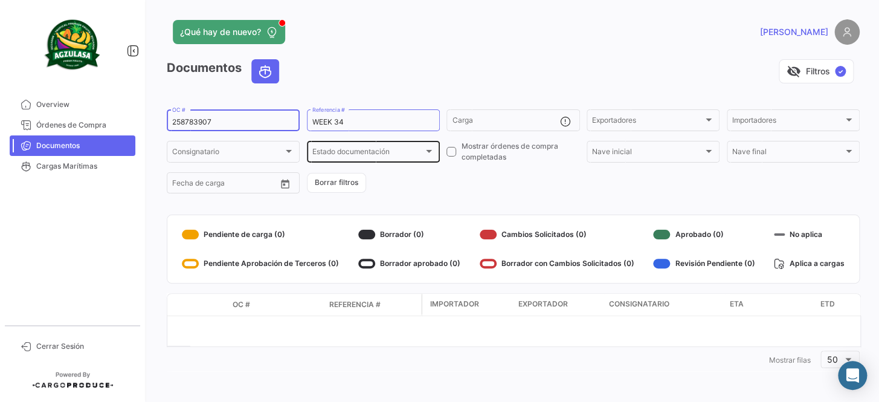
paste input "462866"
type input "258462866"
click at [444, 178] on form "258462866 OC # WEEK 34 Referencia # Carga Exportadores Exportadores Importadore…" at bounding box center [513, 152] width 693 height 88
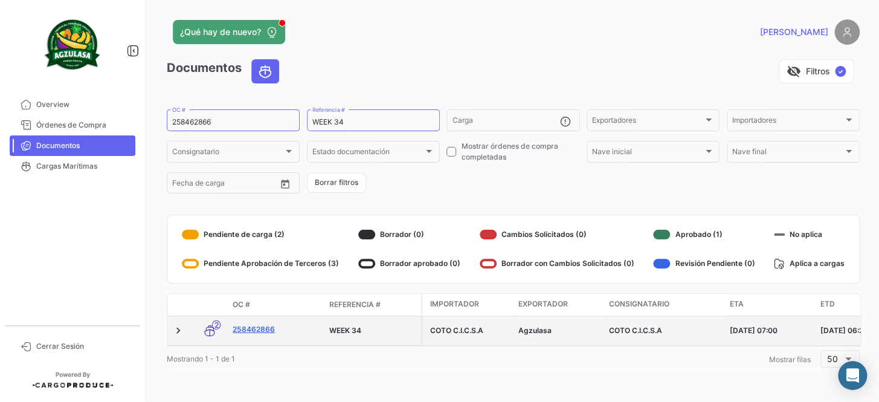
click at [266, 331] on link "258462866" at bounding box center [276, 329] width 87 height 11
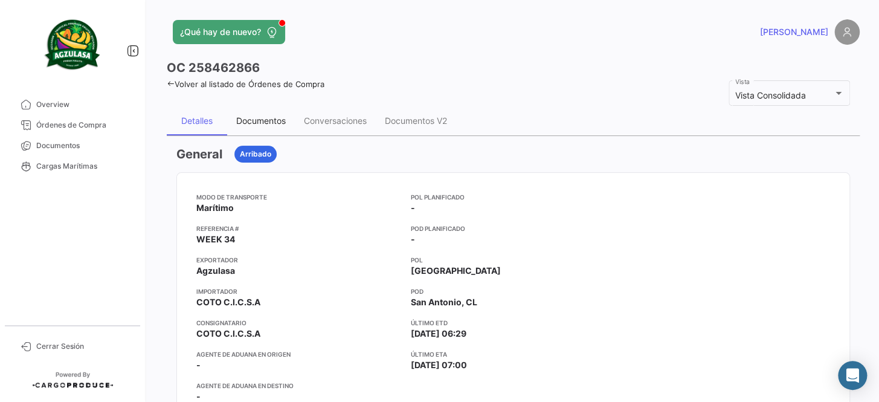
click at [273, 120] on div "Documentos" at bounding box center [261, 120] width 50 height 10
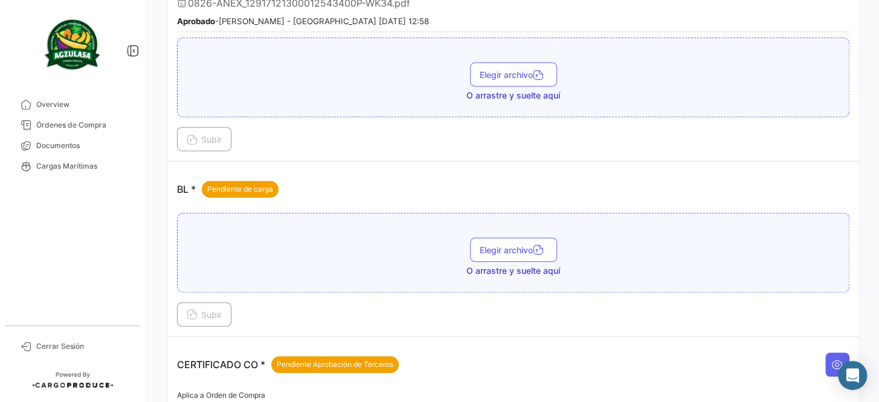
scroll to position [219, 0]
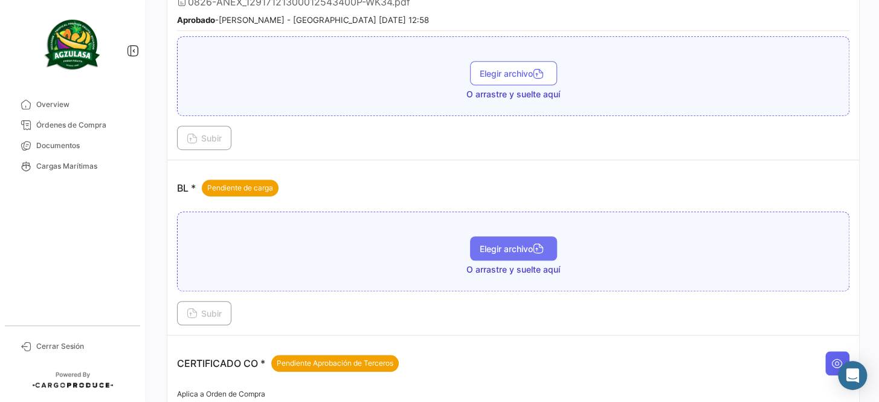
click at [482, 253] on button "Elegir archivo" at bounding box center [513, 248] width 87 height 24
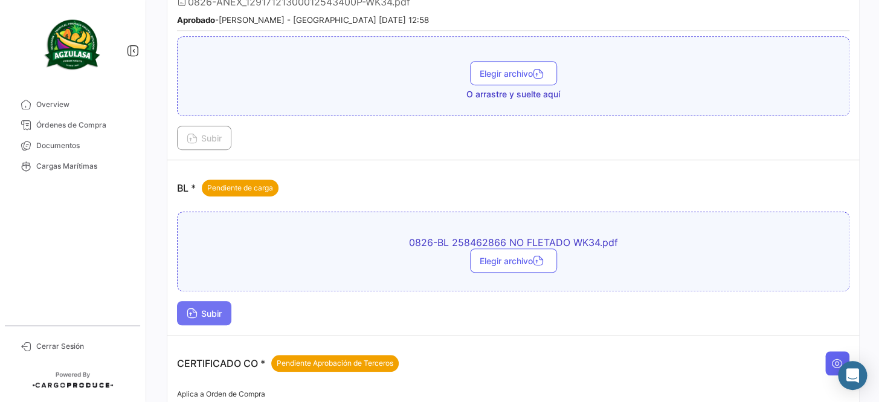
click at [214, 308] on span "Subir" at bounding box center [204, 313] width 35 height 10
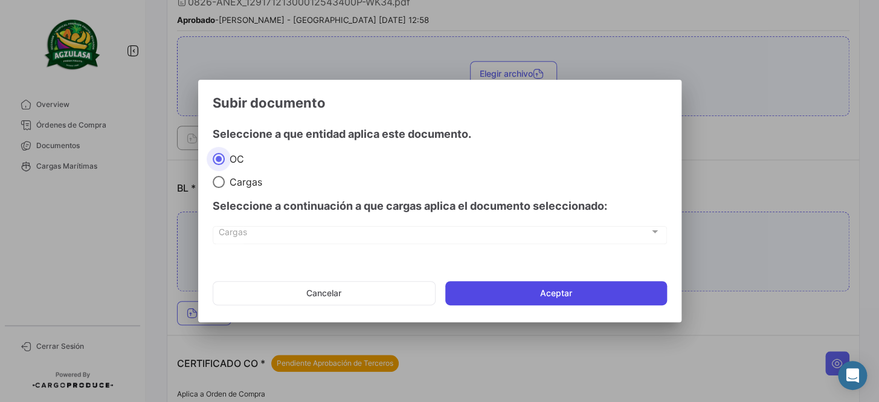
click at [524, 289] on button "Aceptar" at bounding box center [556, 293] width 222 height 24
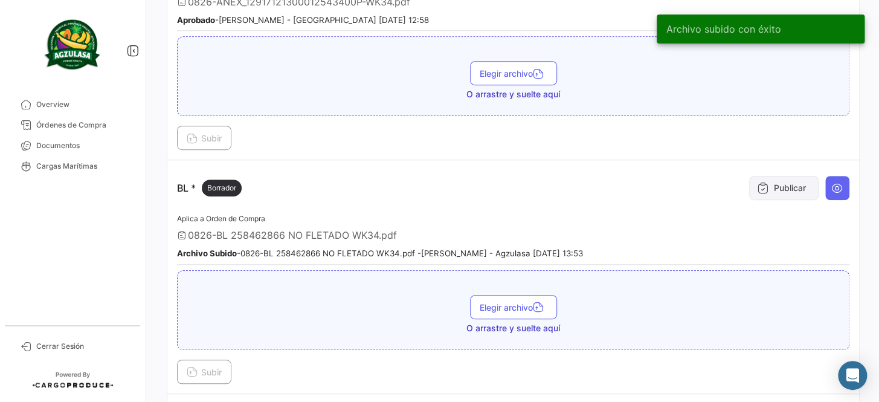
click at [776, 188] on button "Publicar" at bounding box center [783, 188] width 69 height 24
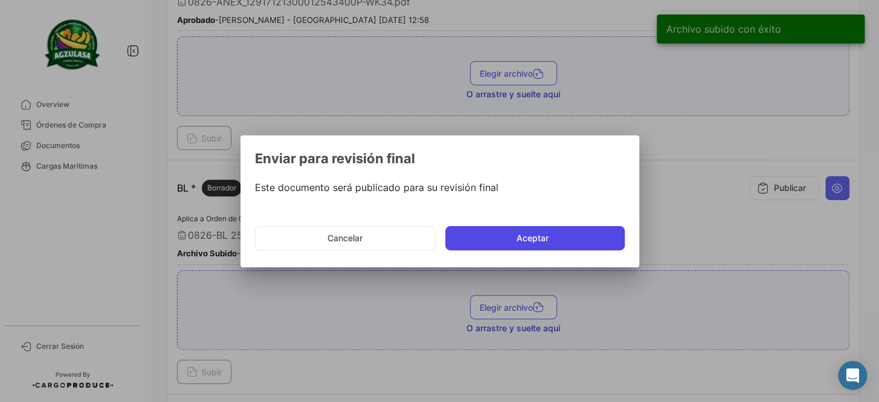
click at [474, 242] on button "Aceptar" at bounding box center [534, 238] width 179 height 24
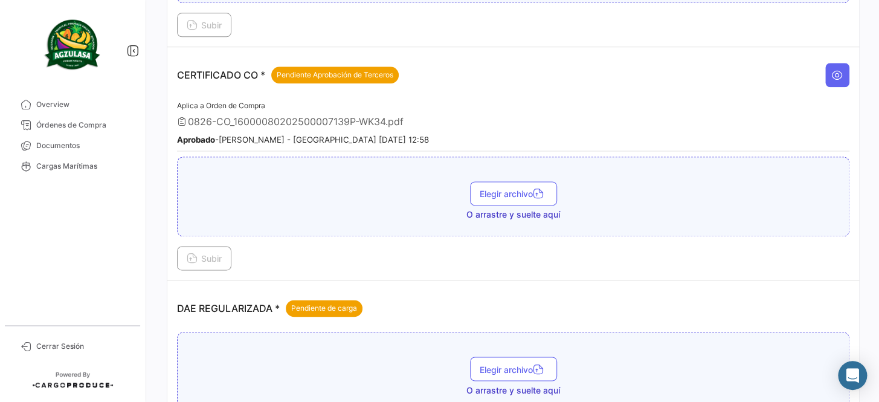
scroll to position [659, 0]
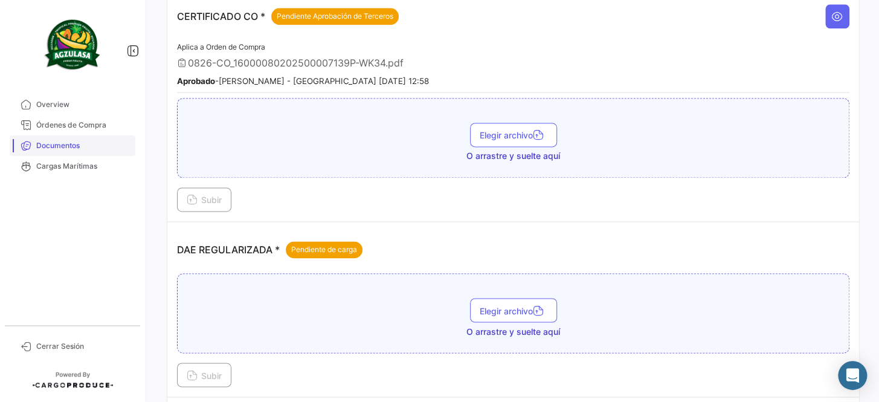
click at [101, 141] on span "Documentos" at bounding box center [83, 145] width 94 height 11
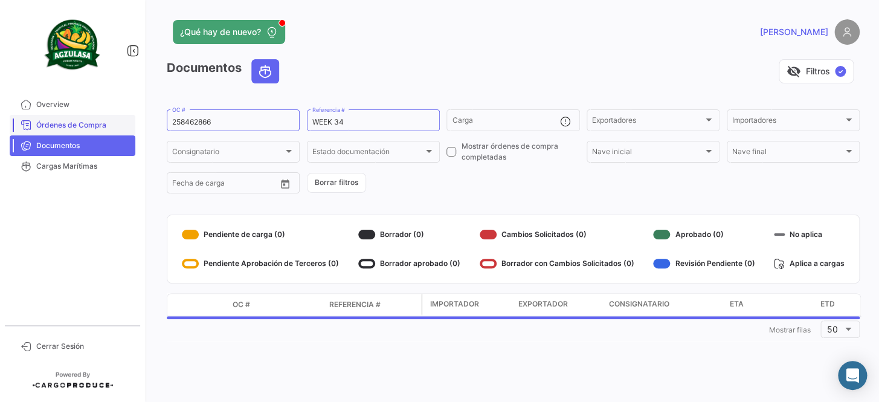
drag, startPoint x: 231, startPoint y: 115, endPoint x: 118, endPoint y: 115, distance: 112.4
click at [118, 115] on mat-sidenav-container "Overview Órdenes de Compra Documentos Cargas Marítimas Cerrar Sesión ¿Qué hay d…" at bounding box center [439, 201] width 879 height 402
drag, startPoint x: 170, startPoint y: 123, endPoint x: 150, endPoint y: 123, distance: 19.3
click at [132, 123] on mat-sidenav-container "Overview Órdenes de Compra Documentos Cargas Marítimas Cerrar Sesión ¿Qué hay d…" at bounding box center [439, 201] width 879 height 402
paste input "GQL0410894"
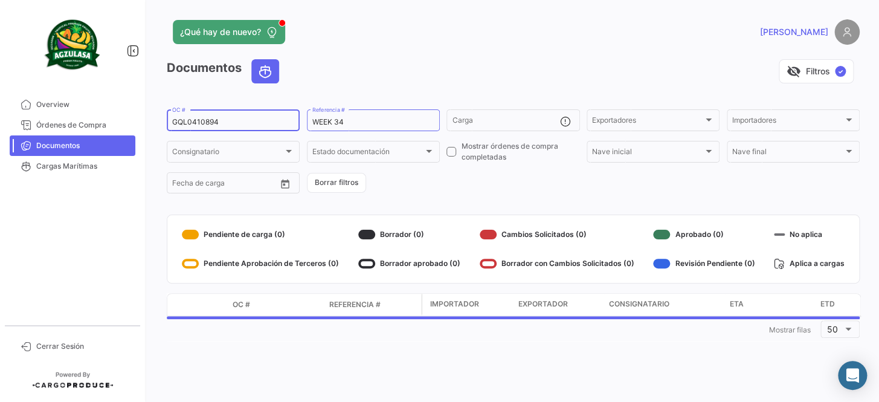
type input "GQL0410894"
click at [483, 189] on form "GQL0410894 OC # WEEK 34 Referencia # Carga Exportadores Exportadores Importador…" at bounding box center [513, 152] width 693 height 88
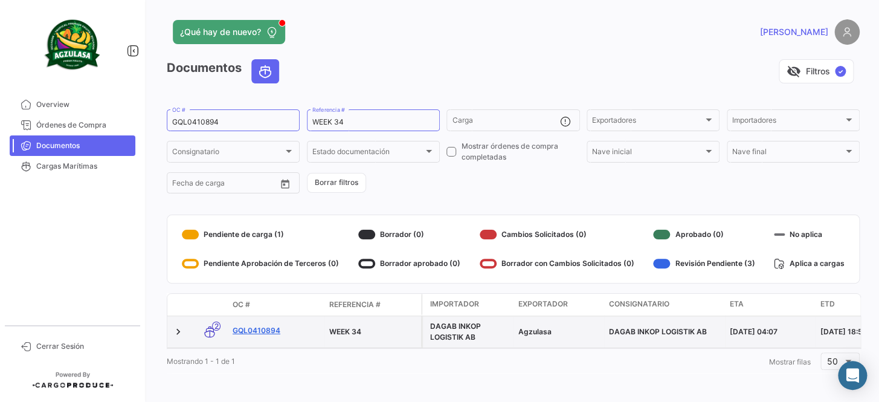
click at [268, 327] on link "GQL0410894" at bounding box center [276, 330] width 87 height 11
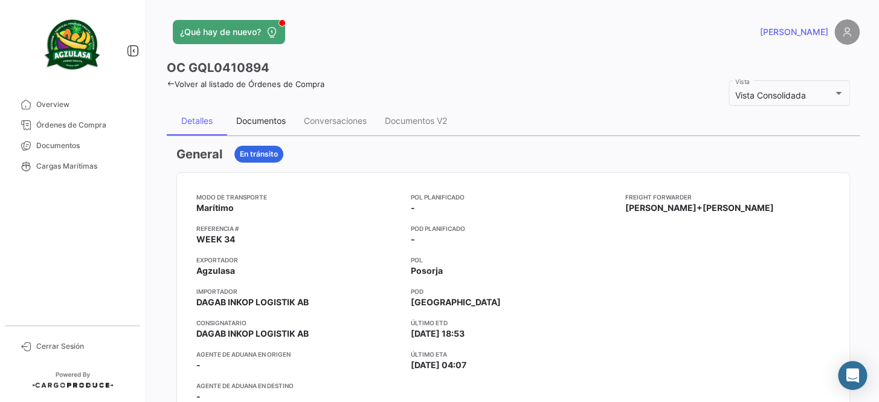
click at [249, 123] on div "Documentos" at bounding box center [261, 120] width 50 height 10
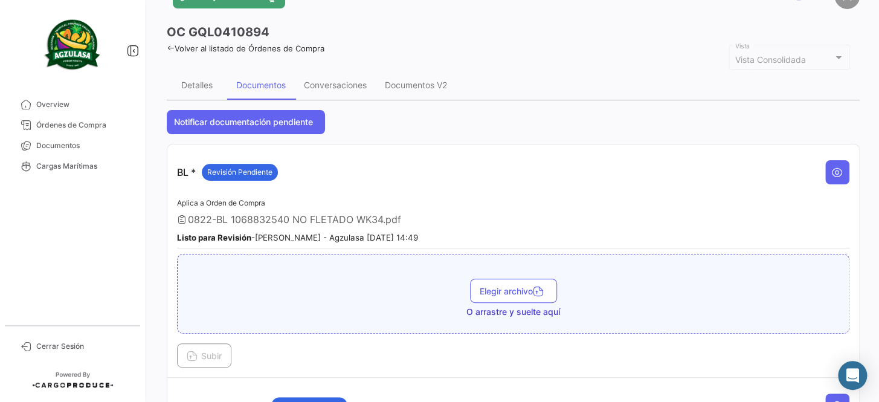
scroll to position [54, 0]
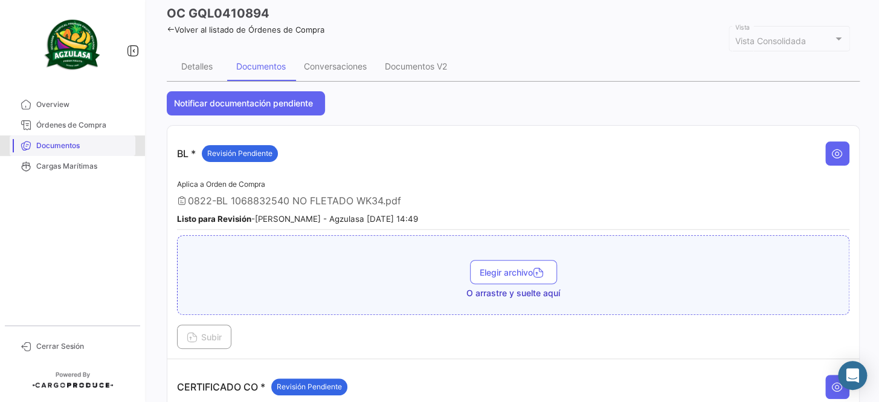
click at [85, 141] on span "Documentos" at bounding box center [83, 145] width 94 height 11
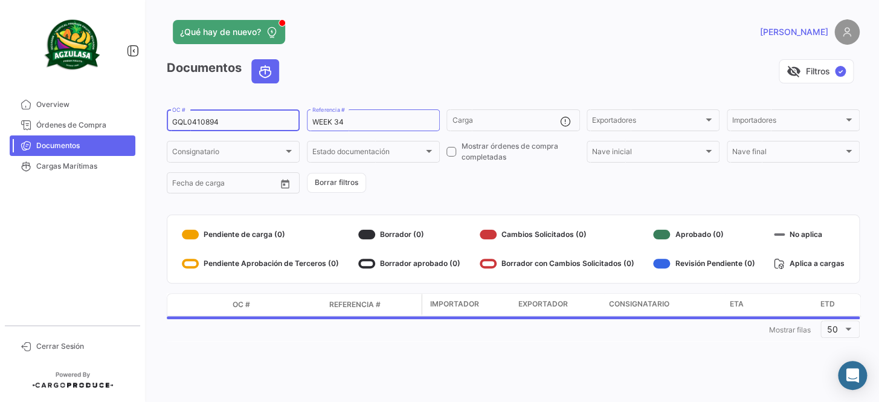
drag, startPoint x: 236, startPoint y: 126, endPoint x: 160, endPoint y: 124, distance: 76.2
click at [160, 124] on div "¿Qué hay de nuevo? [PERSON_NAME] Documentos visibility_off Filtros ✓ GQL0410894…" at bounding box center [513, 201] width 732 height 402
paste input "22"
type input "GQL0410822"
click at [465, 203] on div "Documentos visibility_off Filtros ✓ GQL0410822 OC # WEEK 34 Referencia # Carga …" at bounding box center [513, 200] width 693 height 282
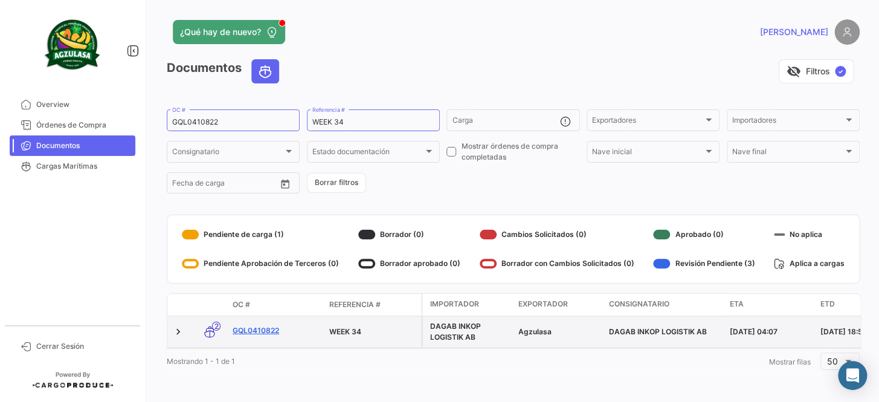
click at [259, 331] on link "GQL0410822" at bounding box center [276, 330] width 87 height 11
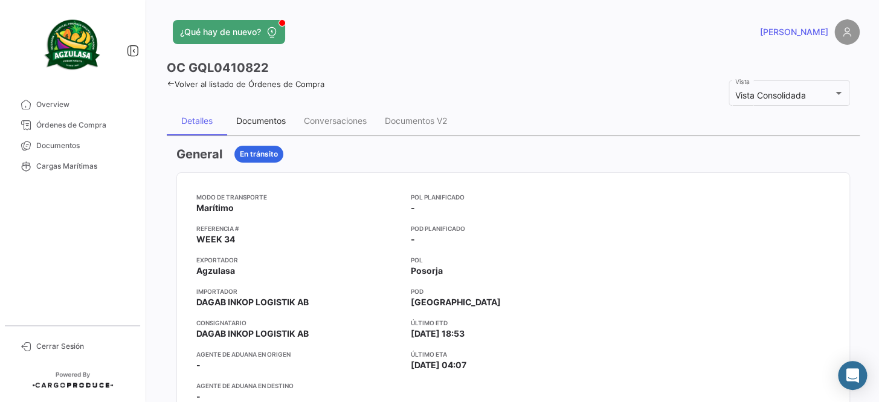
click at [257, 123] on div "Documentos" at bounding box center [261, 120] width 50 height 10
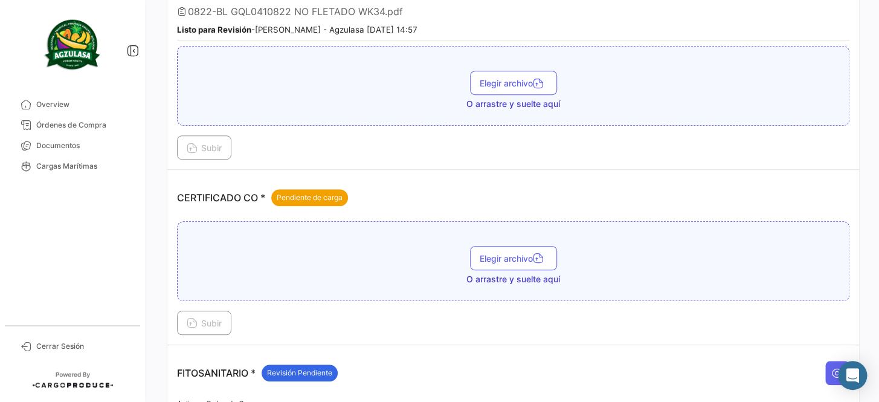
scroll to position [274, 0]
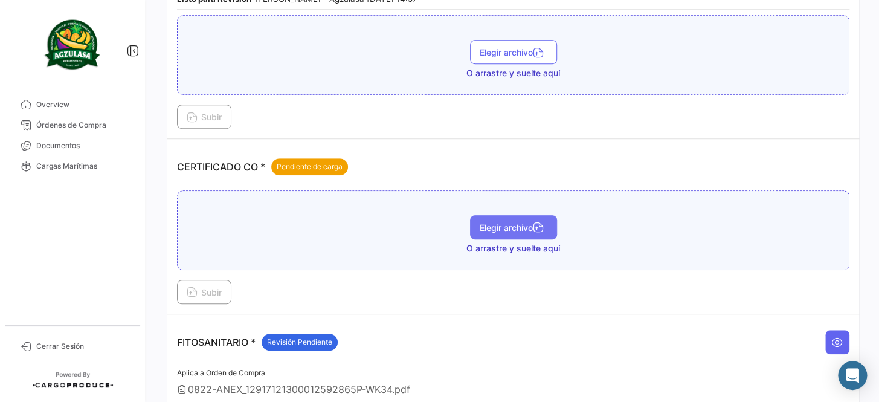
click at [498, 224] on span "Elegir archivo" at bounding box center [514, 227] width 68 height 10
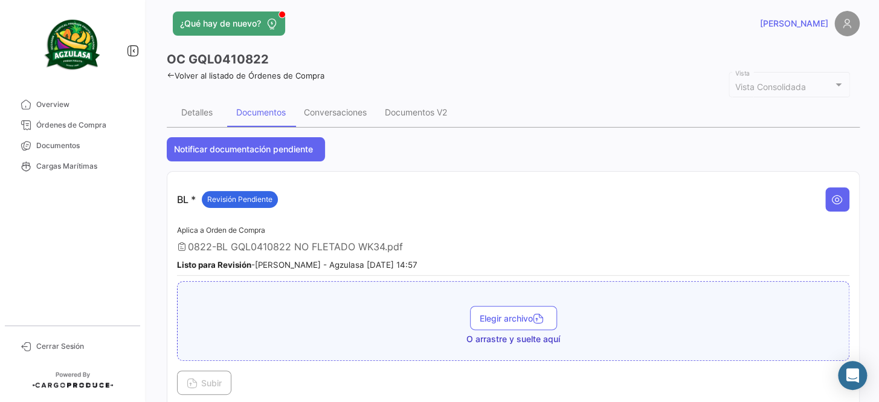
scroll to position [0, 0]
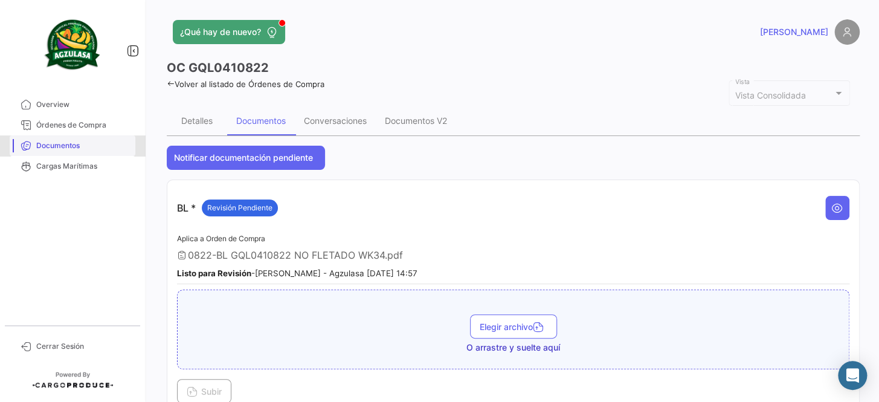
click at [104, 146] on span "Documentos" at bounding box center [83, 145] width 94 height 11
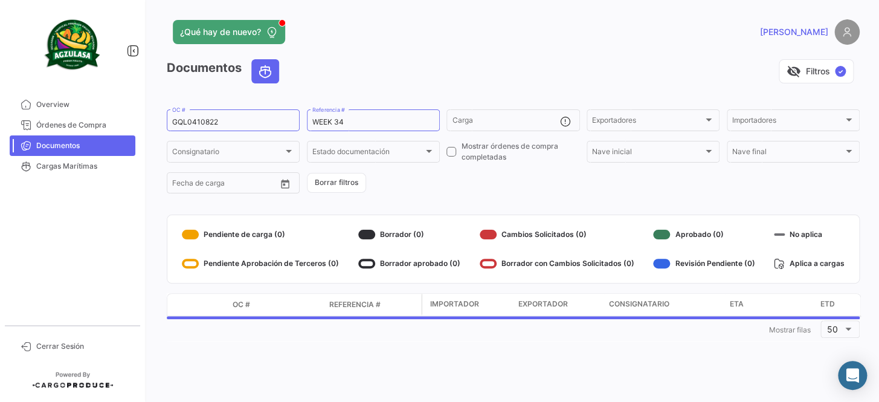
click at [425, 218] on mat-card "Pendiente de carga (0) Pendiente Aprobación de Terceros (0) Borrador (0) Borrad…" at bounding box center [513, 249] width 693 height 69
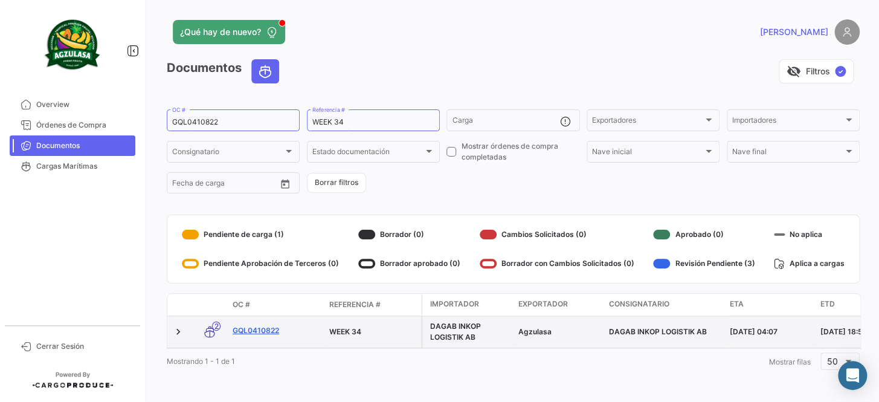
click at [265, 332] on link "GQL0410822" at bounding box center [276, 330] width 87 height 11
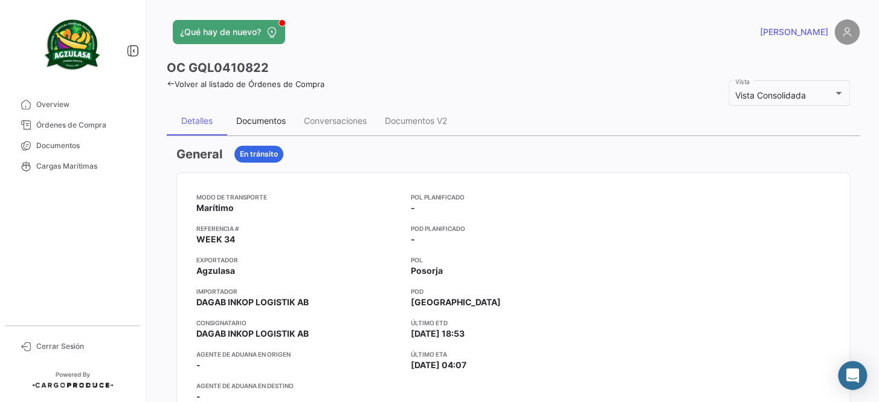
click at [277, 124] on div "Documentos" at bounding box center [261, 120] width 50 height 10
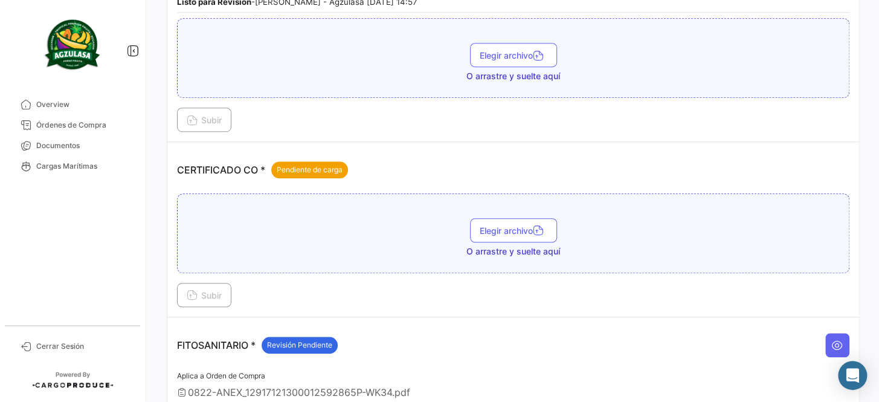
scroll to position [274, 0]
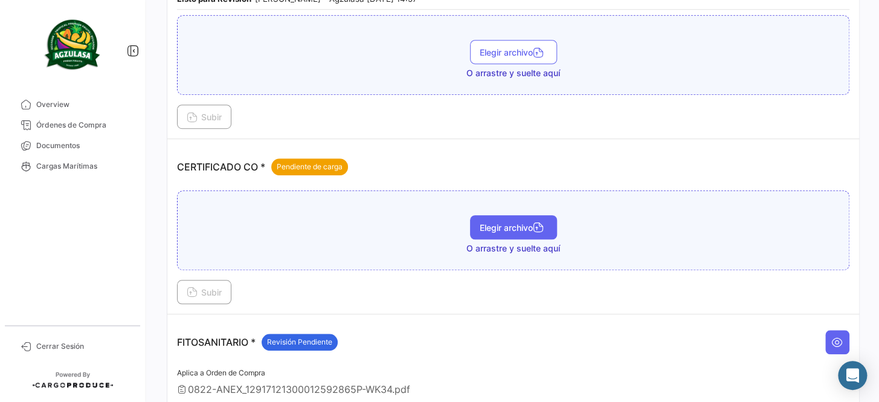
click at [541, 224] on icon "button" at bounding box center [538, 228] width 11 height 11
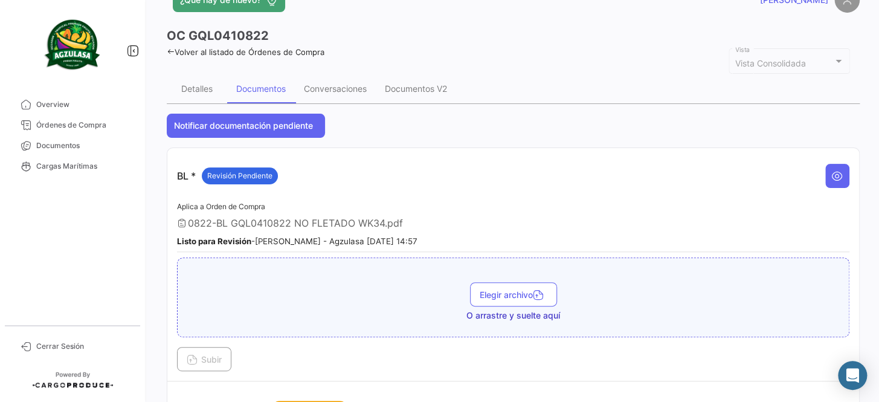
scroll to position [0, 0]
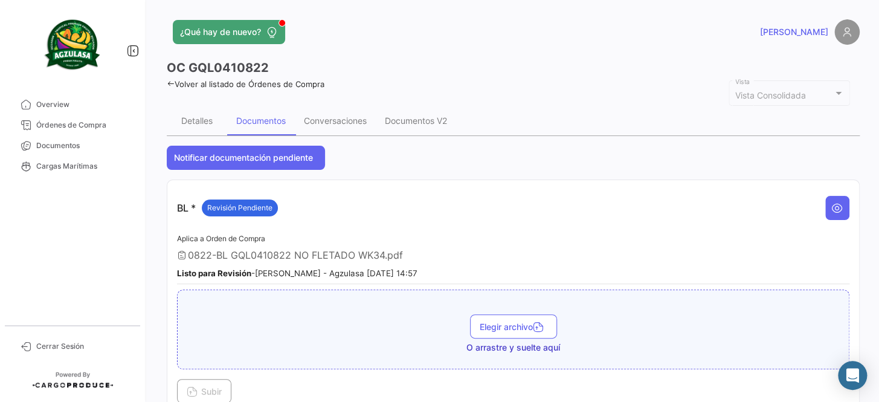
click at [468, 224] on div "BL * Revisión Pendiente" at bounding box center [513, 208] width 673 height 36
click at [106, 140] on span "Documentos" at bounding box center [83, 145] width 94 height 11
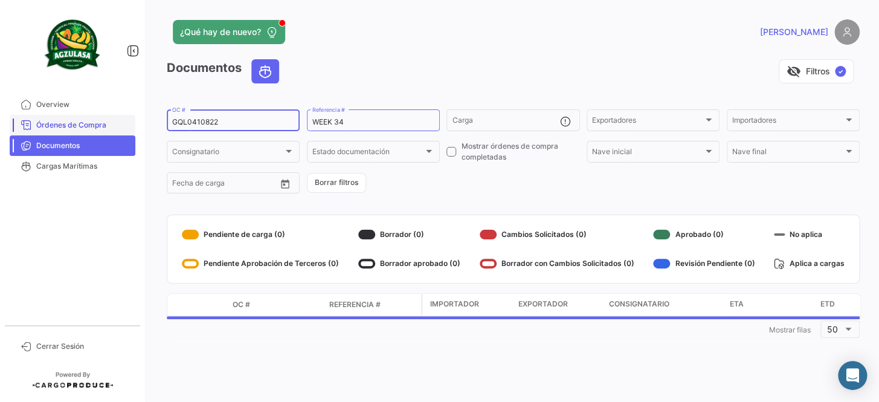
drag, startPoint x: 193, startPoint y: 121, endPoint x: 121, endPoint y: 121, distance: 71.9
click at [121, 121] on mat-sidenav-container "Overview Órdenes de Compra Documentos Cargas Marítimas Cerrar Sesión ¿Qué hay d…" at bounding box center [439, 201] width 879 height 402
paste input "EBKG13920348"
type input "EBKG13920348"
click at [442, 194] on form "EBKG13920348 OC # WEEK 34 Referencia # Carga Exportadores Exportadores Importad…" at bounding box center [513, 152] width 693 height 88
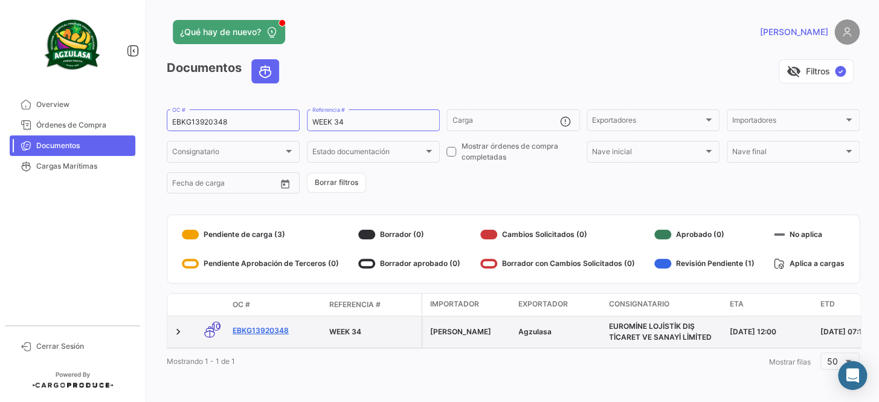
click at [269, 331] on link "EBKG13920348" at bounding box center [276, 330] width 87 height 11
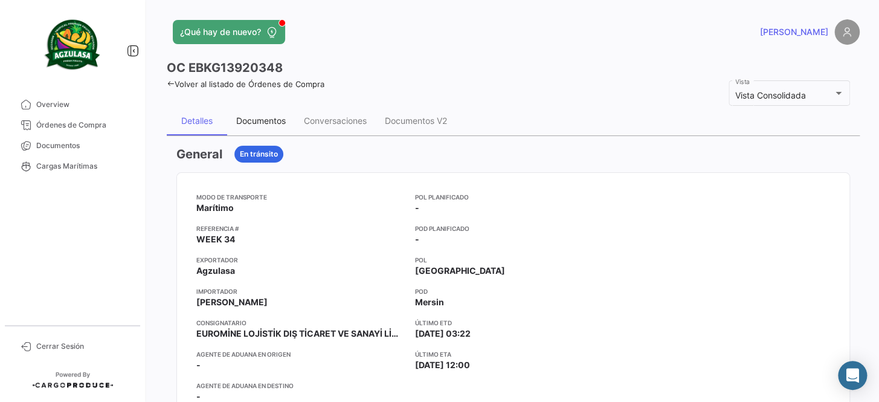
click at [251, 128] on div "Documentos" at bounding box center [261, 120] width 68 height 29
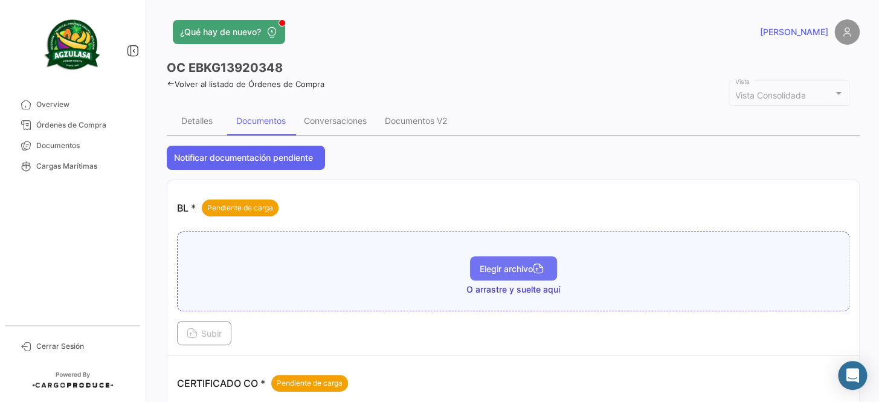
click at [490, 265] on span "Elegir archivo" at bounding box center [514, 268] width 68 height 10
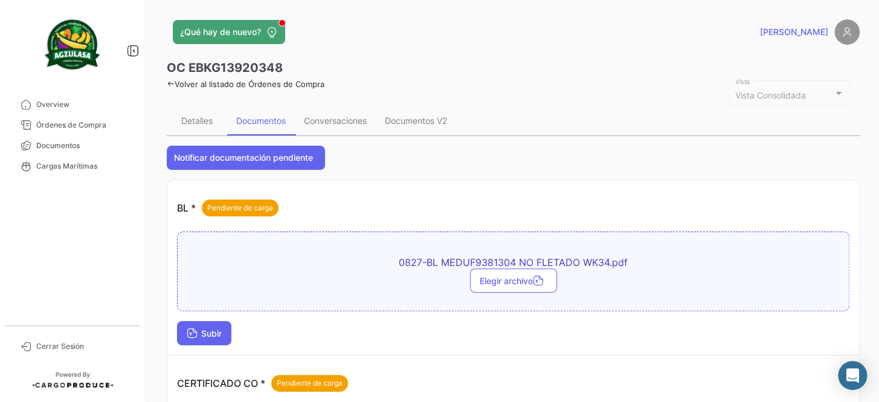
click at [206, 339] on button "Subir" at bounding box center [204, 333] width 54 height 24
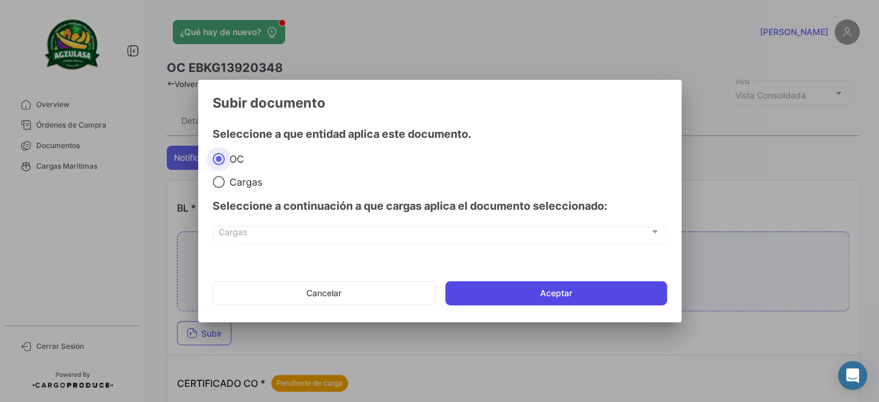
click at [486, 302] on button "Aceptar" at bounding box center [556, 293] width 222 height 24
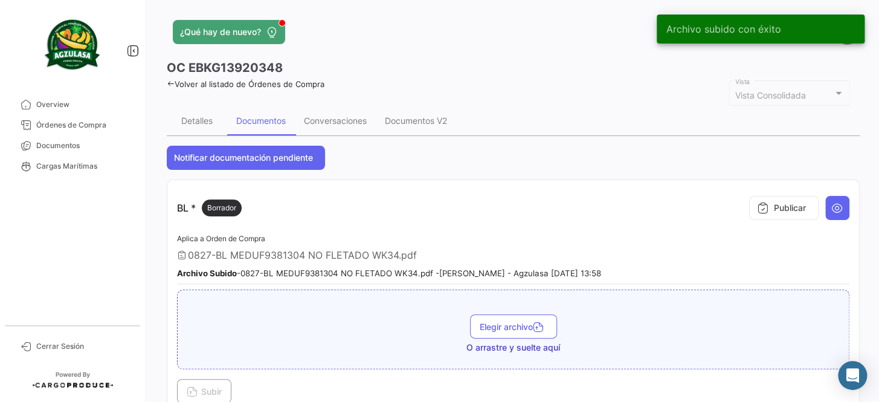
click at [793, 193] on div "Publicar" at bounding box center [797, 208] width 106 height 36
click at [790, 199] on button "Publicar" at bounding box center [783, 208] width 69 height 24
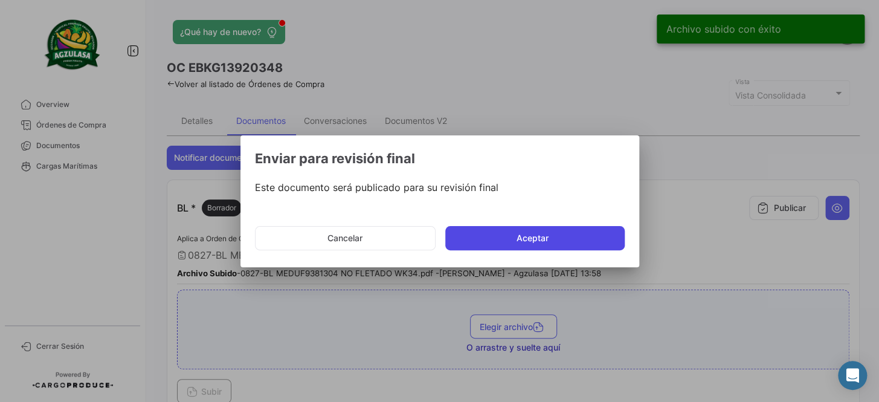
click at [528, 240] on button "Aceptar" at bounding box center [534, 238] width 179 height 24
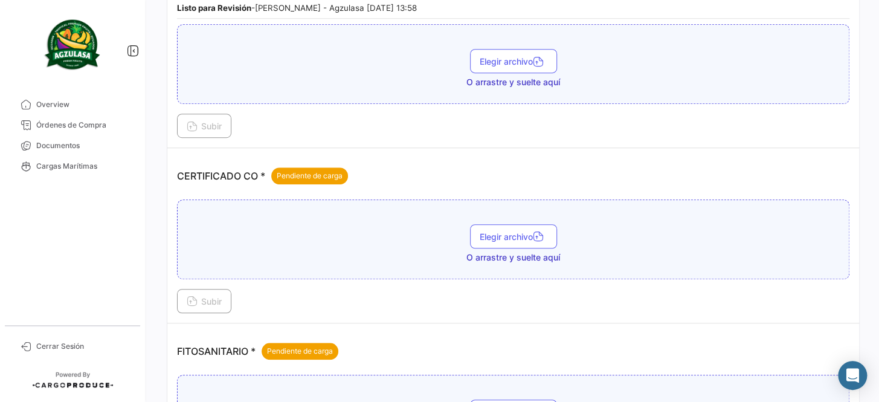
scroll to position [274, 0]
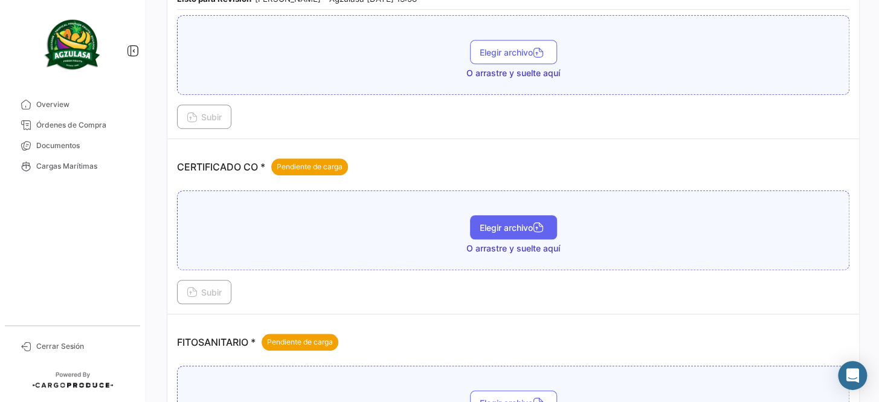
click at [483, 230] on button "Elegir archivo" at bounding box center [513, 227] width 87 height 24
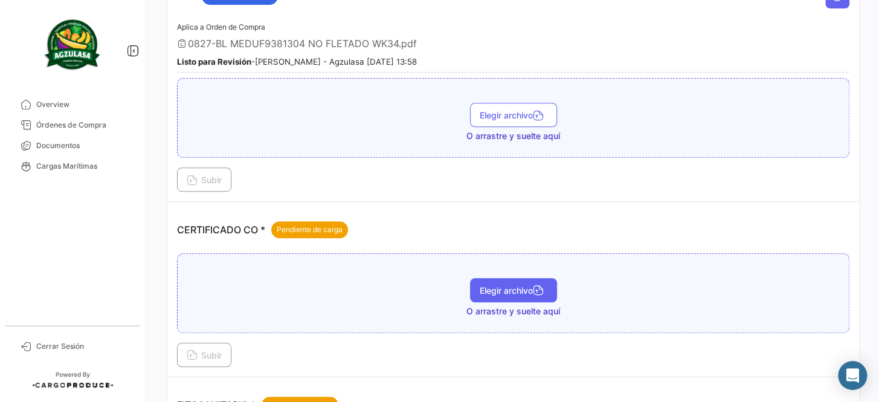
scroll to position [219, 0]
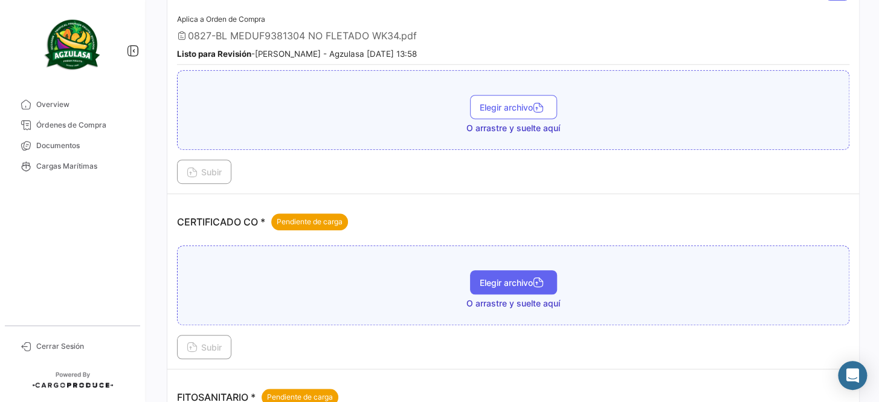
click at [509, 282] on span "Elegir archivo" at bounding box center [514, 282] width 68 height 10
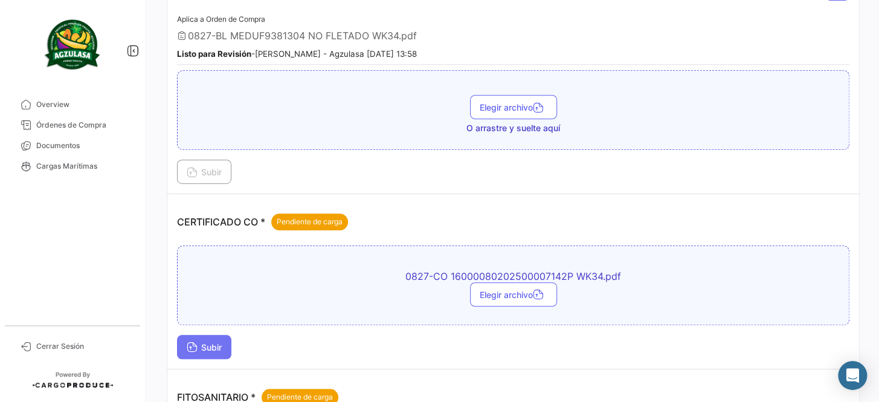
click at [205, 338] on button "Subir" at bounding box center [204, 347] width 54 height 24
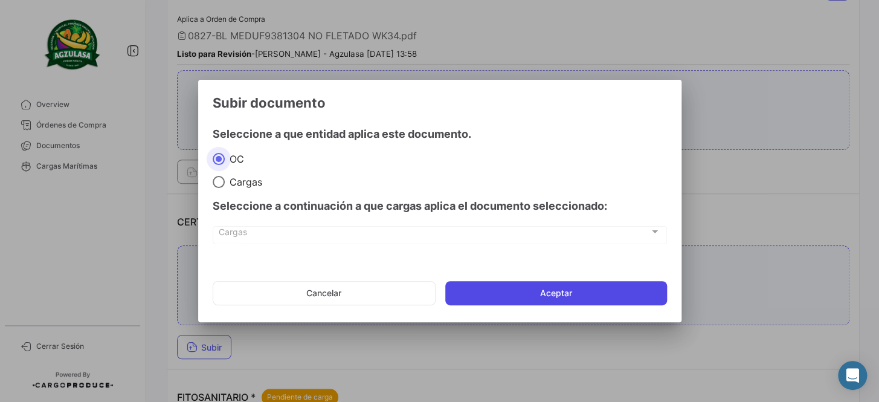
click at [585, 281] on button "Aceptar" at bounding box center [556, 293] width 222 height 24
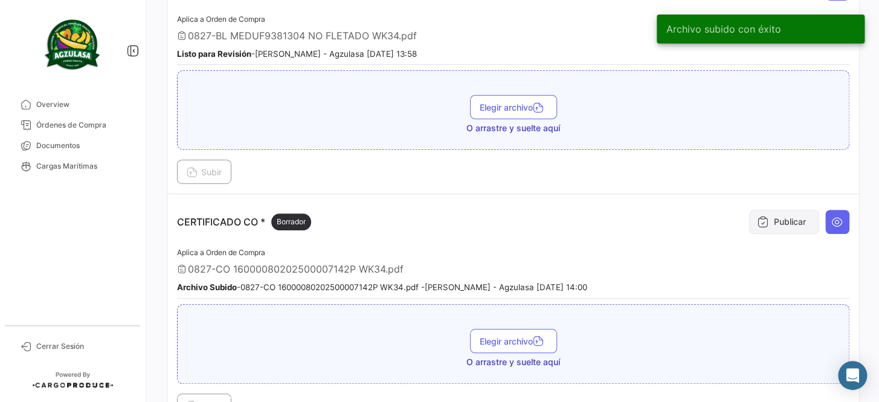
click at [766, 217] on button "Publicar" at bounding box center [783, 222] width 69 height 24
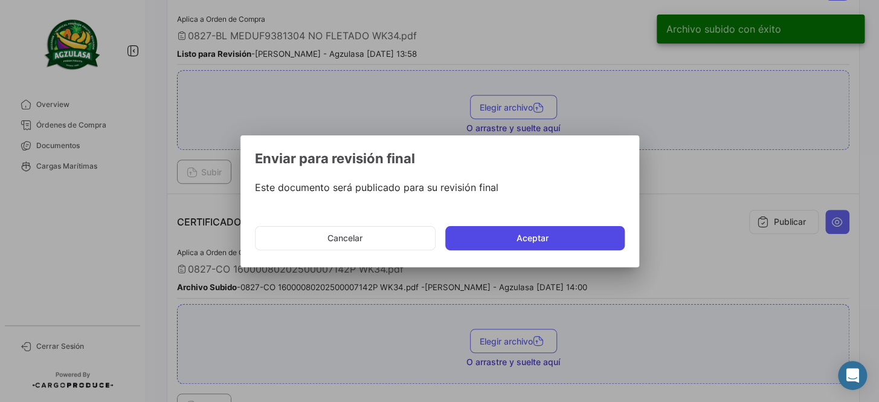
click at [584, 240] on button "Aceptar" at bounding box center [534, 238] width 179 height 24
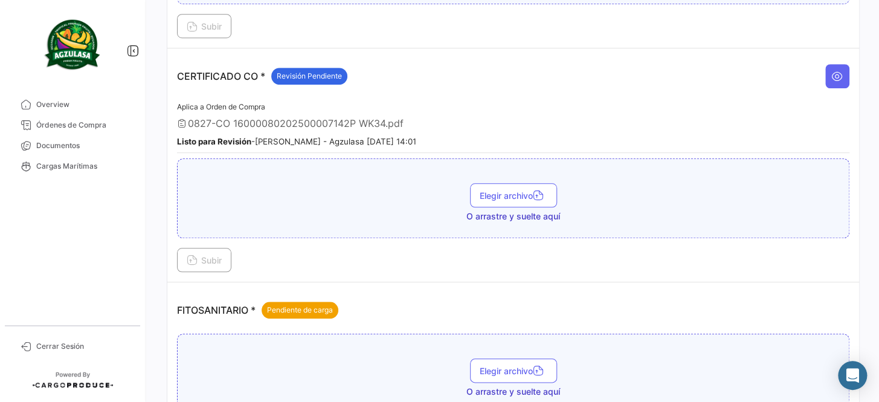
scroll to position [384, 0]
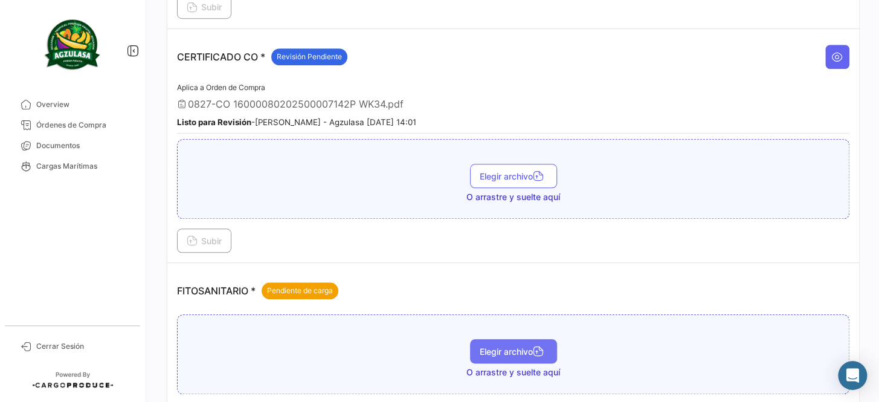
click at [509, 346] on span "Elegir archivo" at bounding box center [514, 351] width 68 height 10
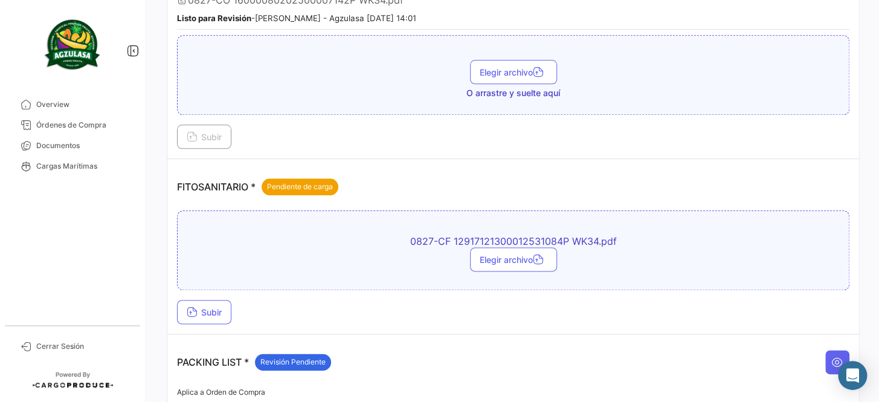
scroll to position [494, 0]
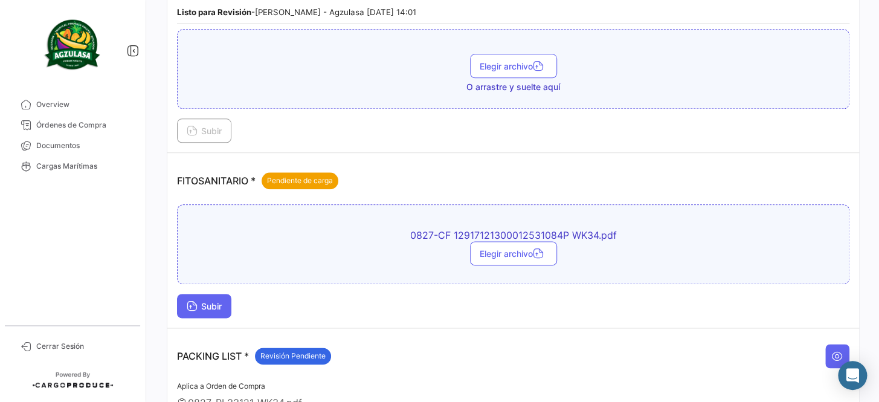
click at [190, 303] on icon at bounding box center [192, 307] width 11 height 11
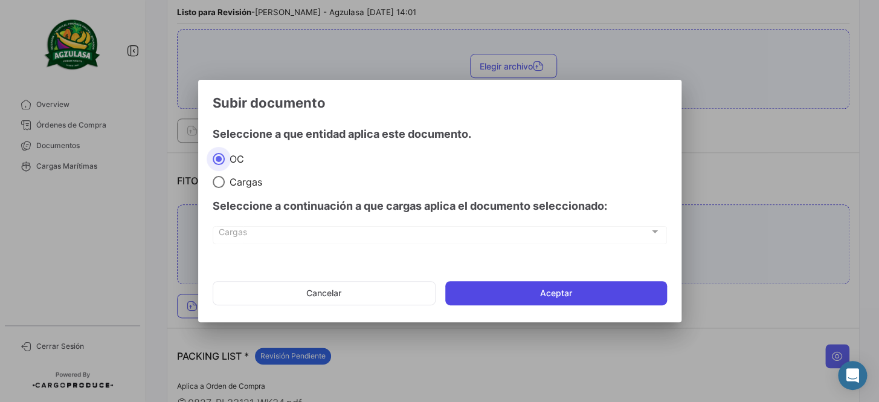
click at [549, 295] on button "Aceptar" at bounding box center [556, 293] width 222 height 24
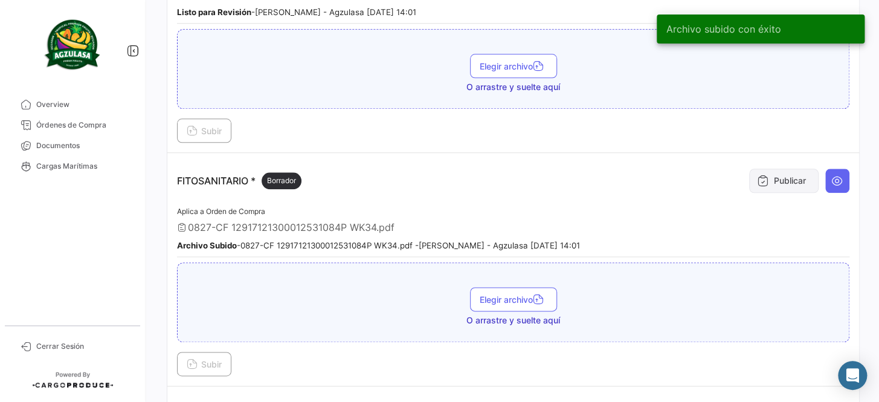
click at [771, 172] on button "Publicar" at bounding box center [783, 181] width 69 height 24
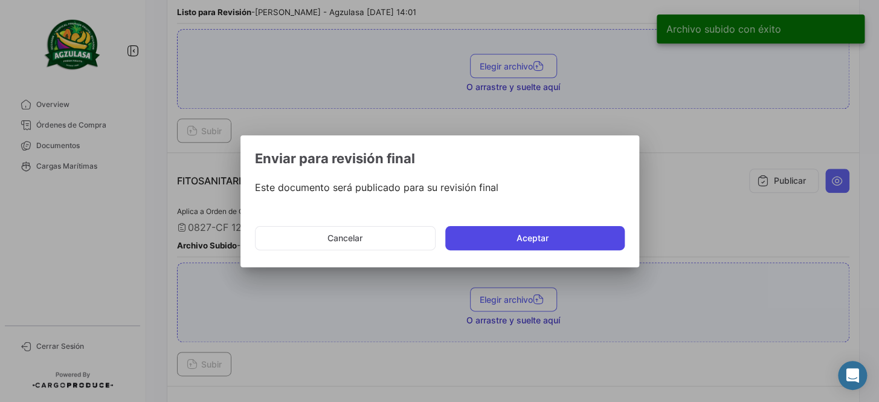
click at [509, 231] on button "Aceptar" at bounding box center [534, 238] width 179 height 24
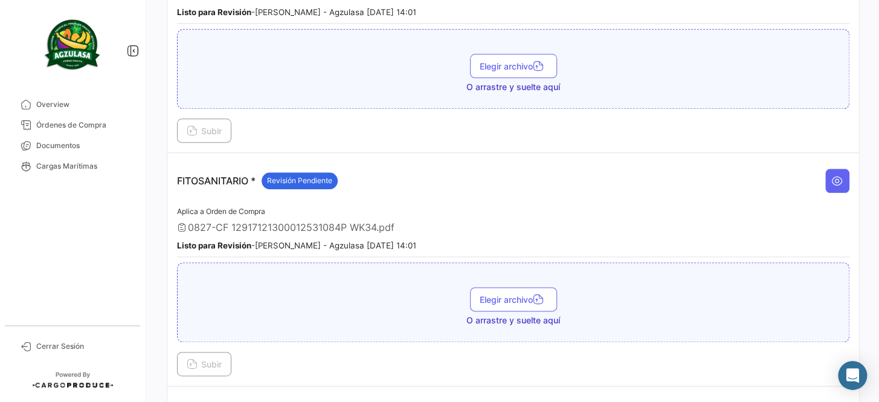
scroll to position [549, 0]
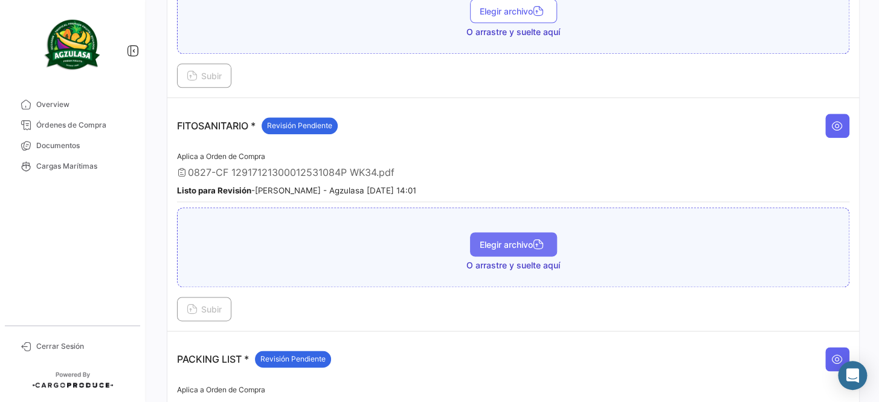
click at [484, 239] on span "Elegir archivo" at bounding box center [514, 244] width 68 height 10
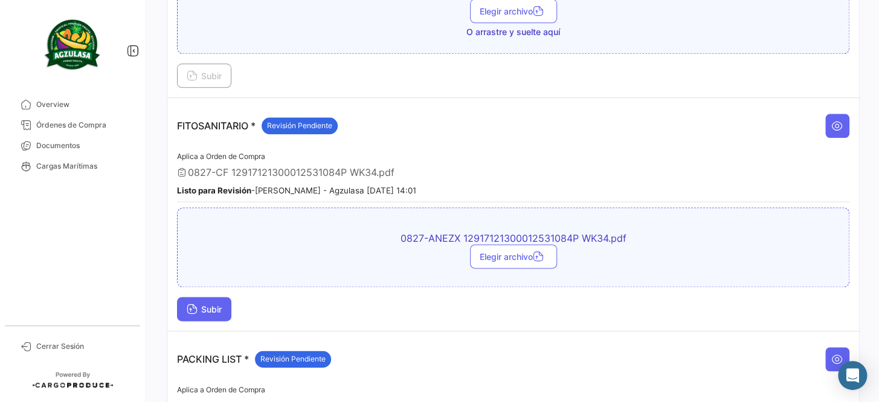
click at [204, 304] on span "Subir" at bounding box center [204, 309] width 35 height 10
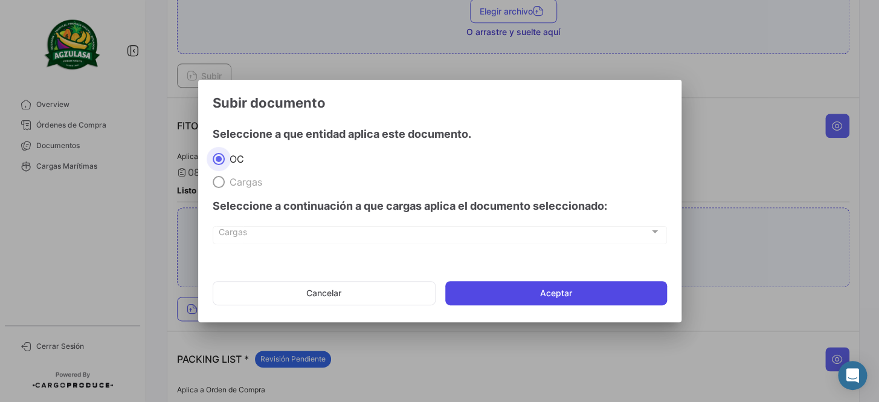
click at [529, 283] on button "Aceptar" at bounding box center [556, 293] width 222 height 24
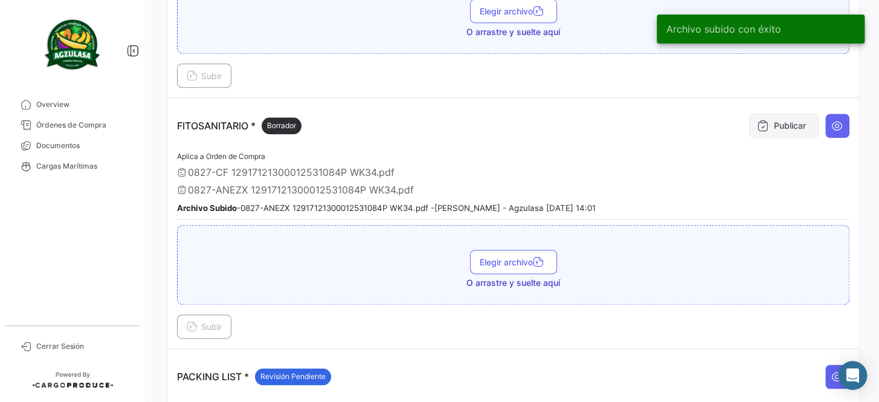
click at [789, 114] on button "Publicar" at bounding box center [783, 126] width 69 height 24
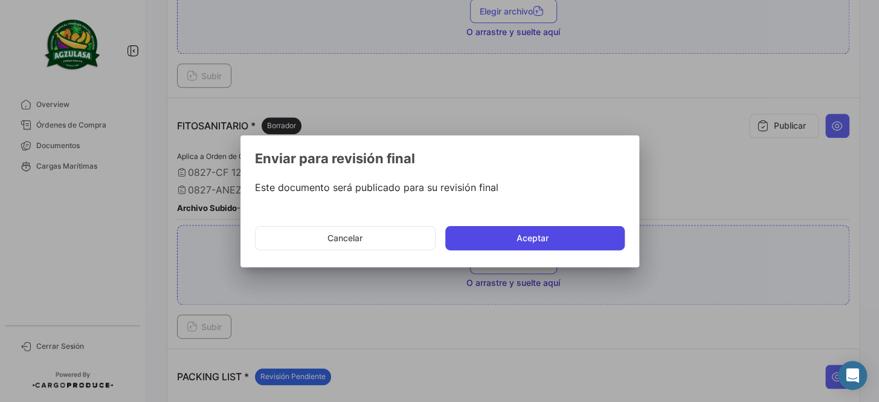
click at [592, 234] on button "Aceptar" at bounding box center [534, 238] width 179 height 24
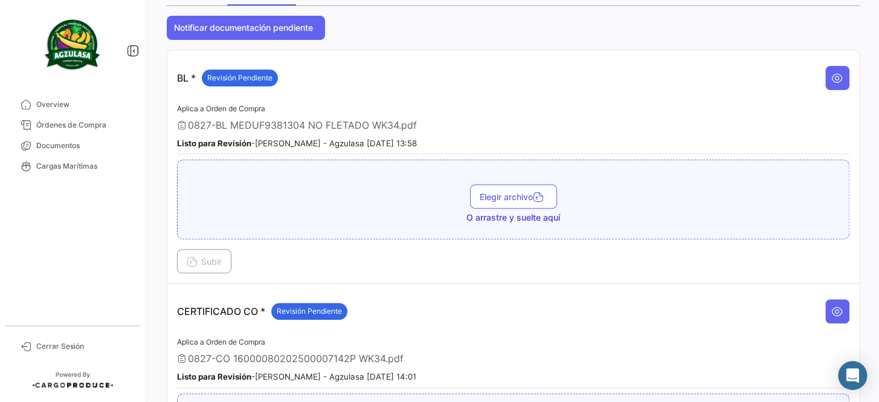
scroll to position [0, 0]
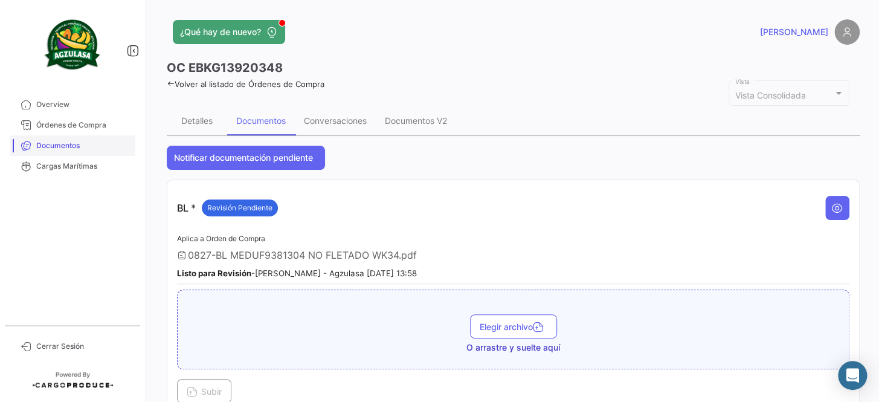
click at [65, 148] on span "Documentos" at bounding box center [83, 145] width 94 height 11
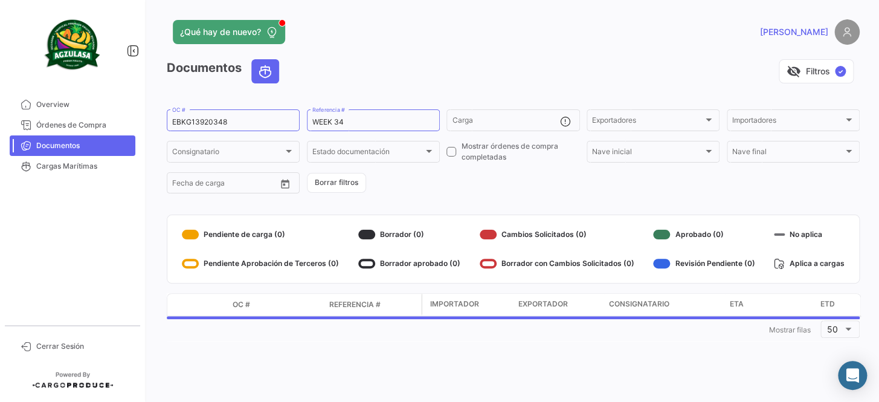
click at [86, 143] on span "Documentos" at bounding box center [83, 145] width 94 height 11
drag, startPoint x: 226, startPoint y: 122, endPoint x: 136, endPoint y: 123, distance: 90.0
click at [136, 123] on mat-sidenav-container "Overview Órdenes de Compra Documentos Cargas Marítimas Cerrar Sesión ¿Qué hay d…" at bounding box center [439, 201] width 879 height 402
paste input "7791"
type input "EBKG13977918"
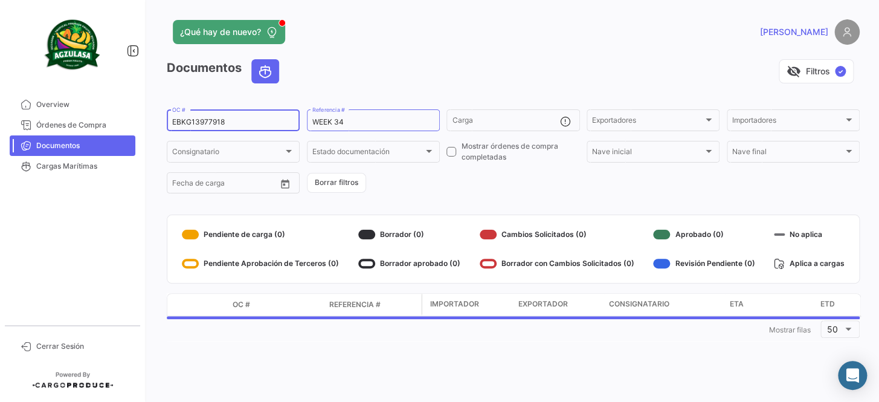
click at [479, 195] on div "Documentos visibility_off Filtros ✓ EBKG13977918 OC # WEEK 34 Referencia # Carg…" at bounding box center [513, 200] width 693 height 282
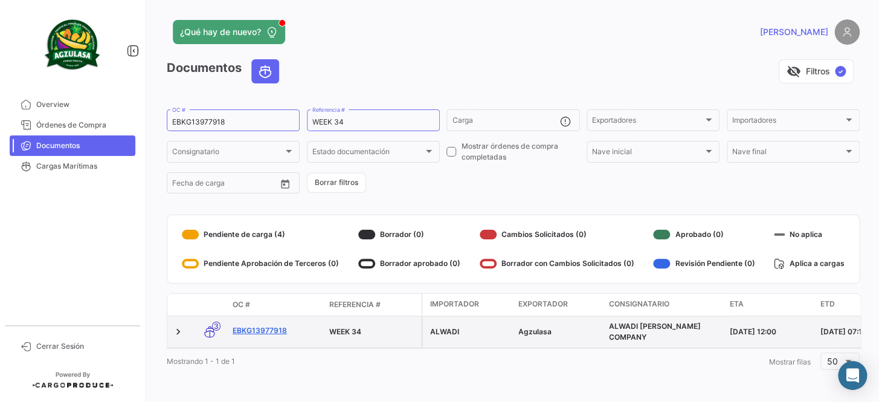
click at [271, 329] on link "EBKG13977918" at bounding box center [276, 330] width 87 height 11
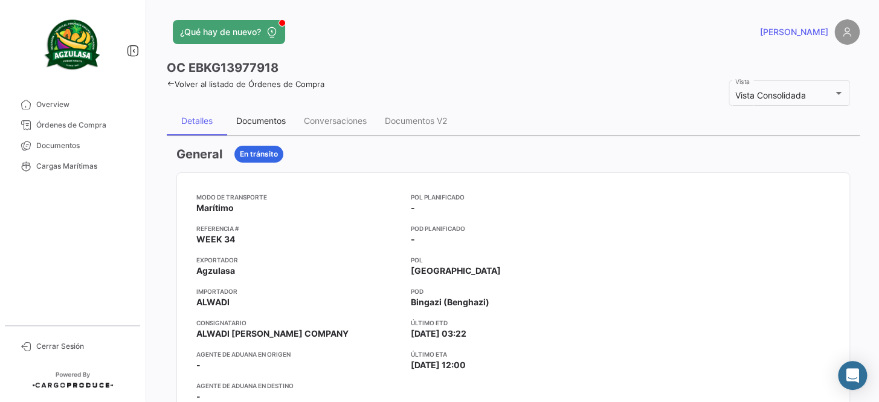
click at [259, 121] on div "Documentos" at bounding box center [261, 120] width 50 height 10
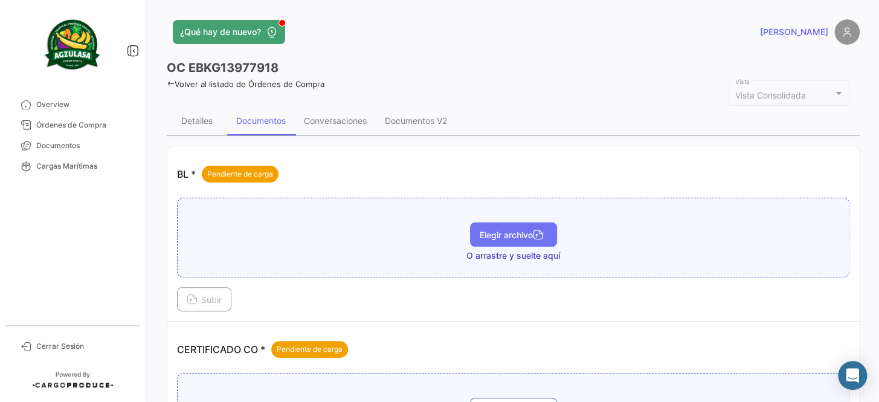
click at [534, 236] on icon "button" at bounding box center [538, 235] width 11 height 11
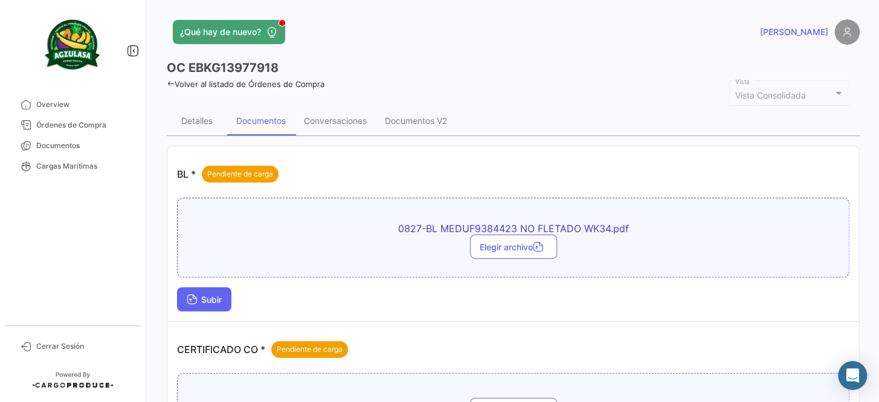
click at [220, 292] on button "Subir" at bounding box center [204, 299] width 54 height 24
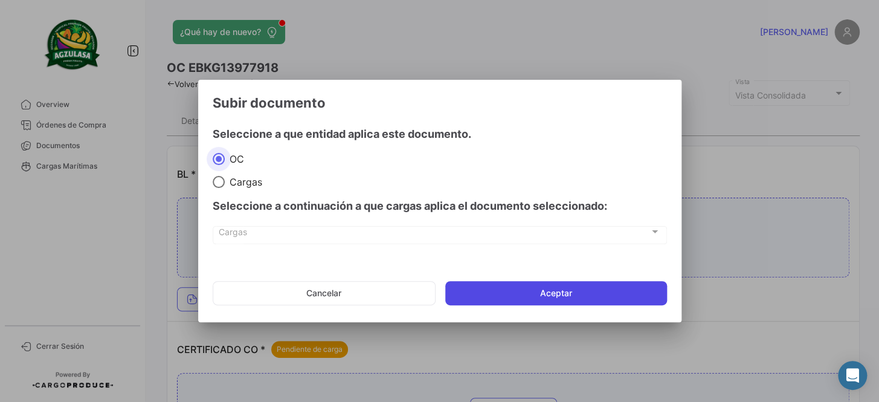
click at [549, 283] on button "Aceptar" at bounding box center [556, 293] width 222 height 24
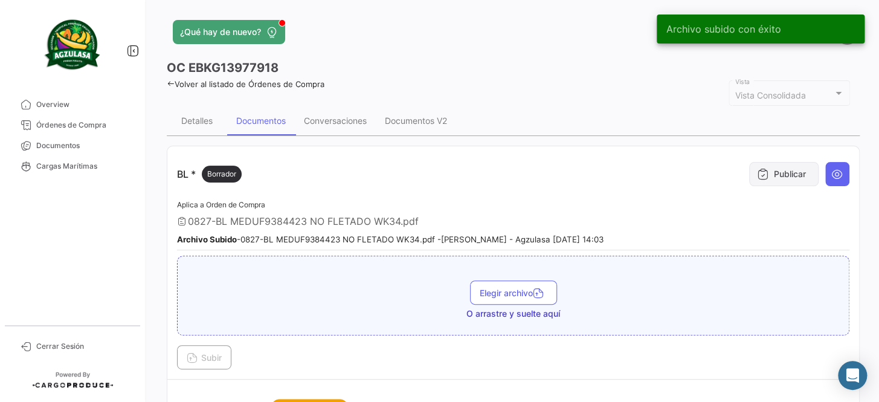
click at [776, 175] on button "Publicar" at bounding box center [783, 174] width 69 height 24
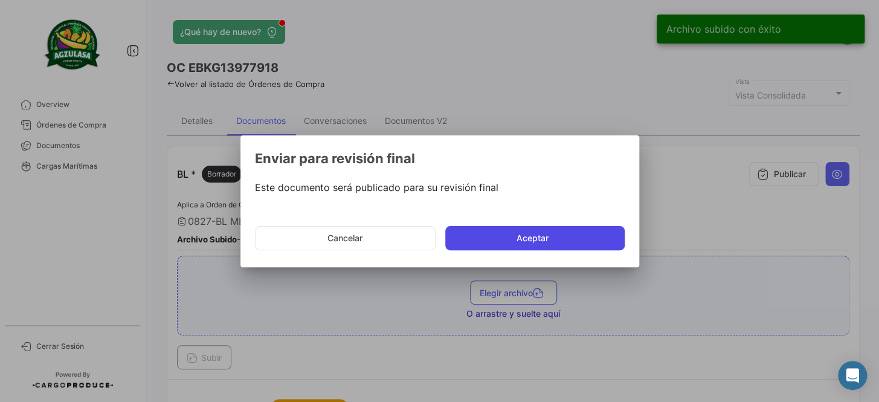
click at [541, 232] on button "Aceptar" at bounding box center [534, 238] width 179 height 24
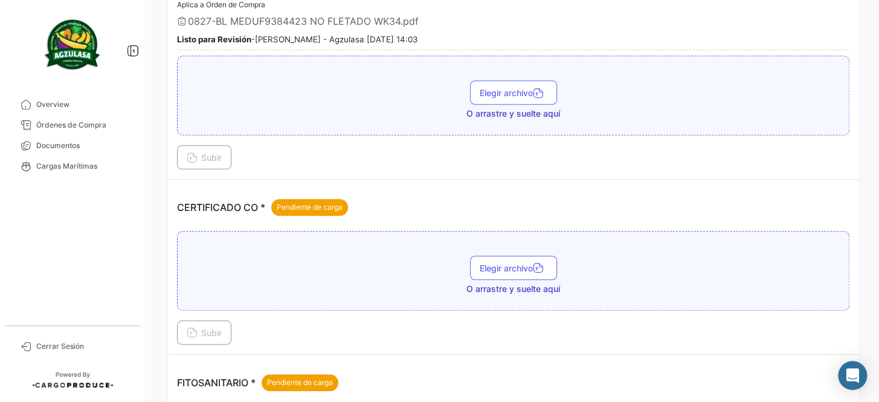
scroll to position [218, 0]
